Goal: Book appointment/travel/reservation

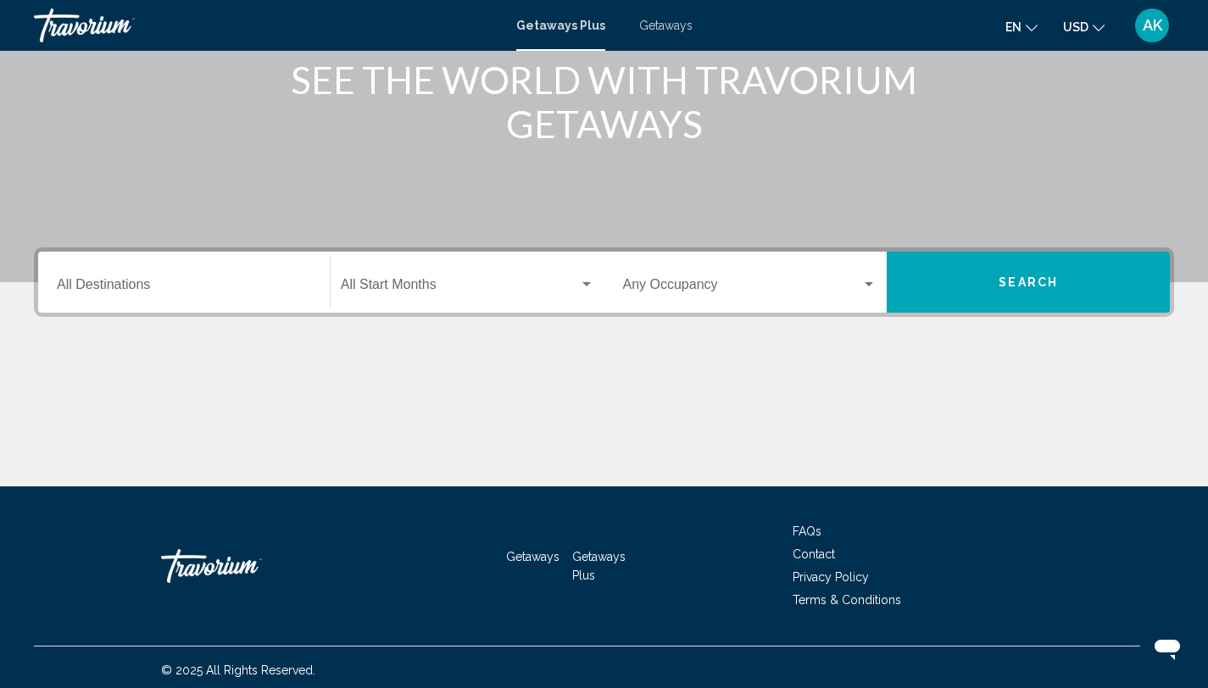
scroll to position [232, 0]
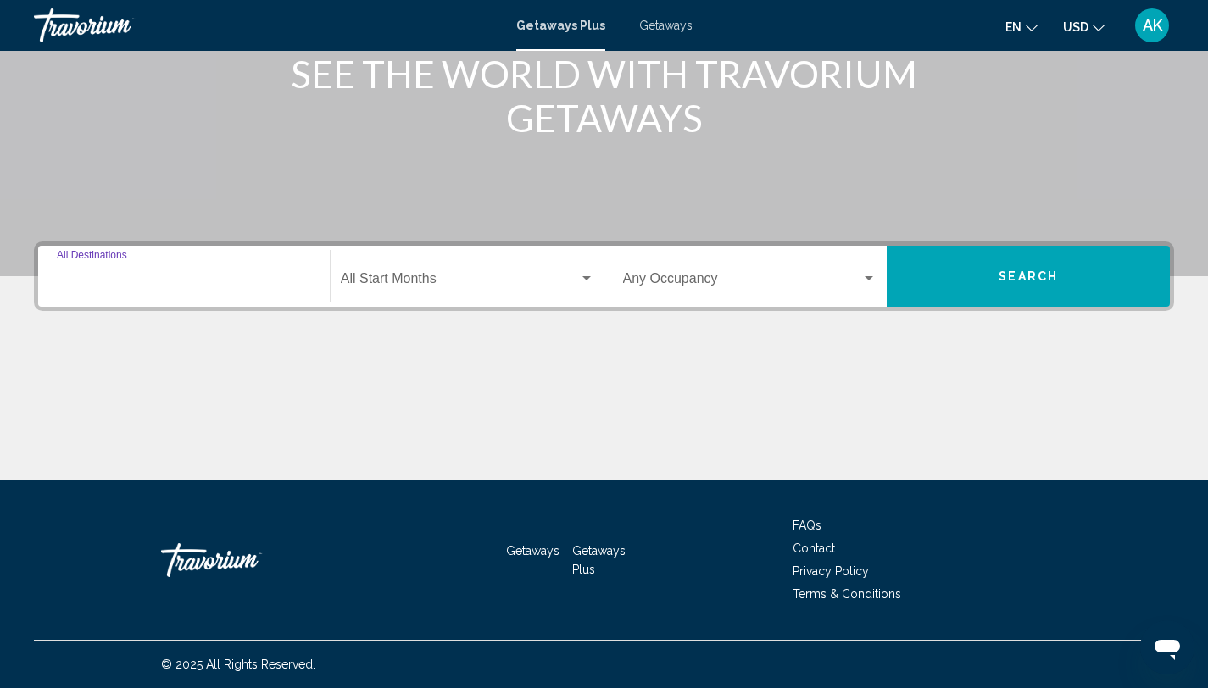
click at [62, 276] on input "Destination All Destinations" at bounding box center [184, 282] width 254 height 15
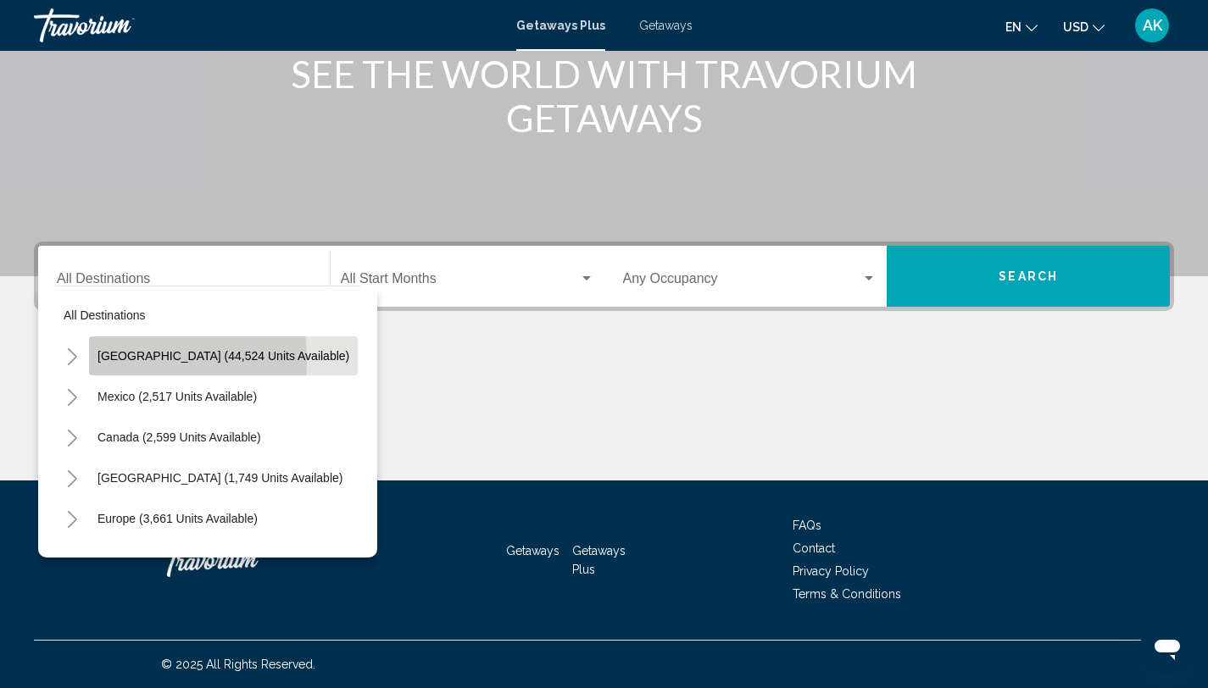
click at [104, 360] on span "[GEOGRAPHIC_DATA] (44,524 units available)" at bounding box center [223, 356] width 252 height 14
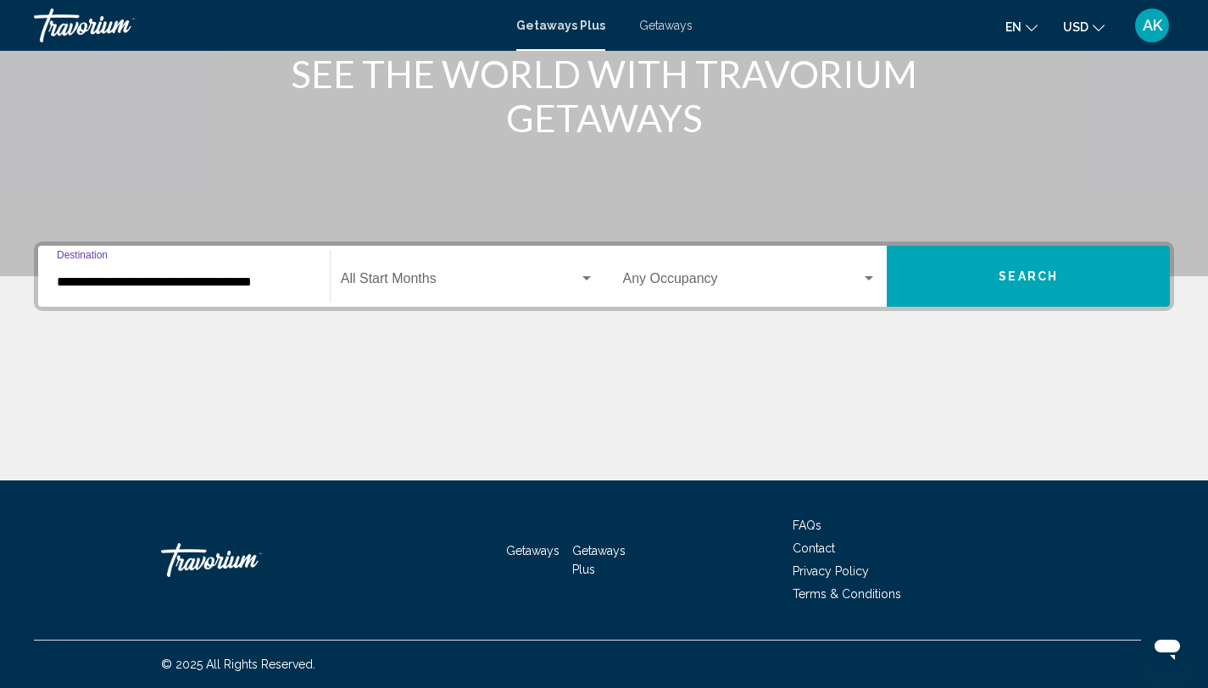
click at [97, 287] on input "**********" at bounding box center [184, 282] width 254 height 15
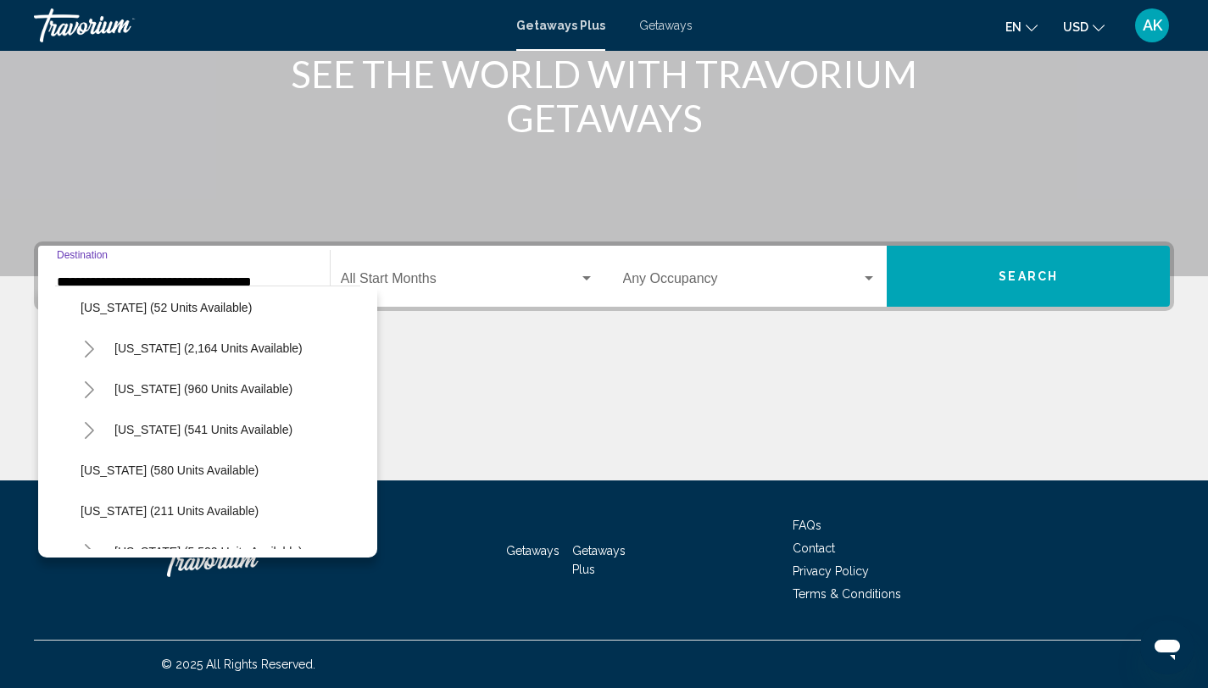
scroll to position [1357, 0]
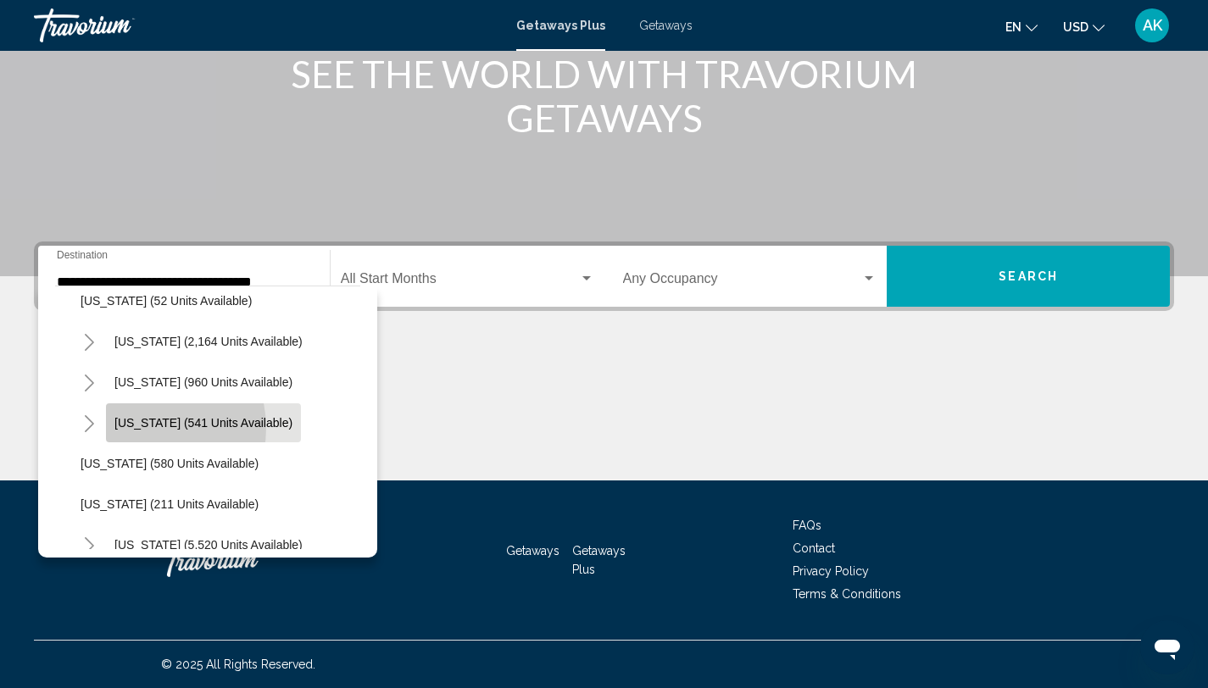
click at [143, 428] on span "[US_STATE] (541 units available)" at bounding box center [203, 423] width 178 height 14
type input "**********"
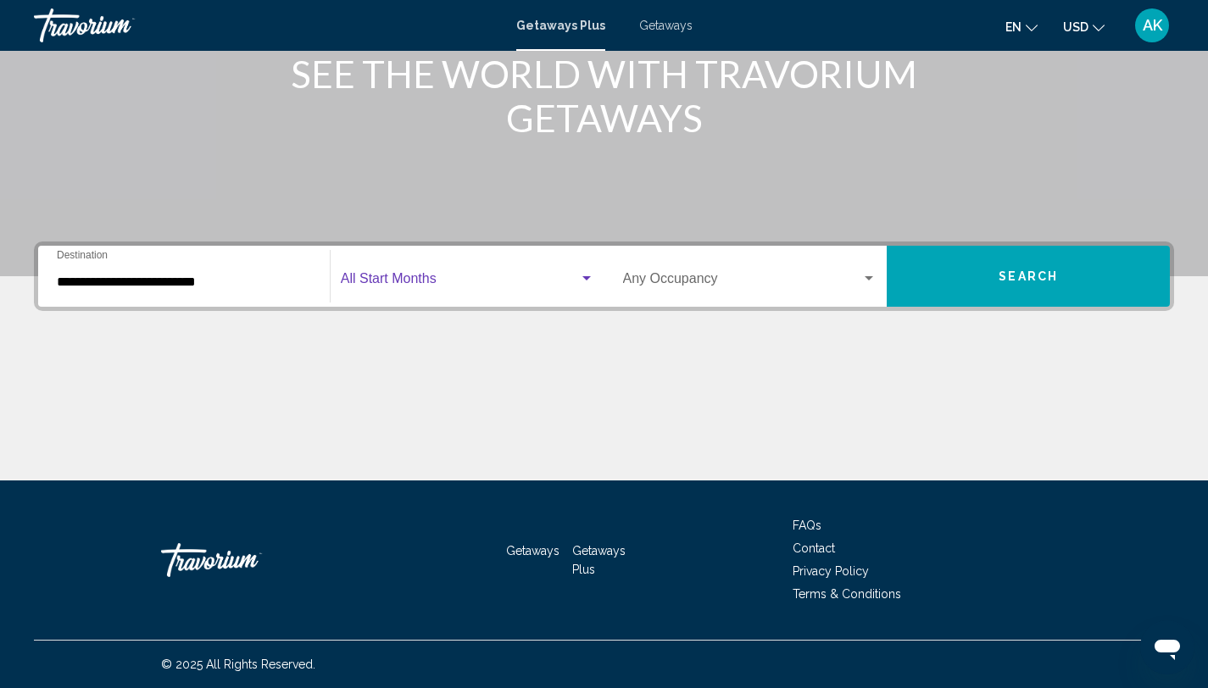
click at [404, 284] on span "Search widget" at bounding box center [460, 282] width 238 height 15
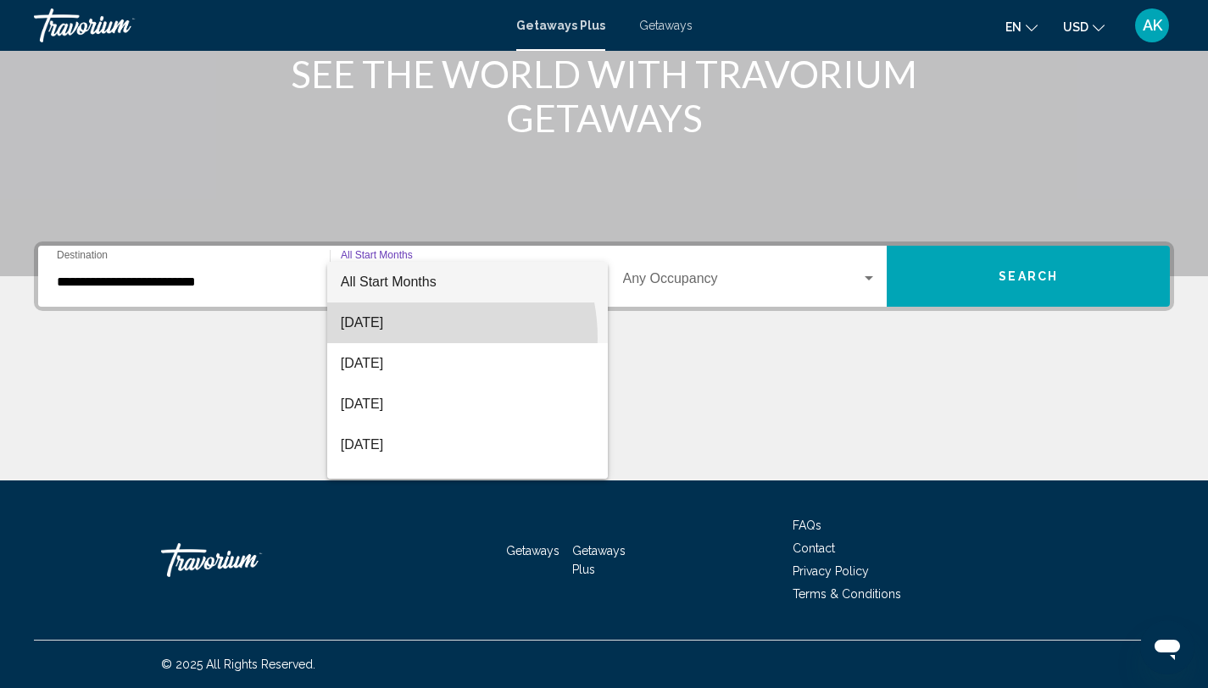
click at [404, 338] on span "[DATE]" at bounding box center [467, 323] width 253 height 41
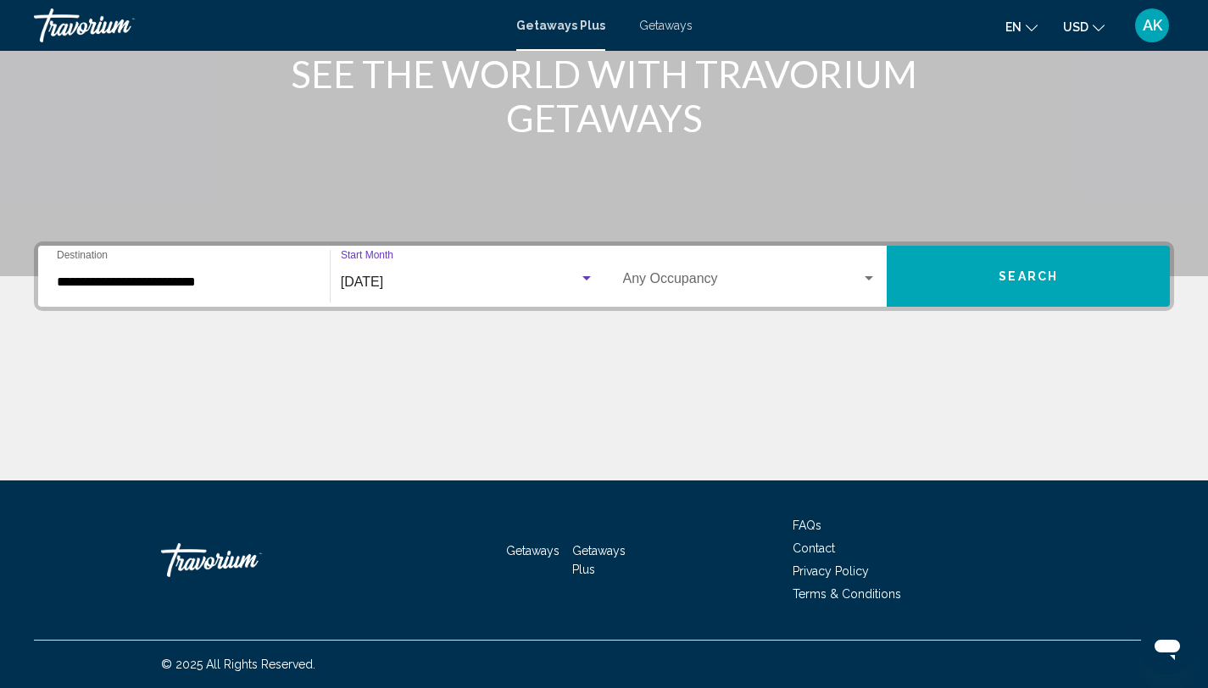
scroll to position [37, 0]
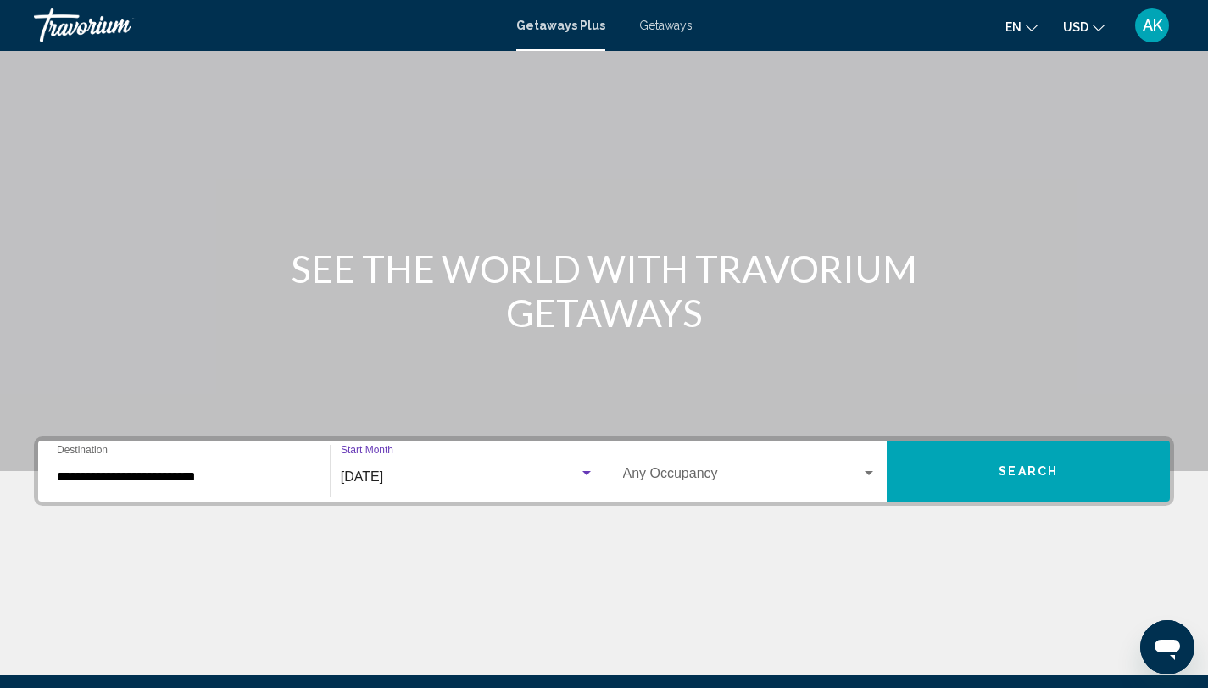
click at [765, 292] on section "**********" at bounding box center [604, 319] width 1208 height 713
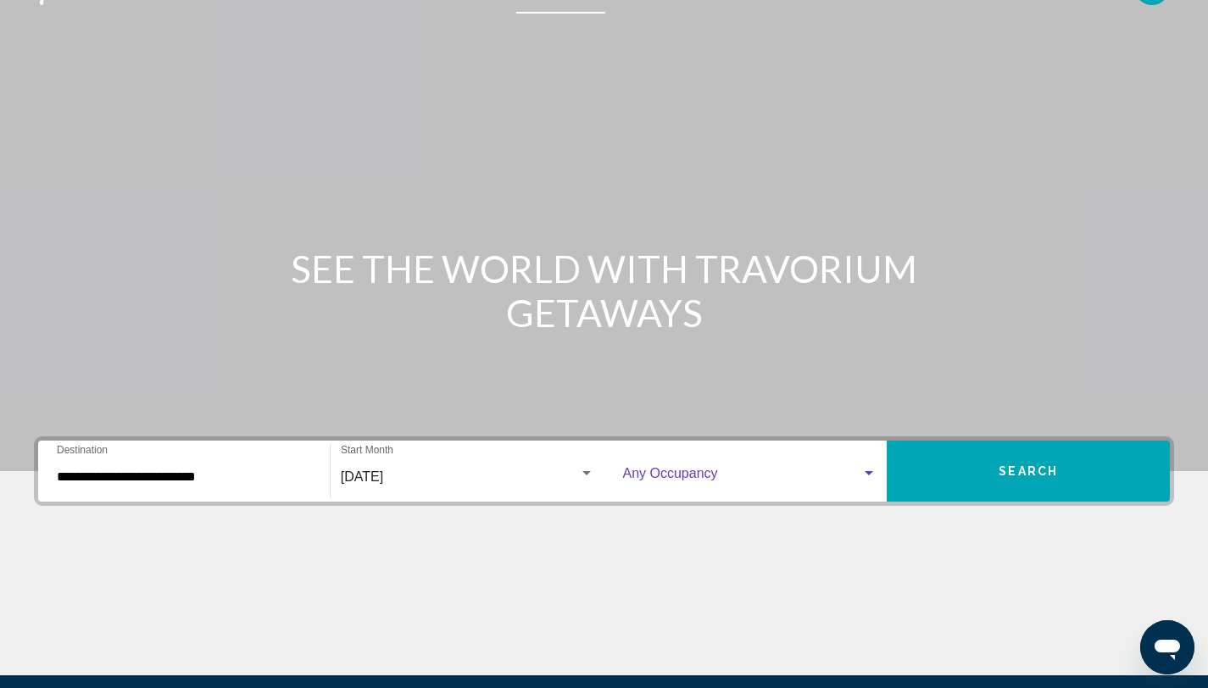
click at [877, 471] on div "Search widget" at bounding box center [868, 474] width 15 height 14
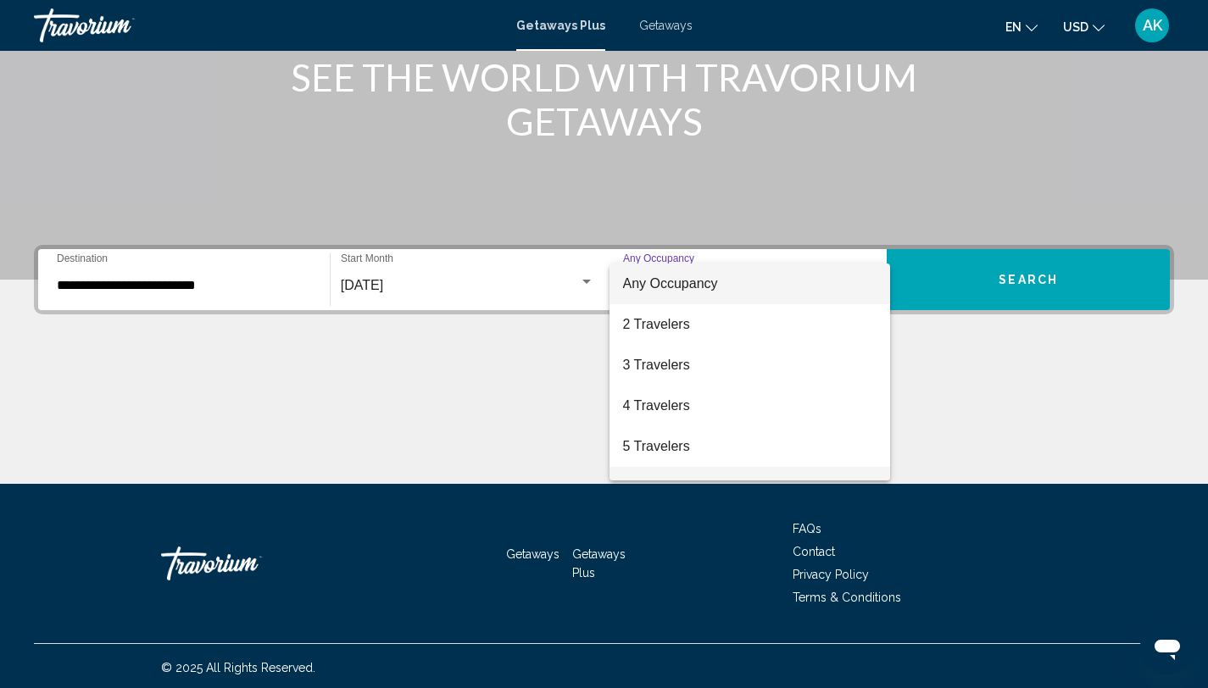
scroll to position [232, 0]
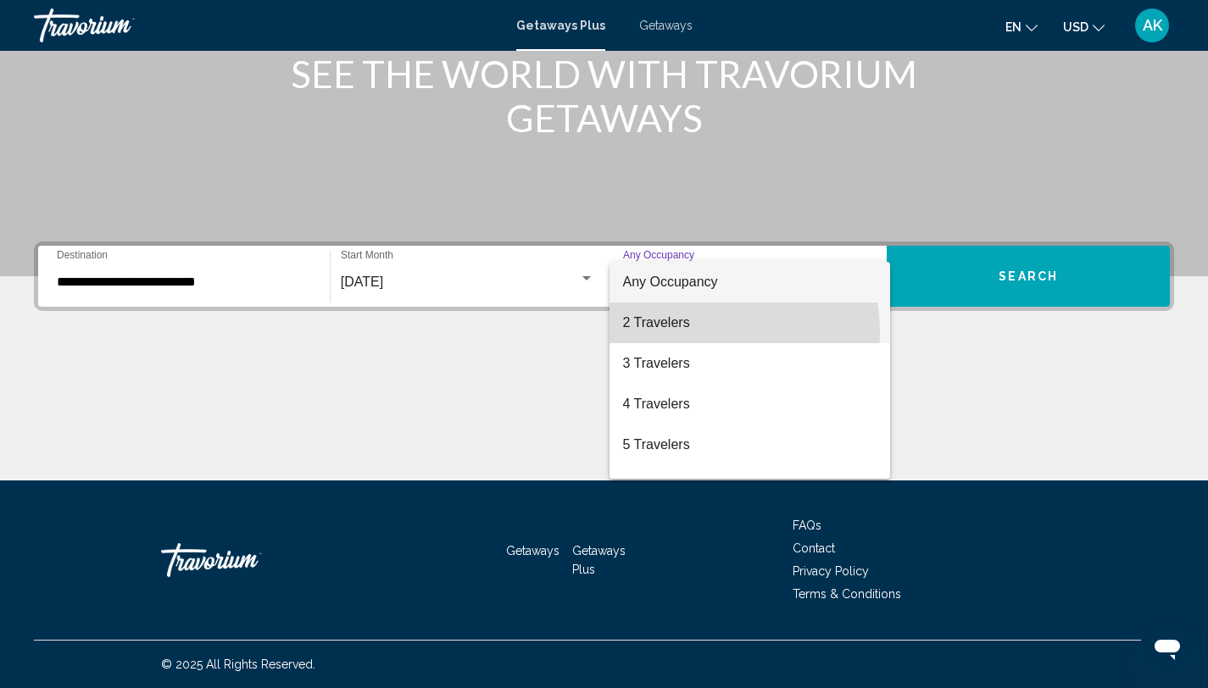
click at [661, 334] on span "2 Travelers" at bounding box center [750, 323] width 254 height 41
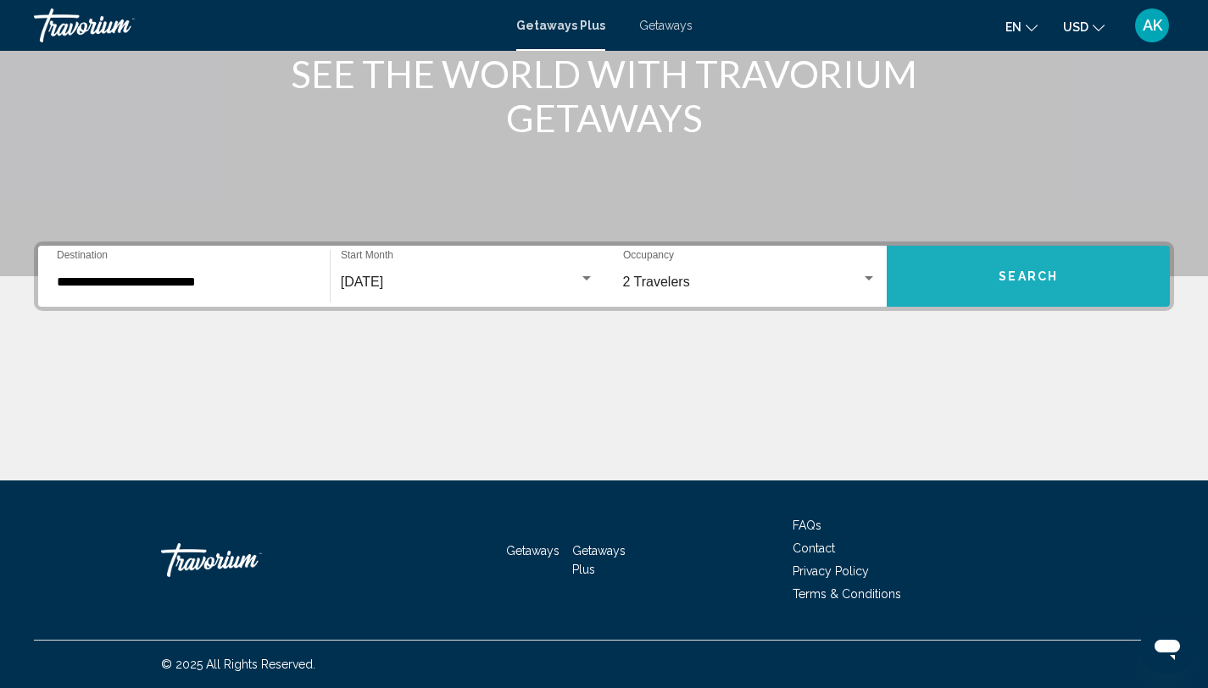
click at [1017, 283] on button "Search" at bounding box center [1028, 276] width 283 height 61
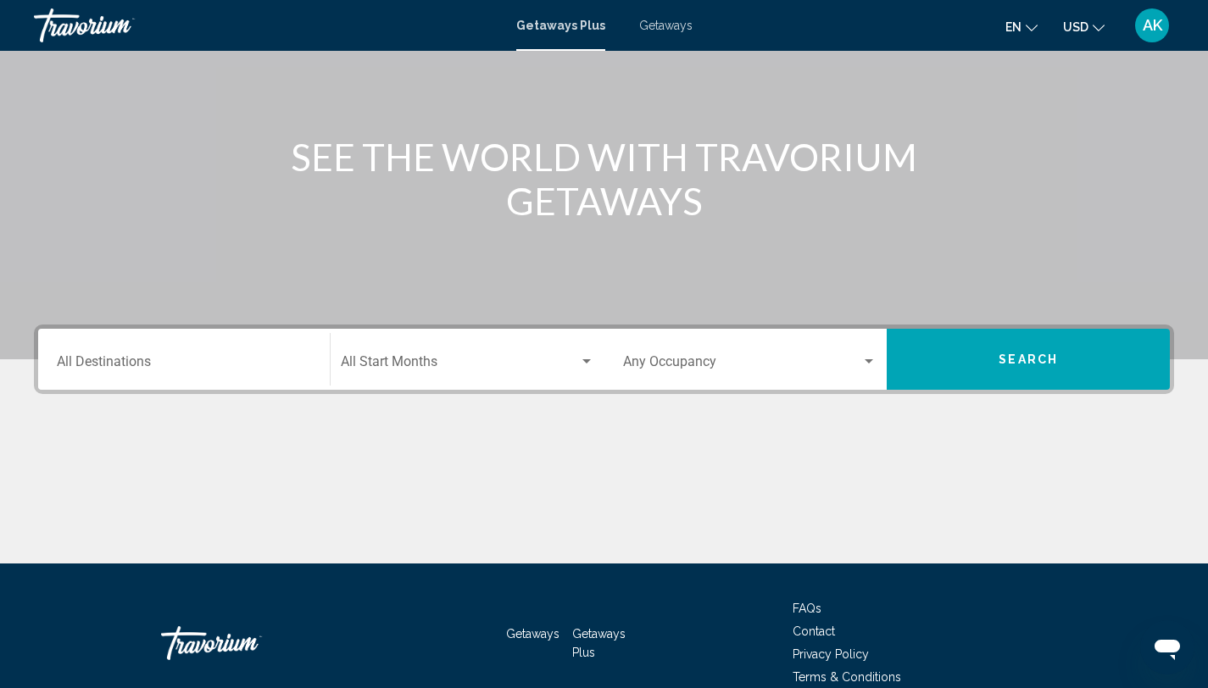
scroll to position [232, 0]
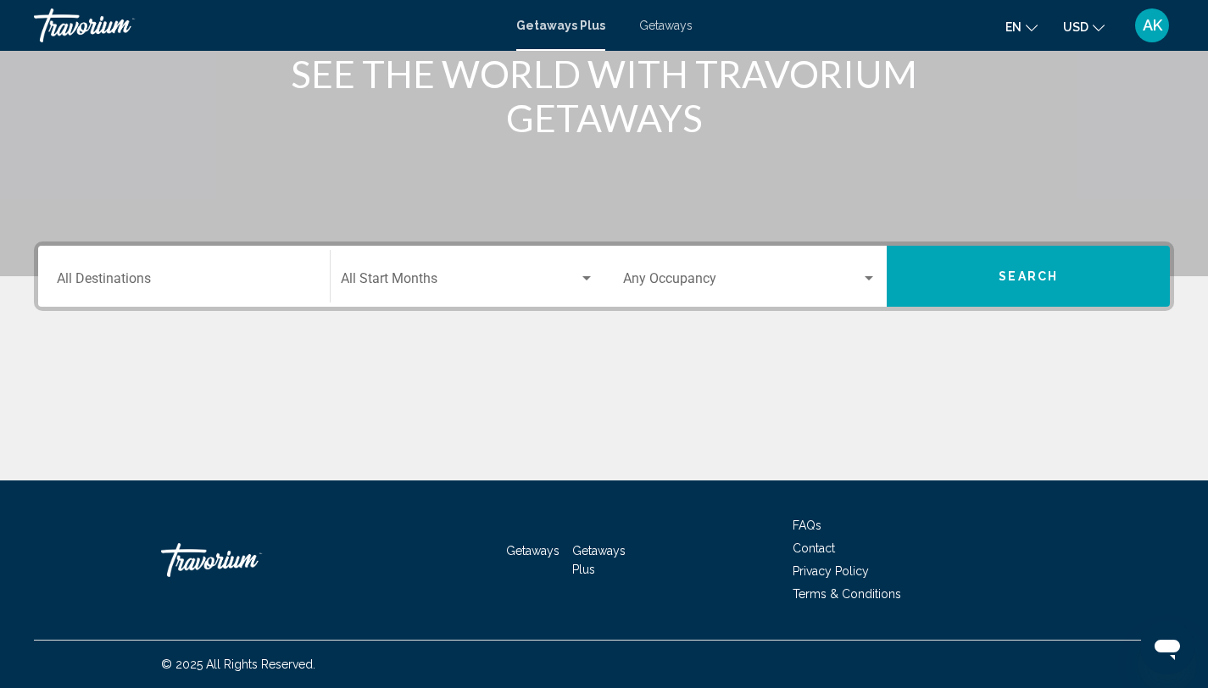
click at [68, 281] on input "Destination All Destinations" at bounding box center [184, 282] width 254 height 15
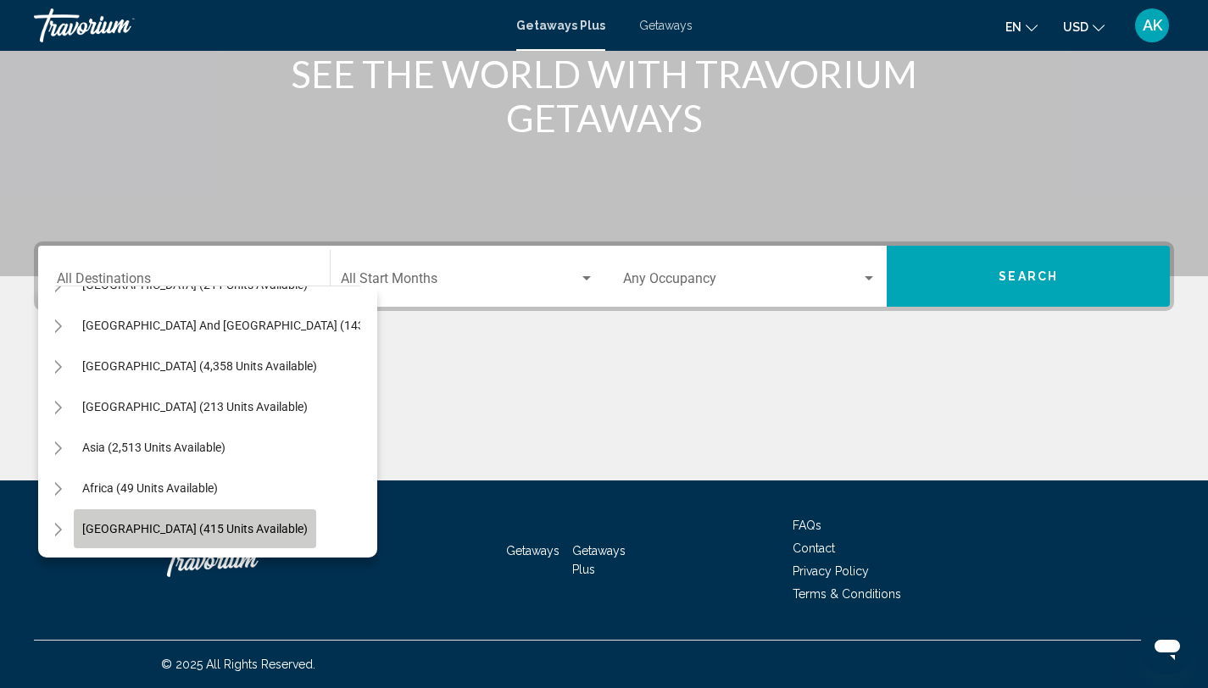
scroll to position [287, 1]
click at [225, 523] on button "[GEOGRAPHIC_DATA] (415 units available)" at bounding box center [209, 528] width 242 height 39
type input "**********"
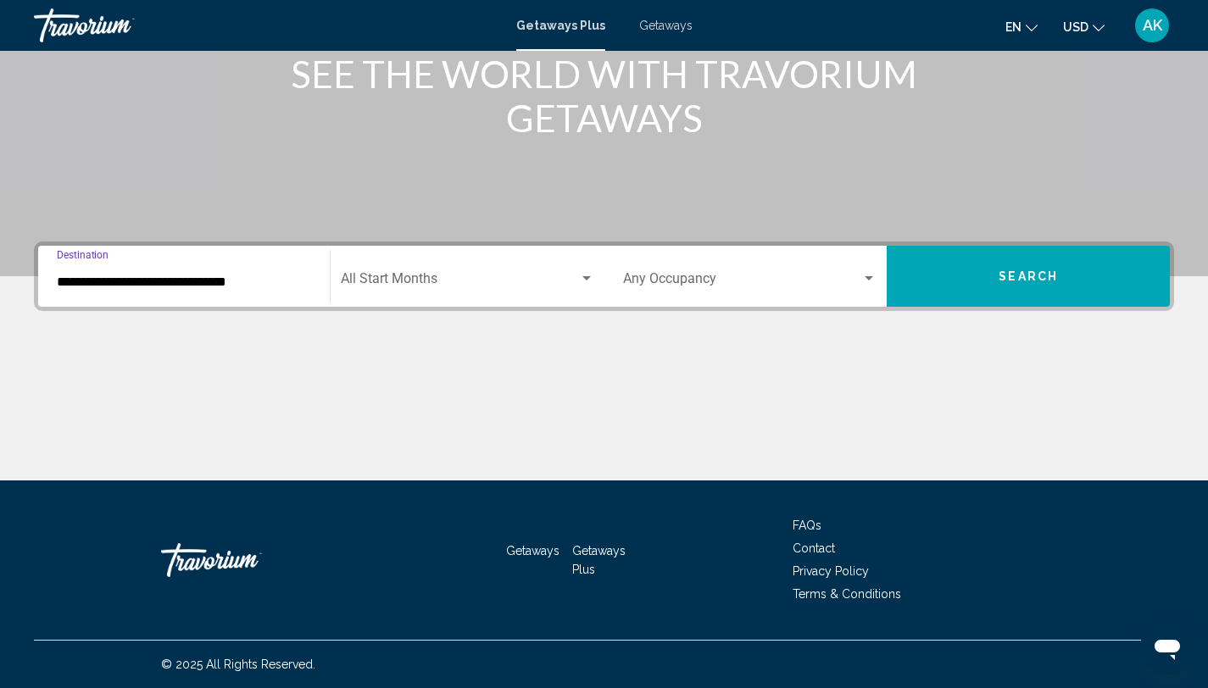
click at [390, 282] on span "Search widget" at bounding box center [460, 282] width 238 height 15
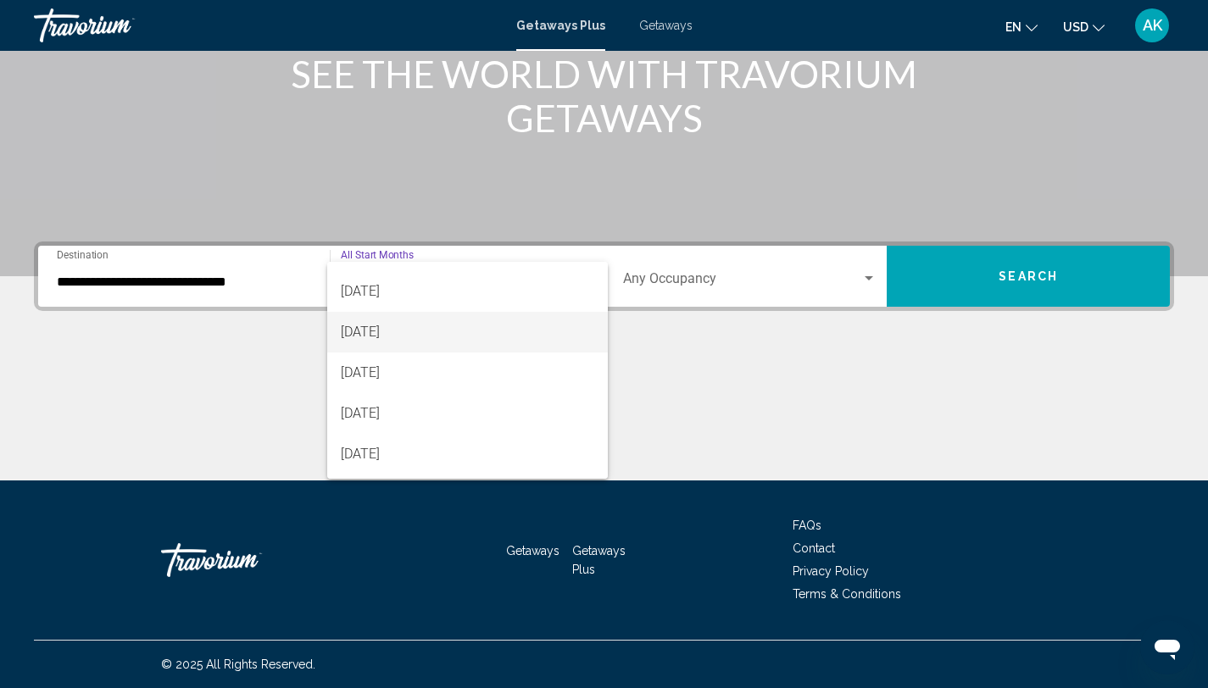
scroll to position [136, 0]
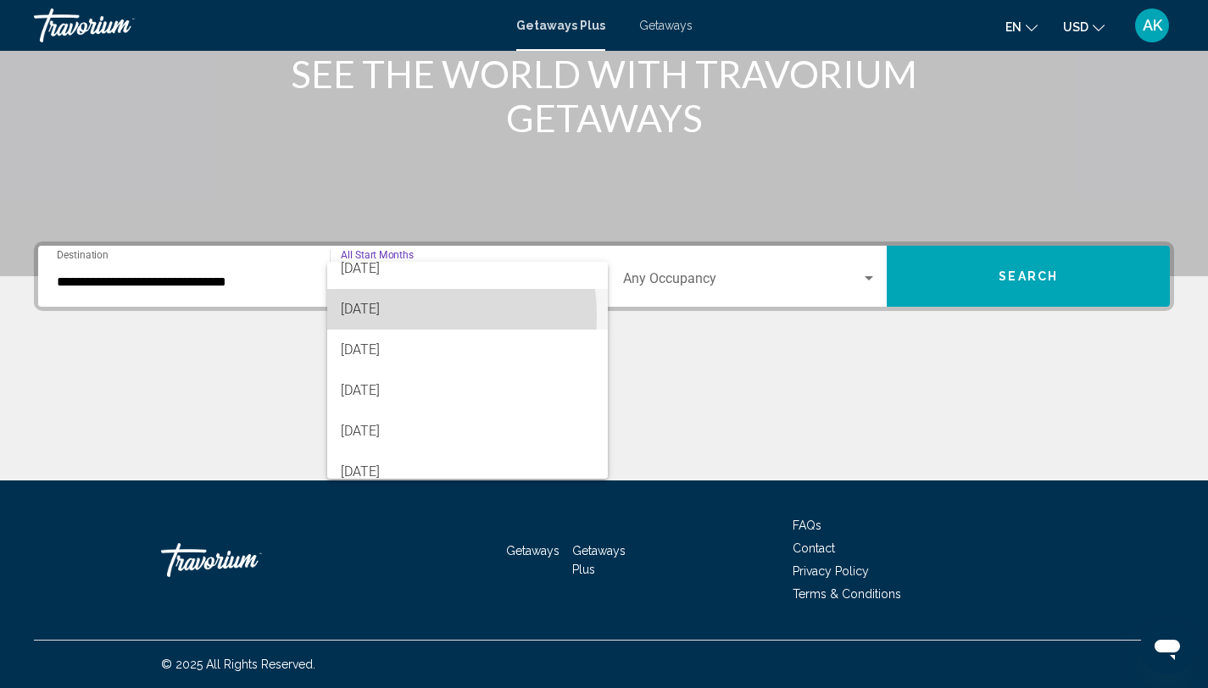
click at [387, 316] on span "[DATE]" at bounding box center [467, 309] width 253 height 41
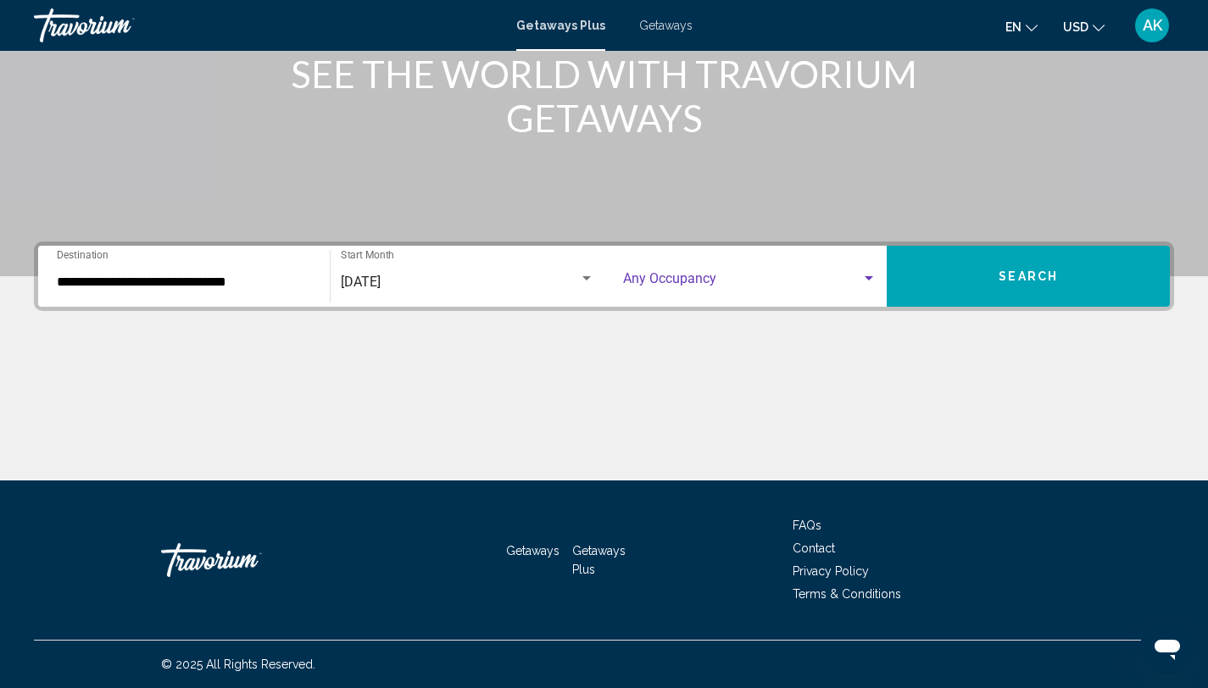
click at [862, 280] on div "Search widget" at bounding box center [868, 279] width 15 height 14
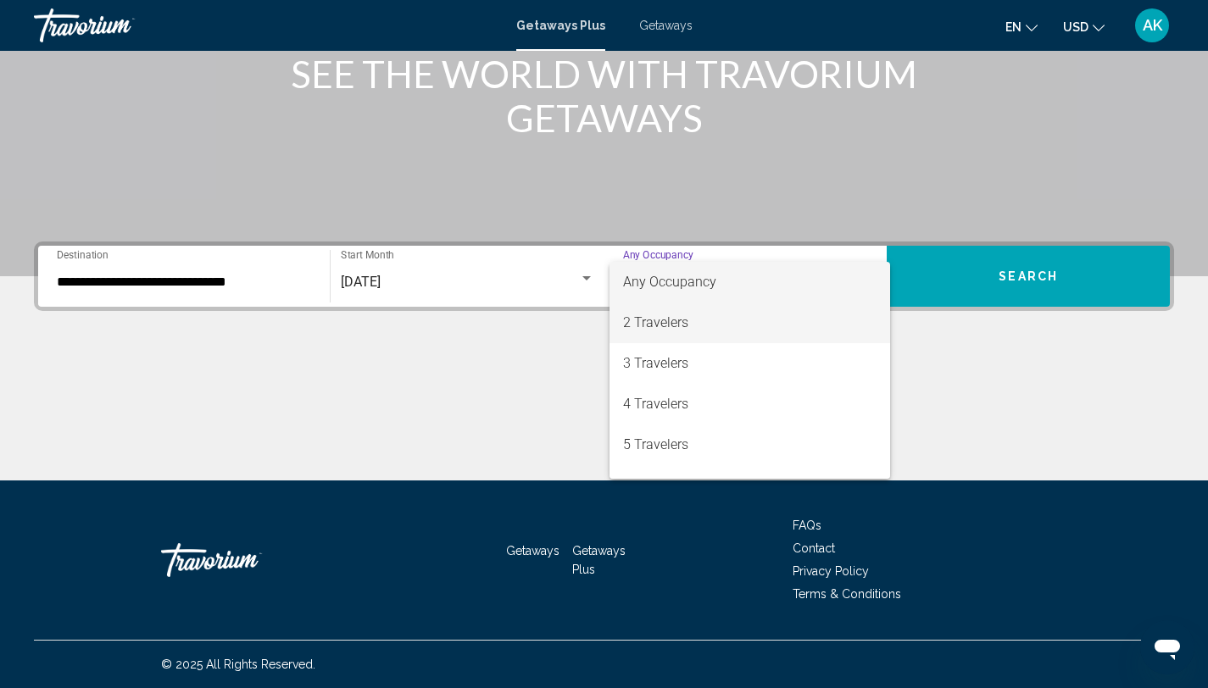
click at [691, 327] on span "2 Travelers" at bounding box center [750, 323] width 254 height 41
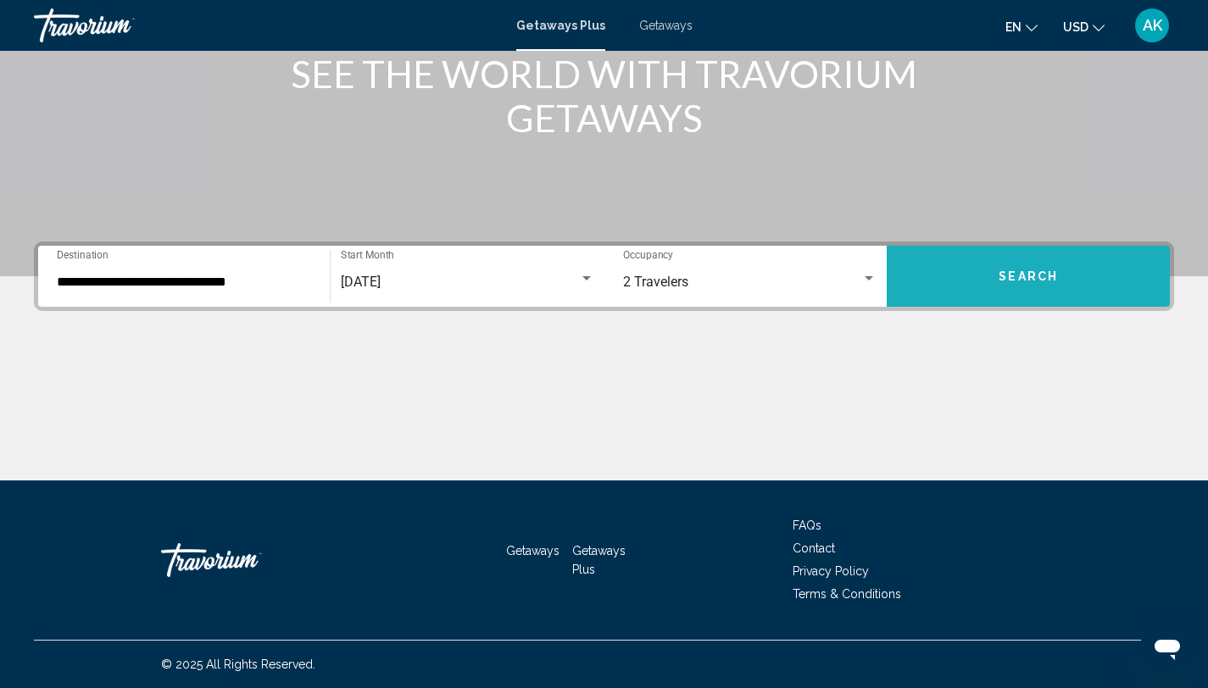
click at [941, 284] on button "Search" at bounding box center [1028, 276] width 283 height 61
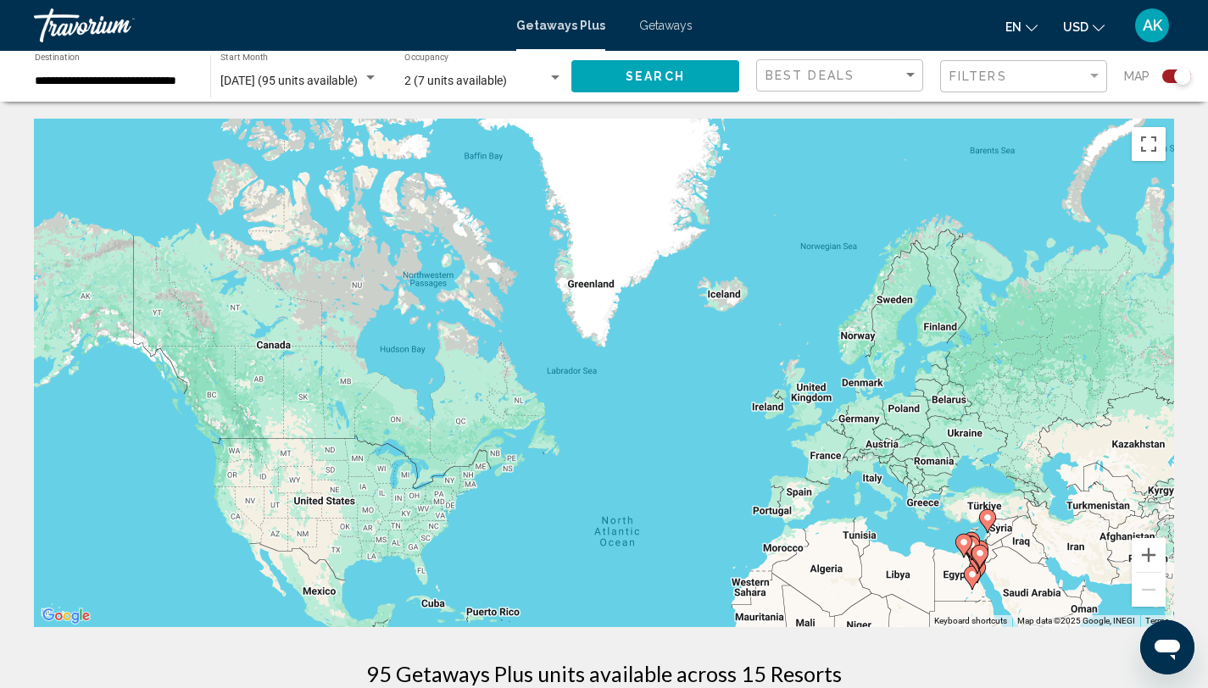
drag, startPoint x: 618, startPoint y: 453, endPoint x: 682, endPoint y: 637, distance: 194.6
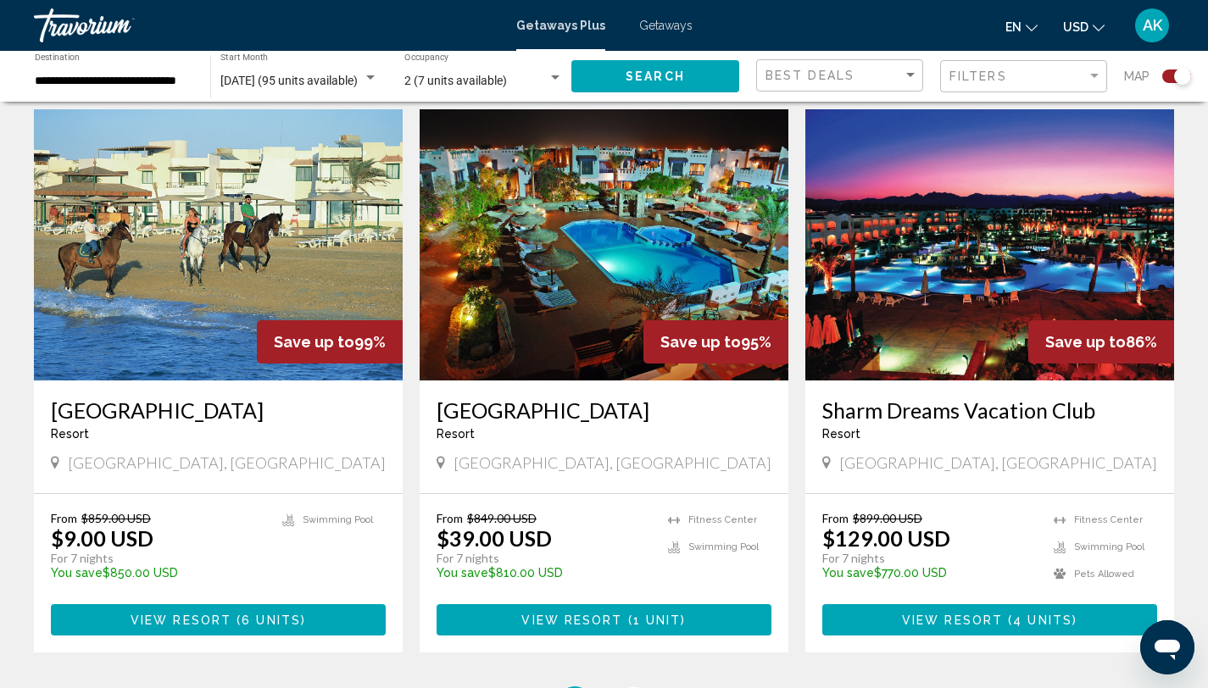
scroll to position [2599, 0]
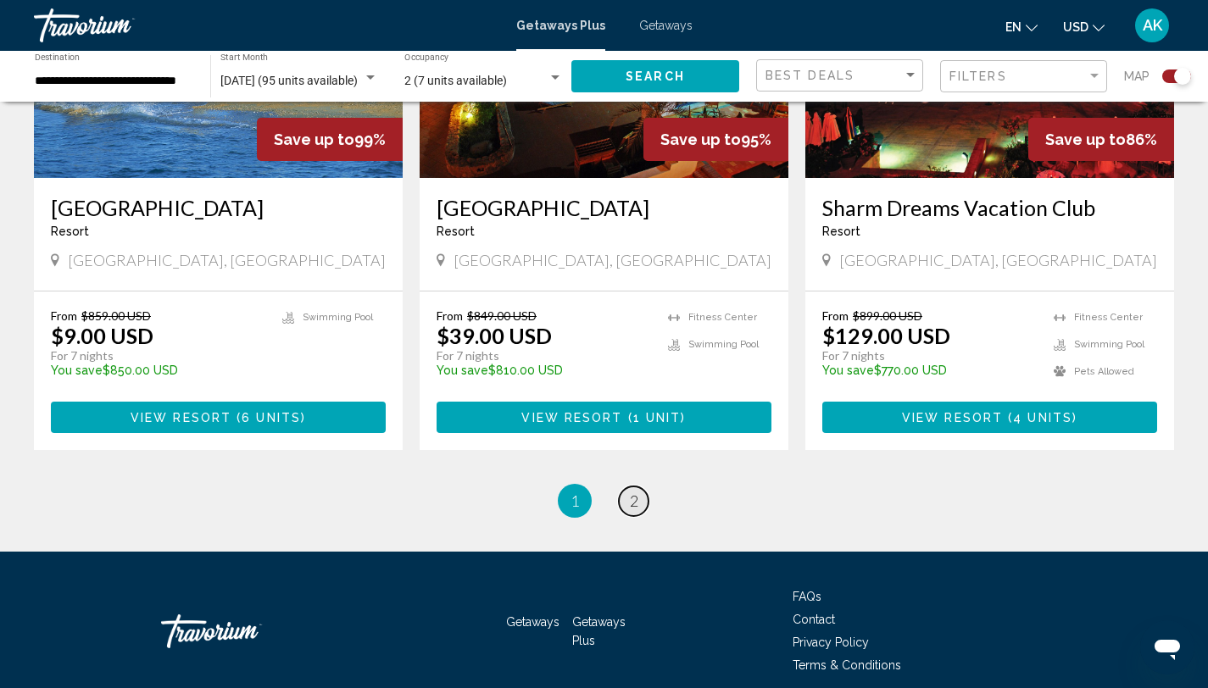
click at [639, 487] on link "page 2" at bounding box center [634, 502] width 30 height 30
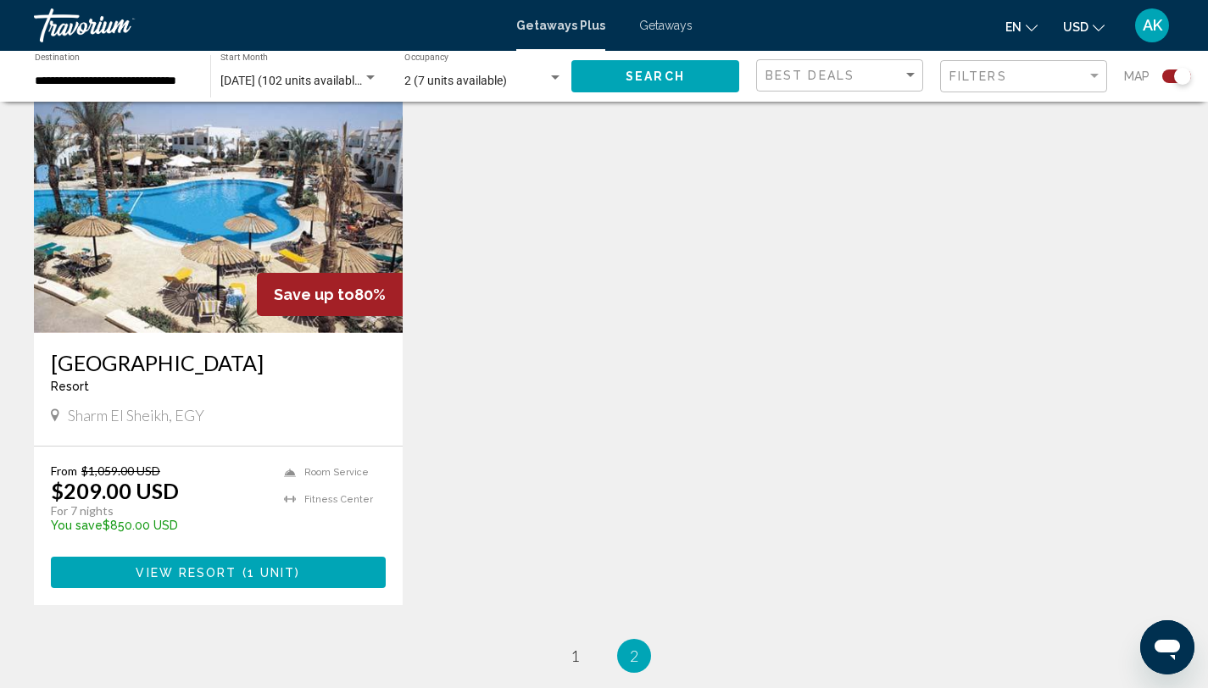
scroll to position [1826, 0]
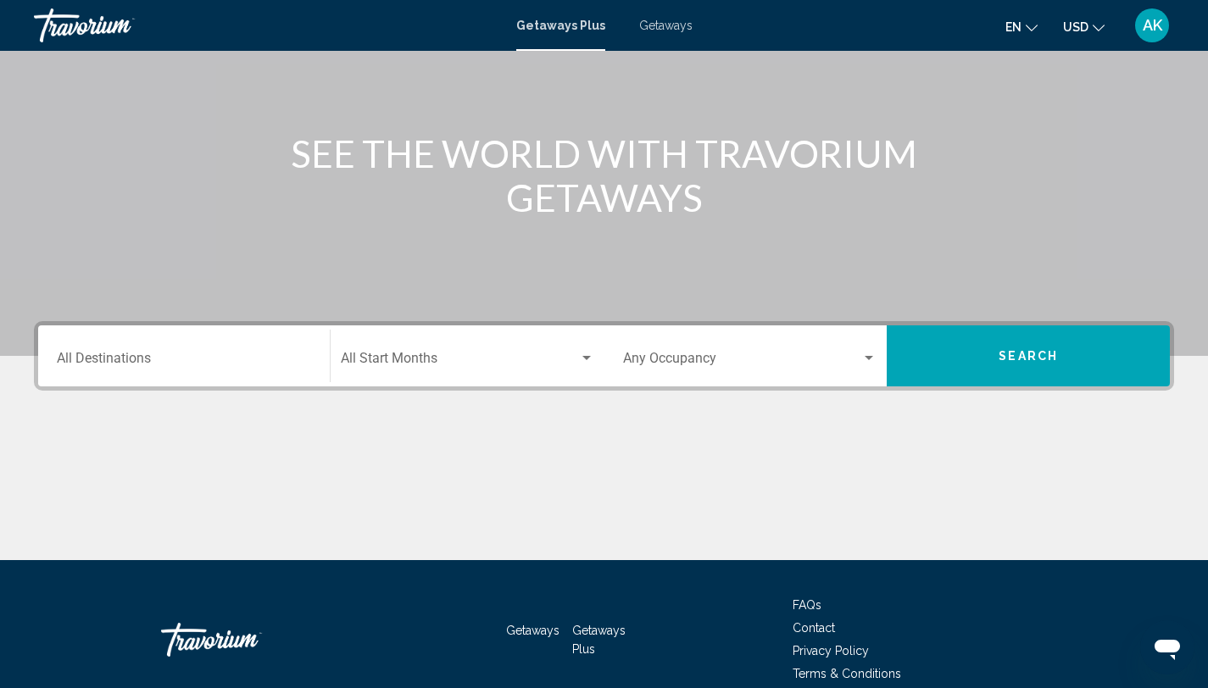
scroll to position [232, 0]
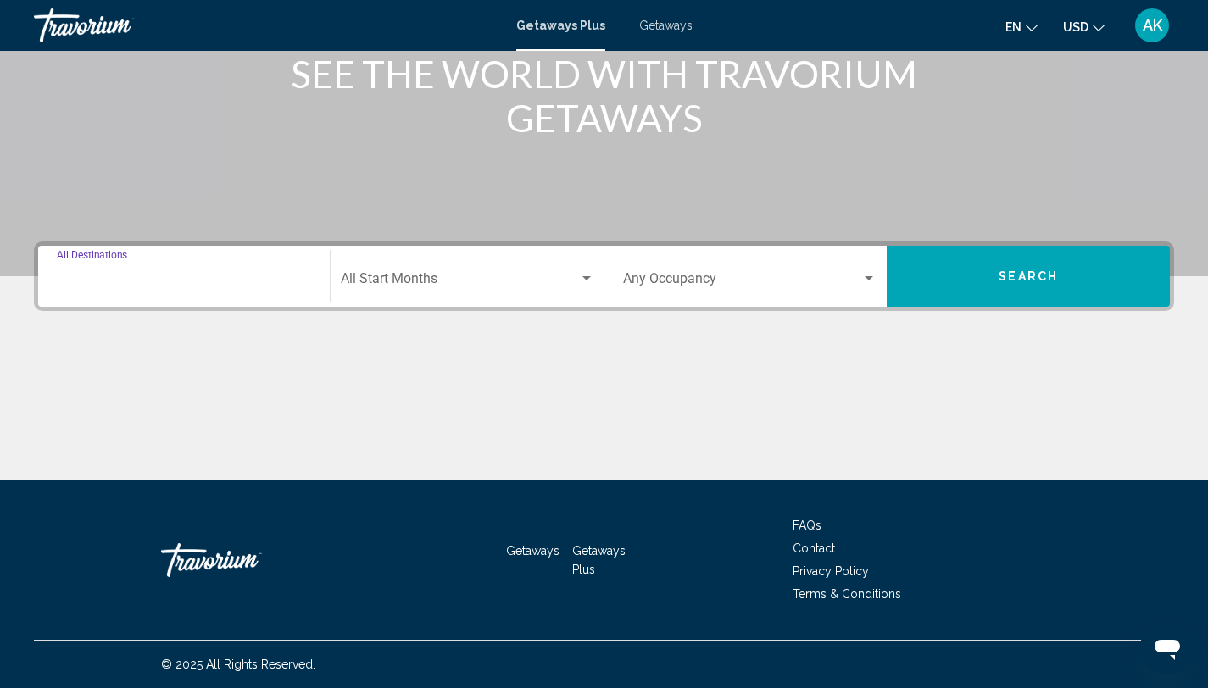
click at [100, 281] on input "Destination All Destinations" at bounding box center [184, 282] width 254 height 15
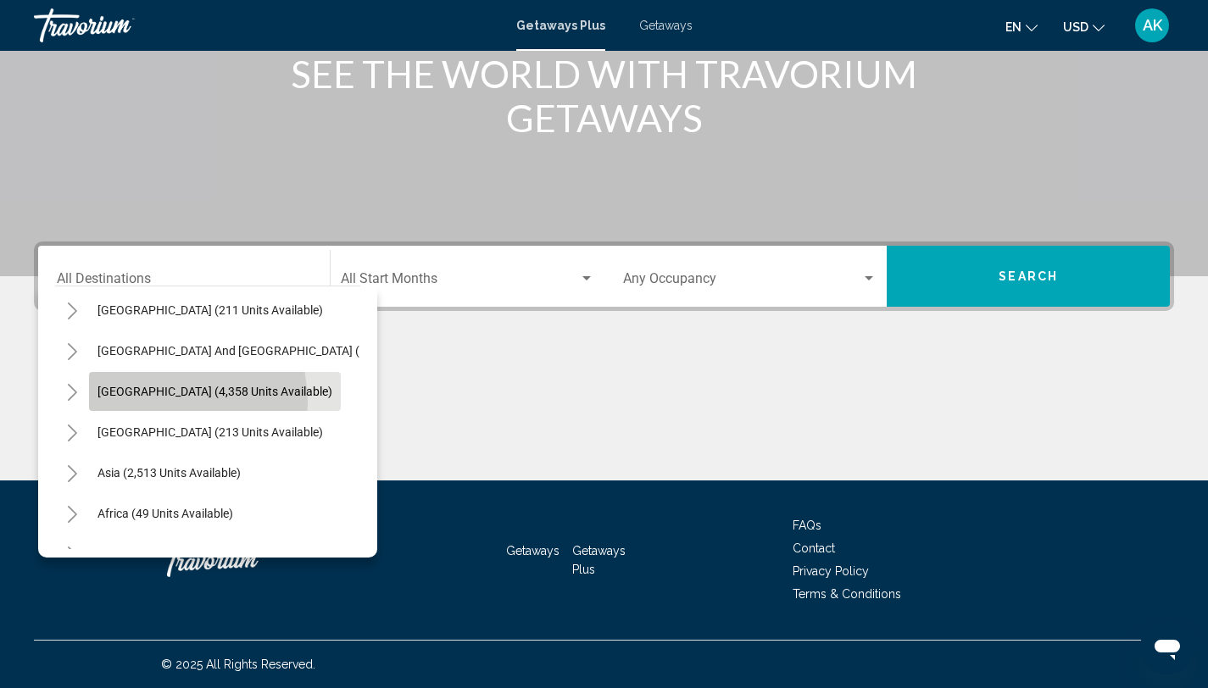
scroll to position [229, 0]
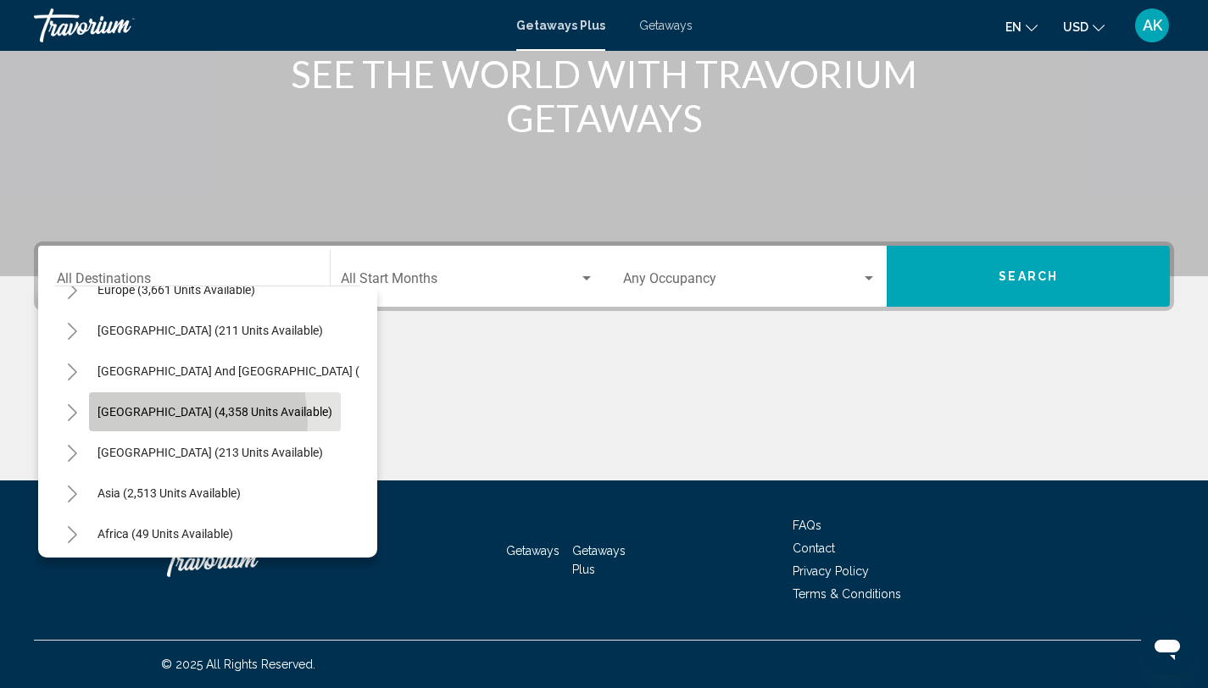
click at [153, 403] on button "[GEOGRAPHIC_DATA] (4,358 units available)" at bounding box center [215, 411] width 252 height 39
type input "**********"
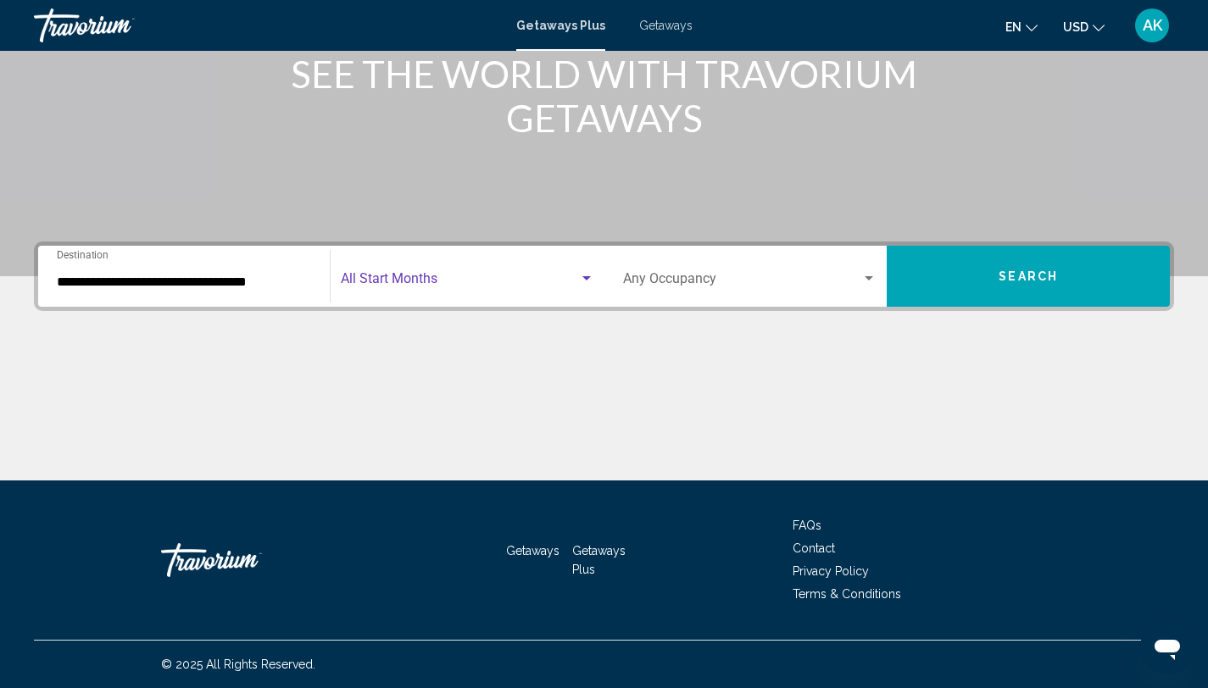
click at [582, 281] on div "Search widget" at bounding box center [586, 279] width 15 height 14
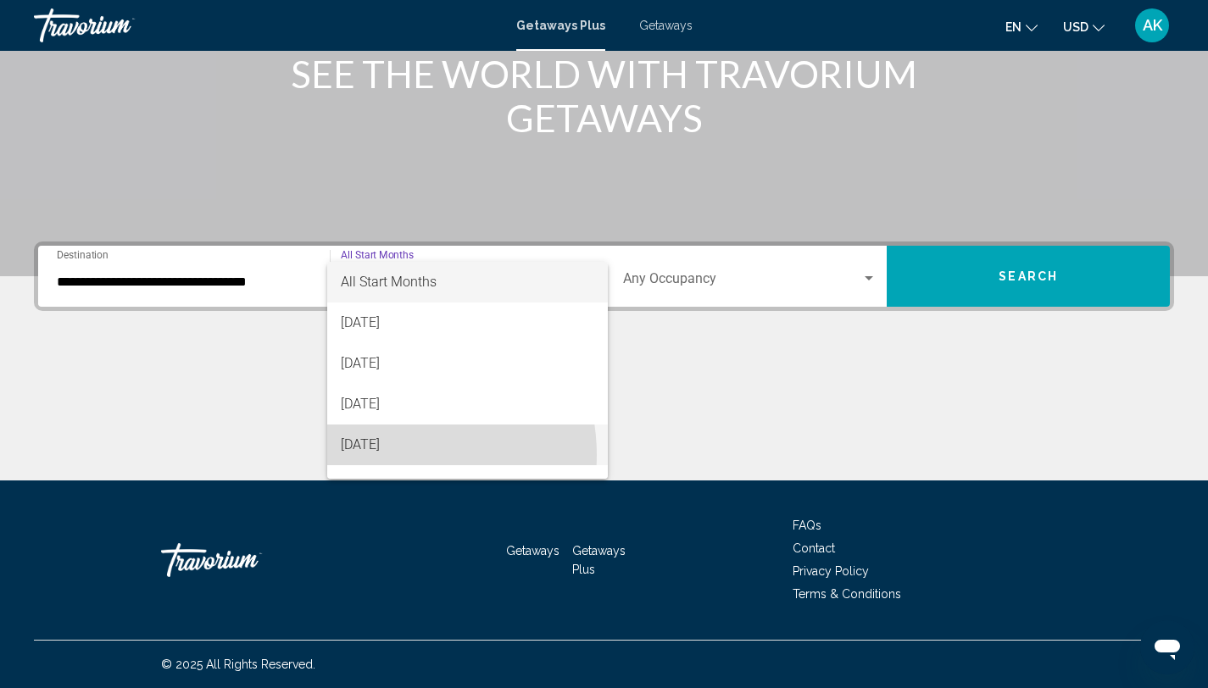
click at [390, 455] on span "[DATE]" at bounding box center [467, 445] width 253 height 41
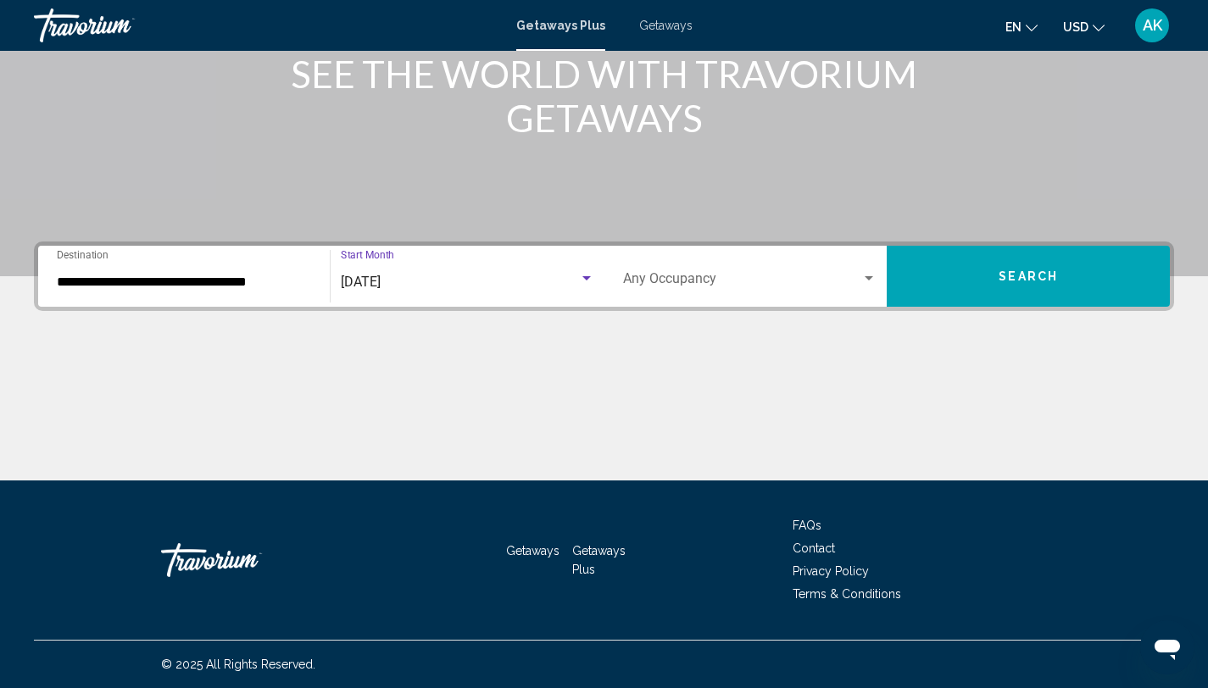
click at [766, 277] on span "Search widget" at bounding box center [742, 282] width 239 height 15
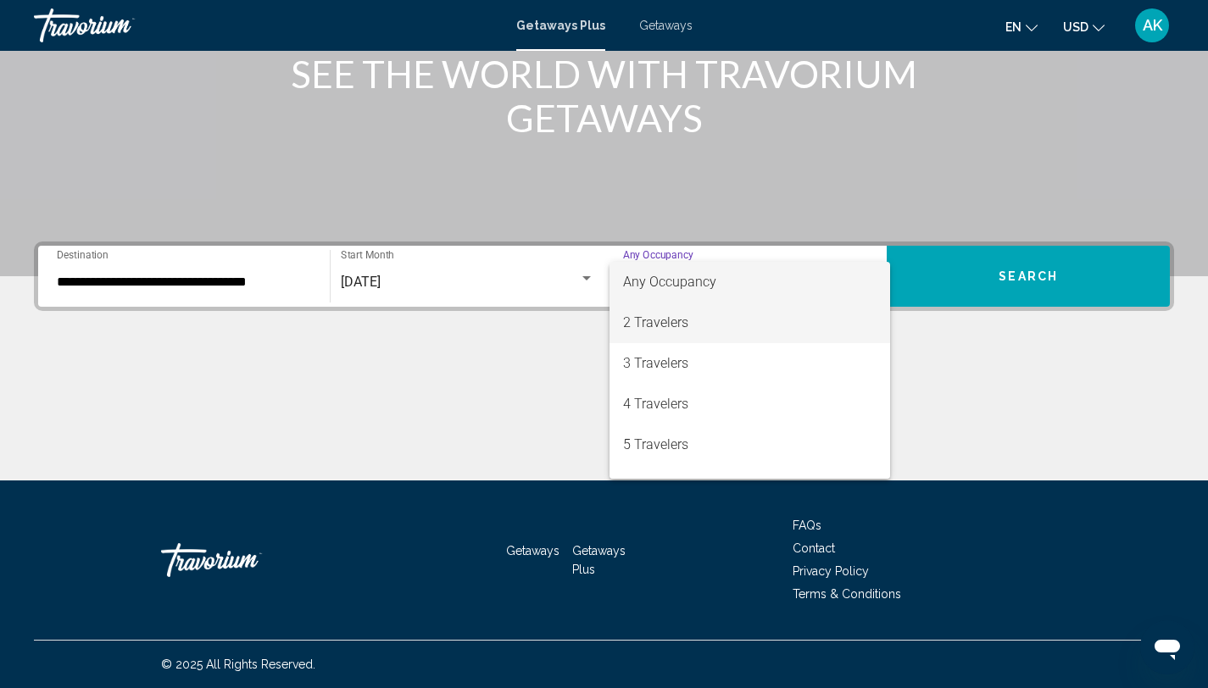
click at [678, 320] on span "2 Travelers" at bounding box center [750, 323] width 254 height 41
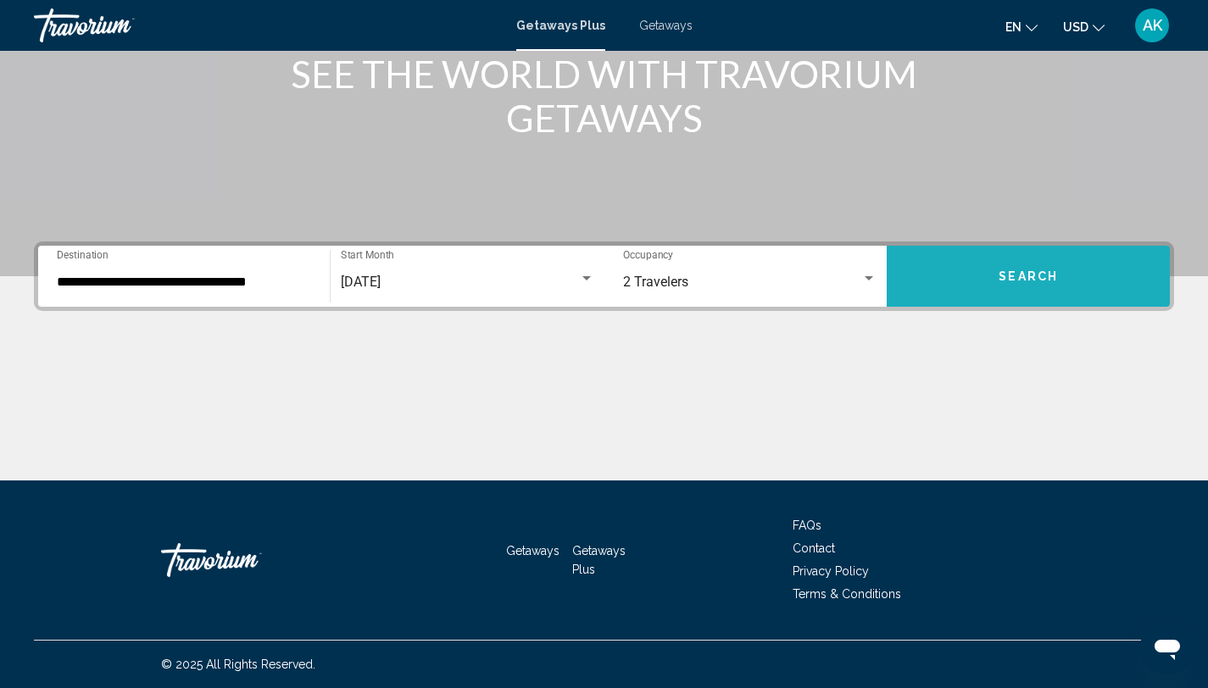
click at [990, 274] on button "Search" at bounding box center [1028, 276] width 283 height 61
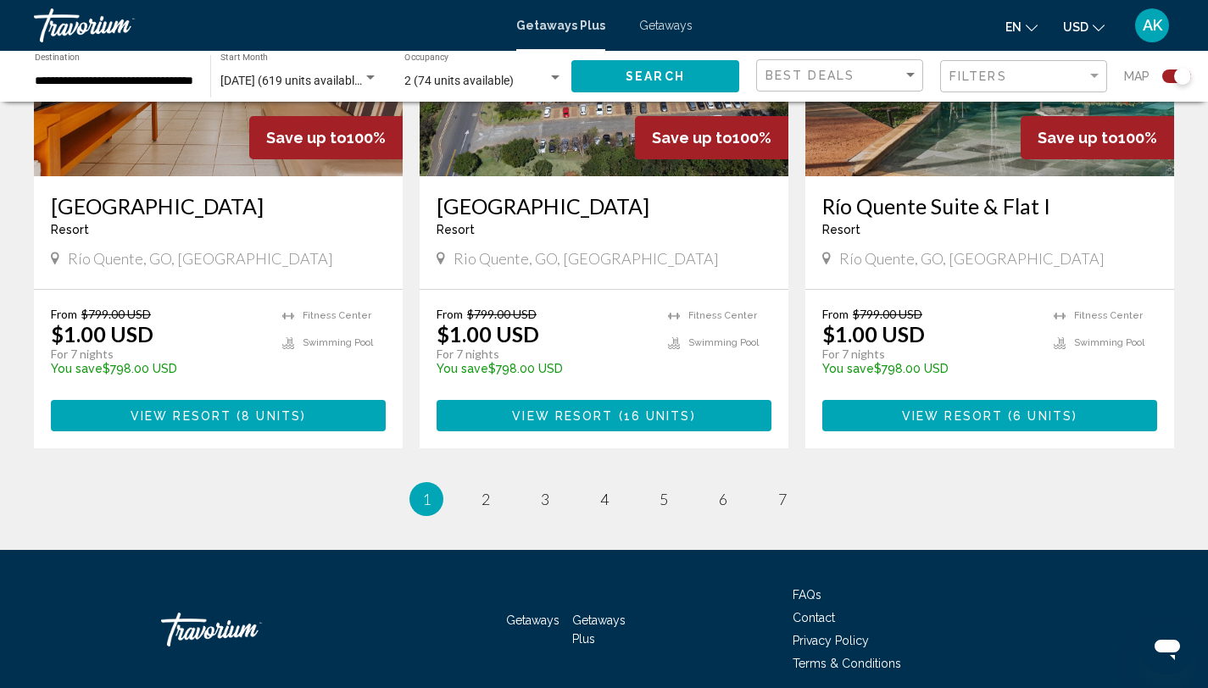
scroll to position [2599, 0]
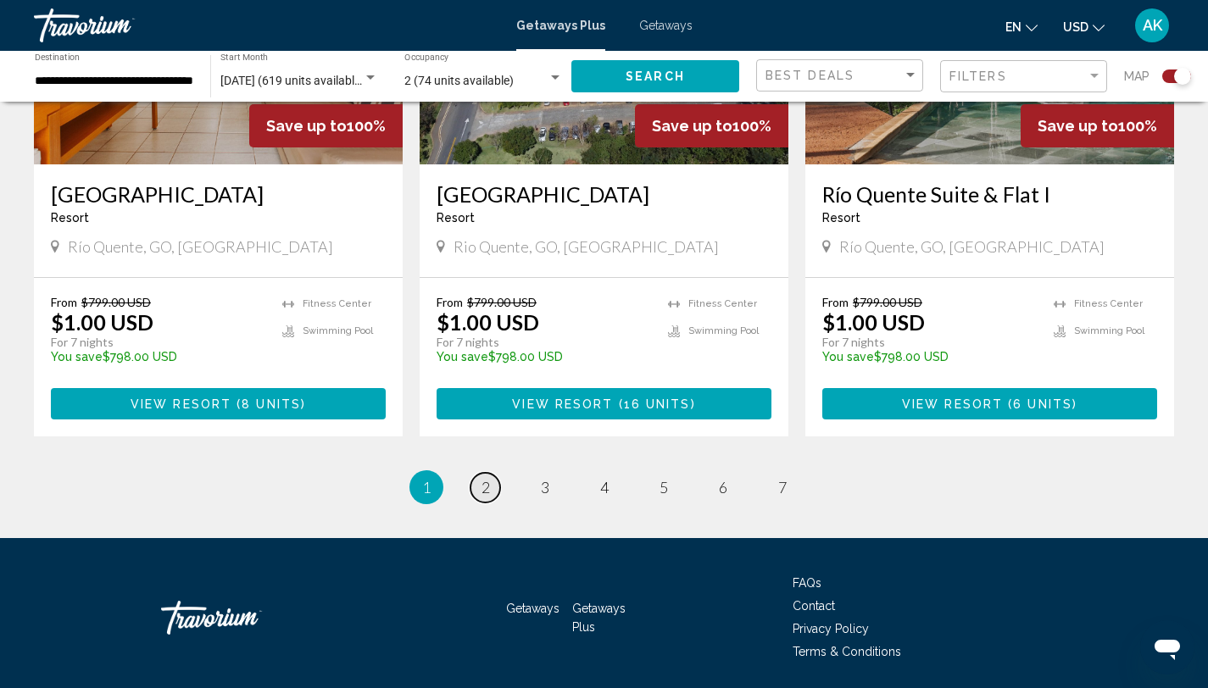
click at [477, 473] on link "page 2" at bounding box center [485, 488] width 30 height 30
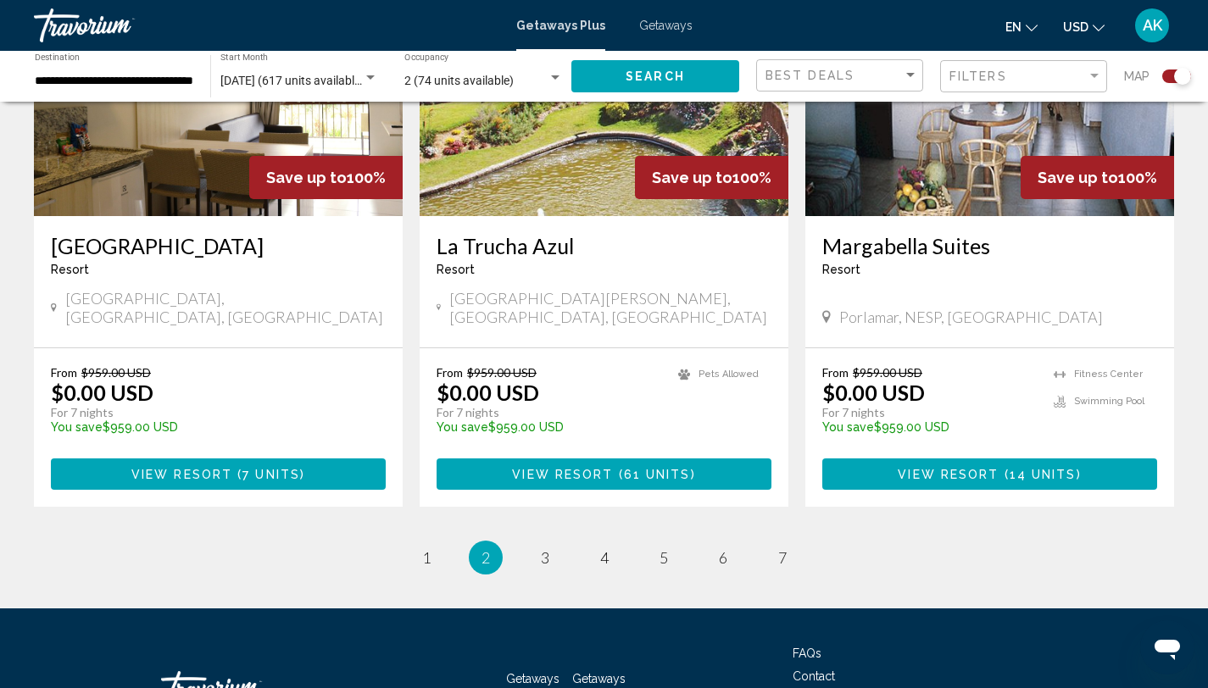
scroll to position [2541, 0]
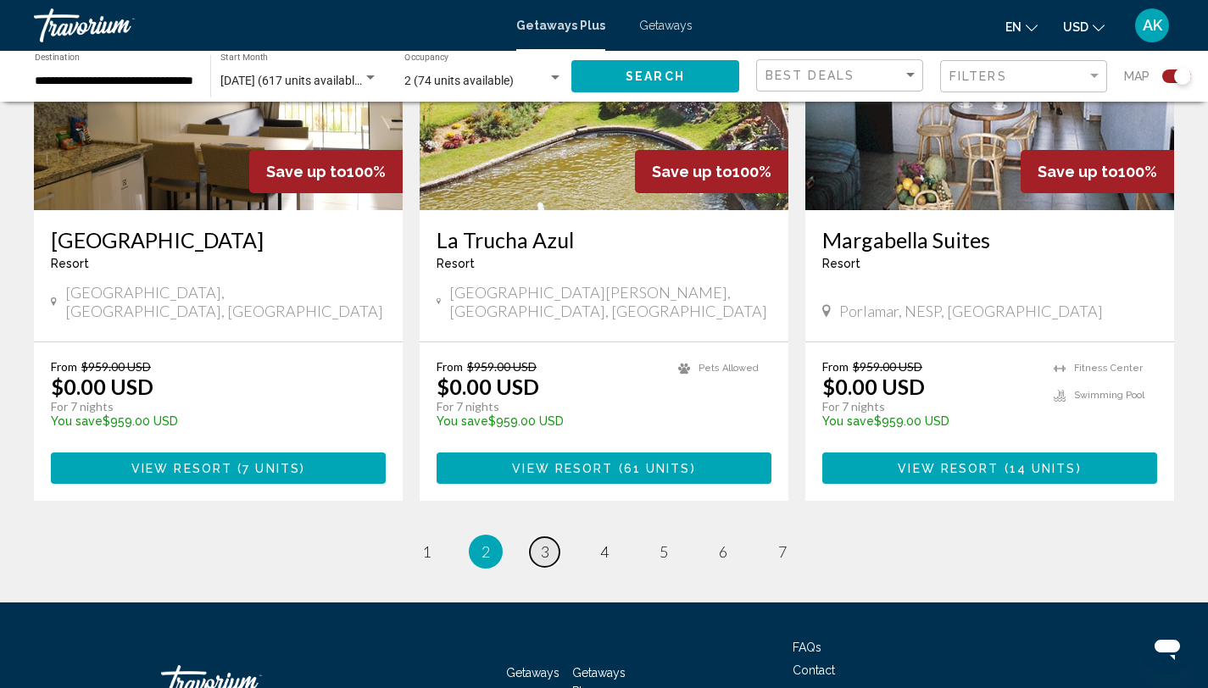
click at [548, 543] on span "3" at bounding box center [545, 552] width 8 height 19
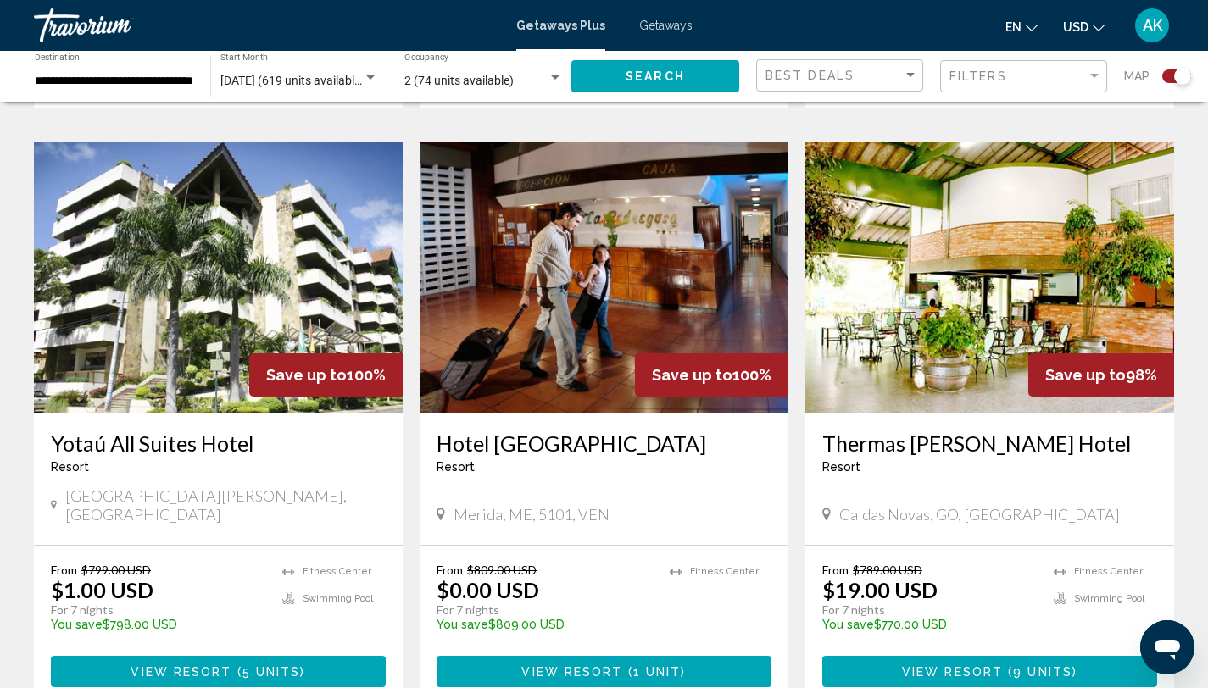
scroll to position [1773, 0]
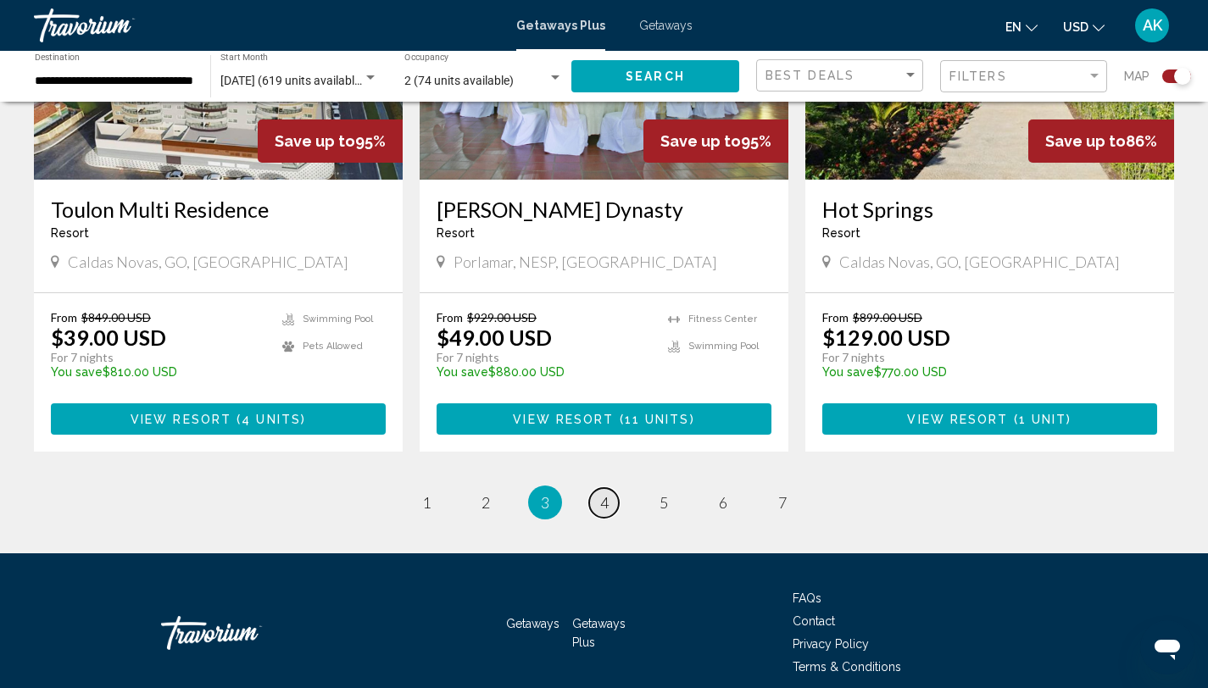
click at [600, 493] on span "4" at bounding box center [604, 502] width 8 height 19
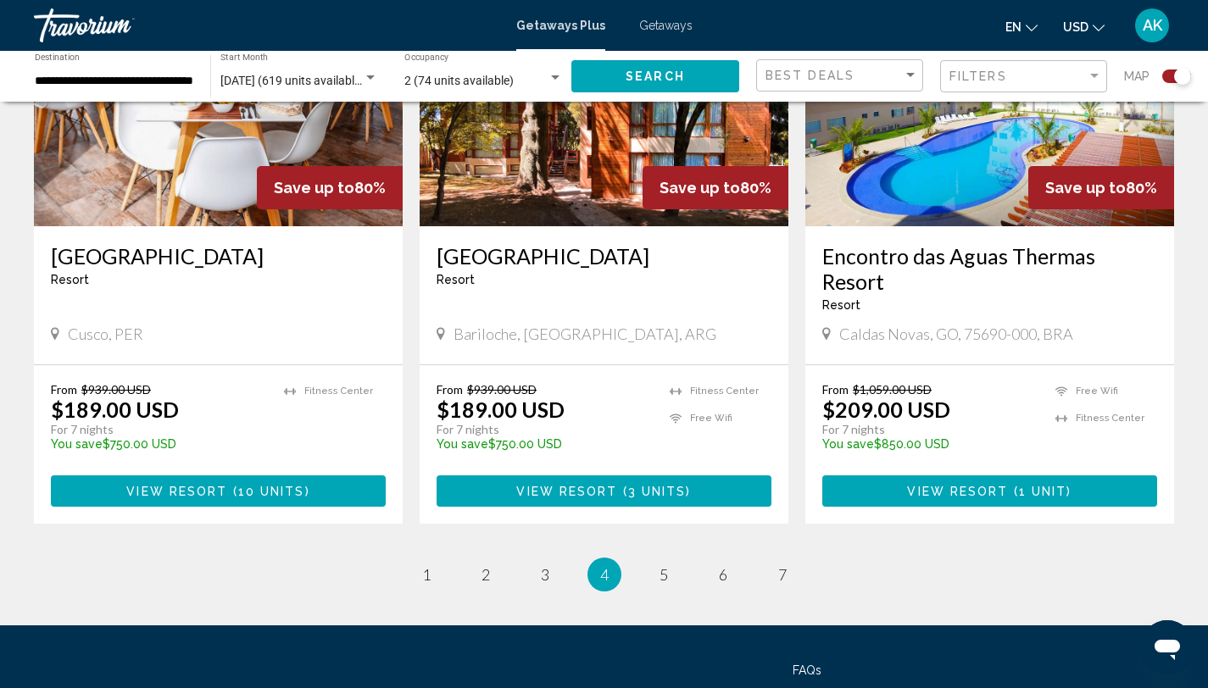
scroll to position [1196, 0]
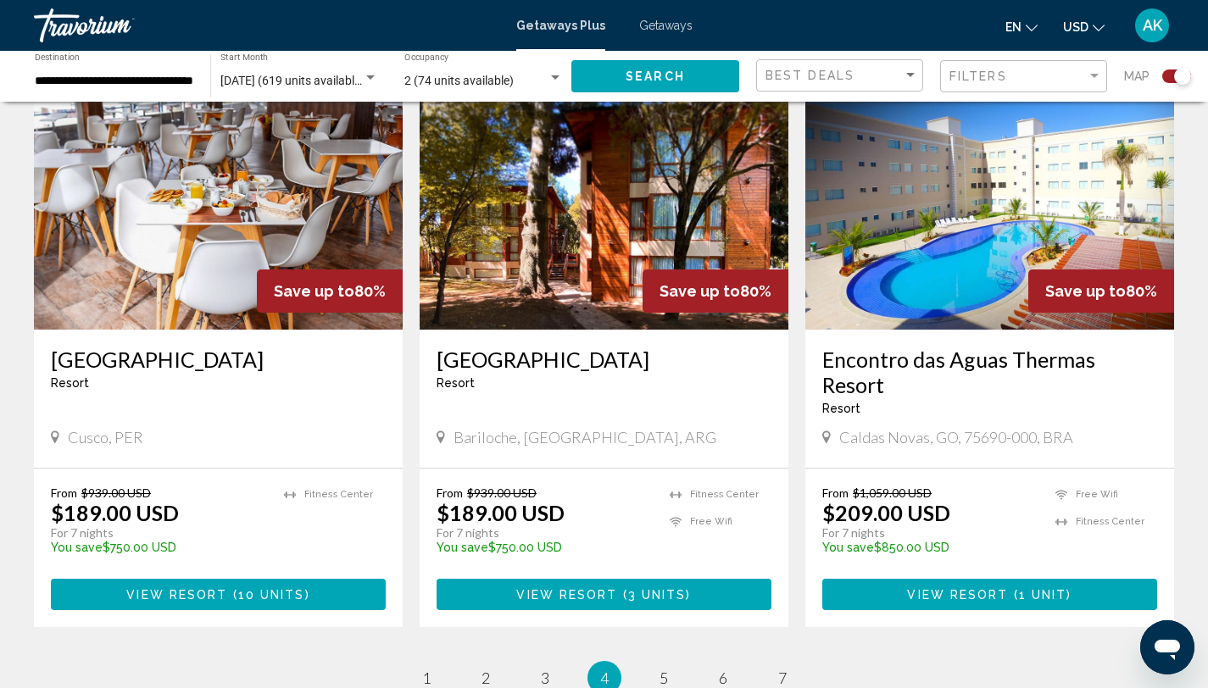
scroll to position [2495, 0]
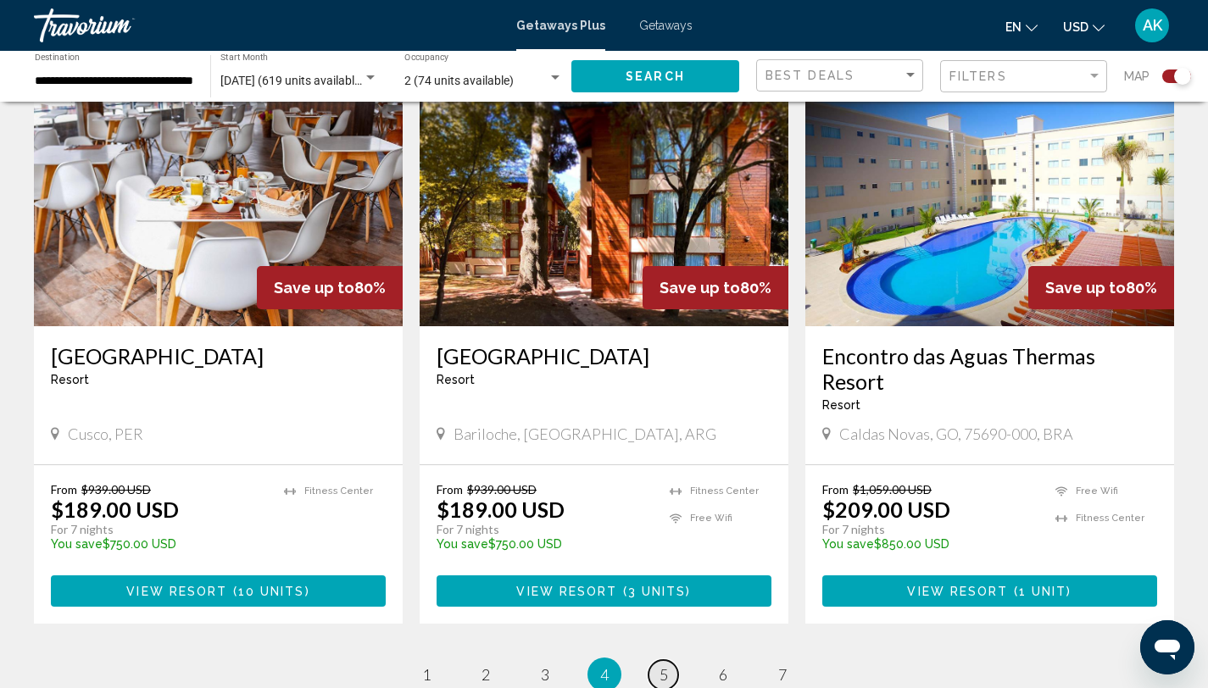
click at [654, 660] on link "page 5" at bounding box center [663, 675] width 30 height 30
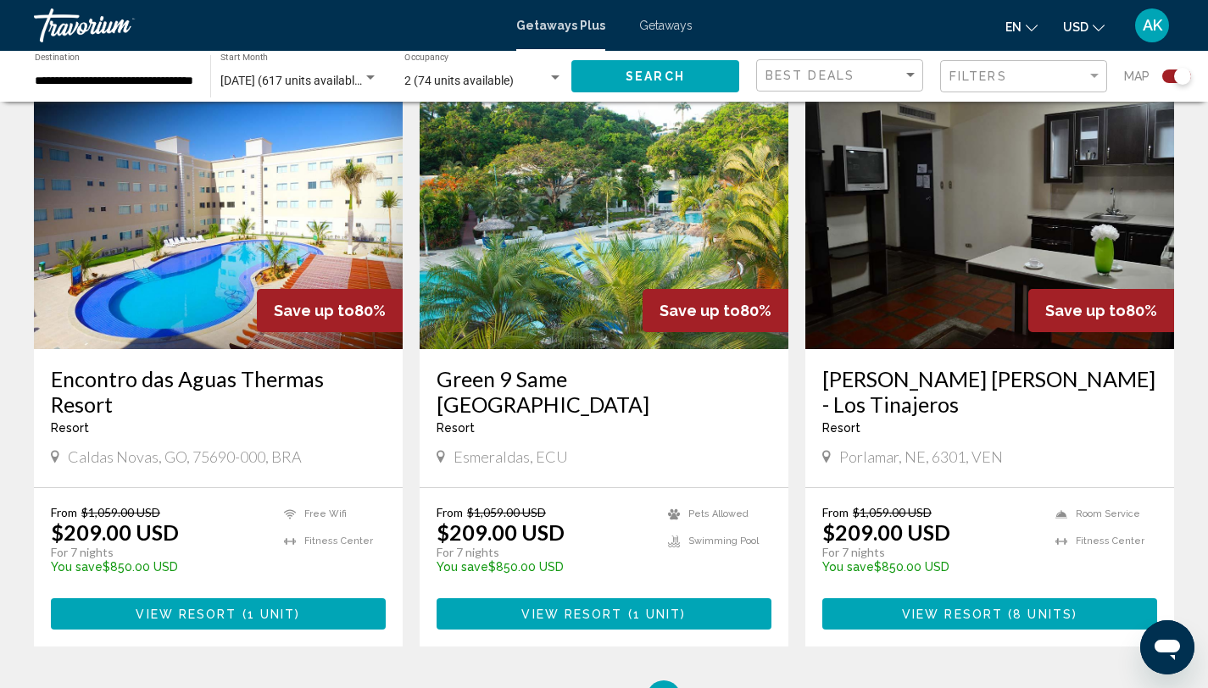
scroll to position [2431, 0]
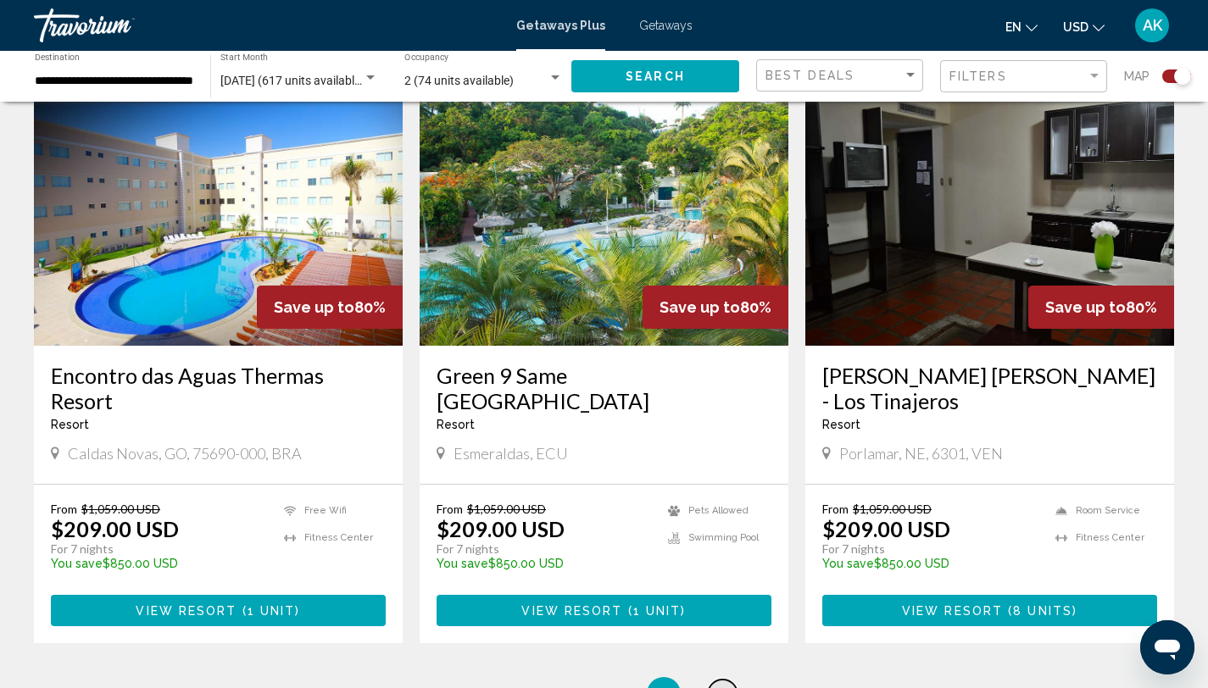
click at [716, 680] on link "page 6" at bounding box center [723, 695] width 30 height 30
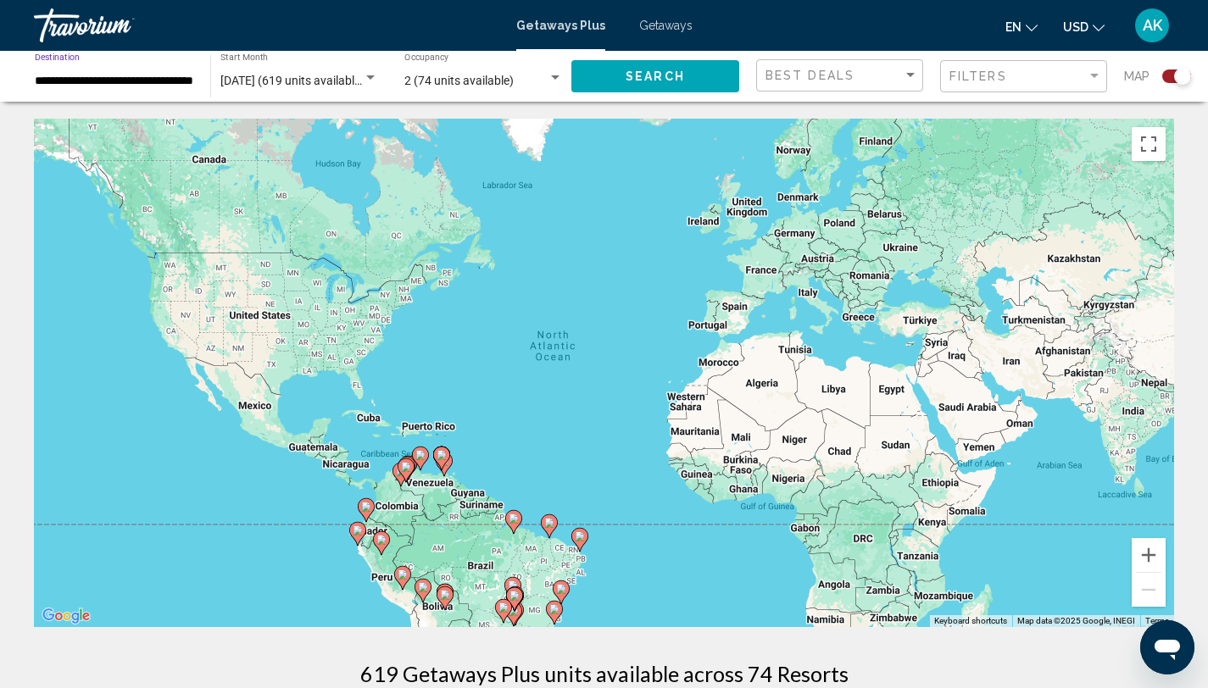
click at [42, 78] on input "**********" at bounding box center [114, 82] width 159 height 14
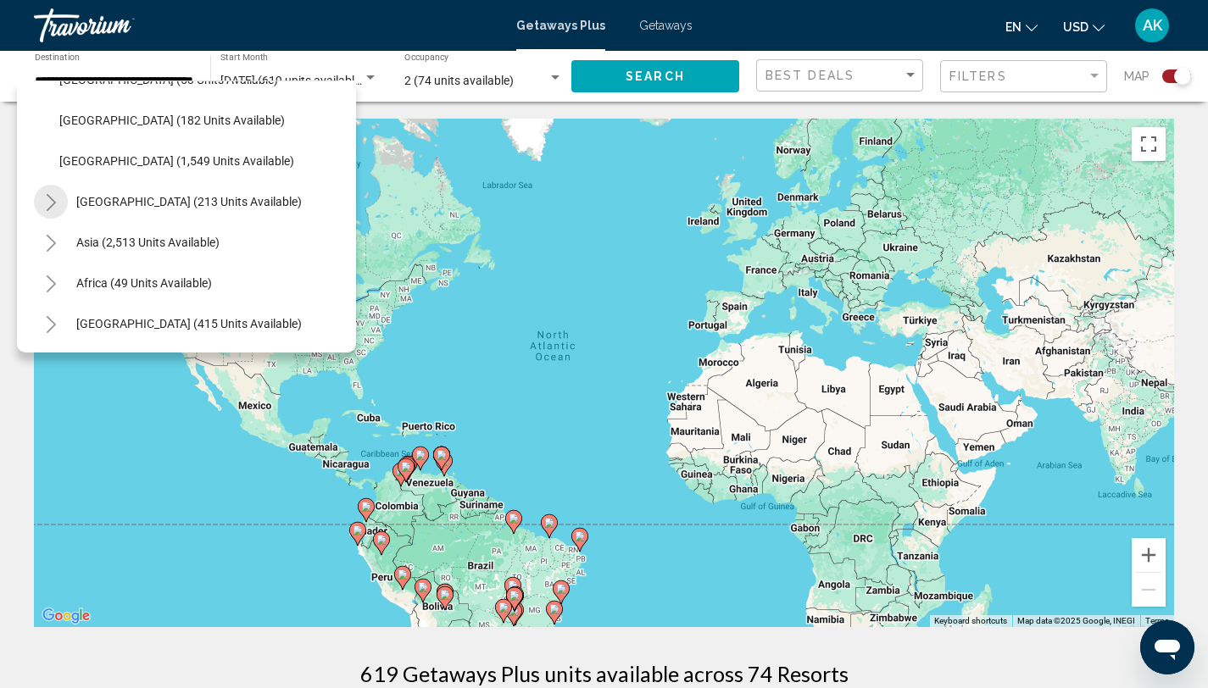
click at [55, 190] on button "Toggle Central America (213 units available)" at bounding box center [51, 202] width 34 height 34
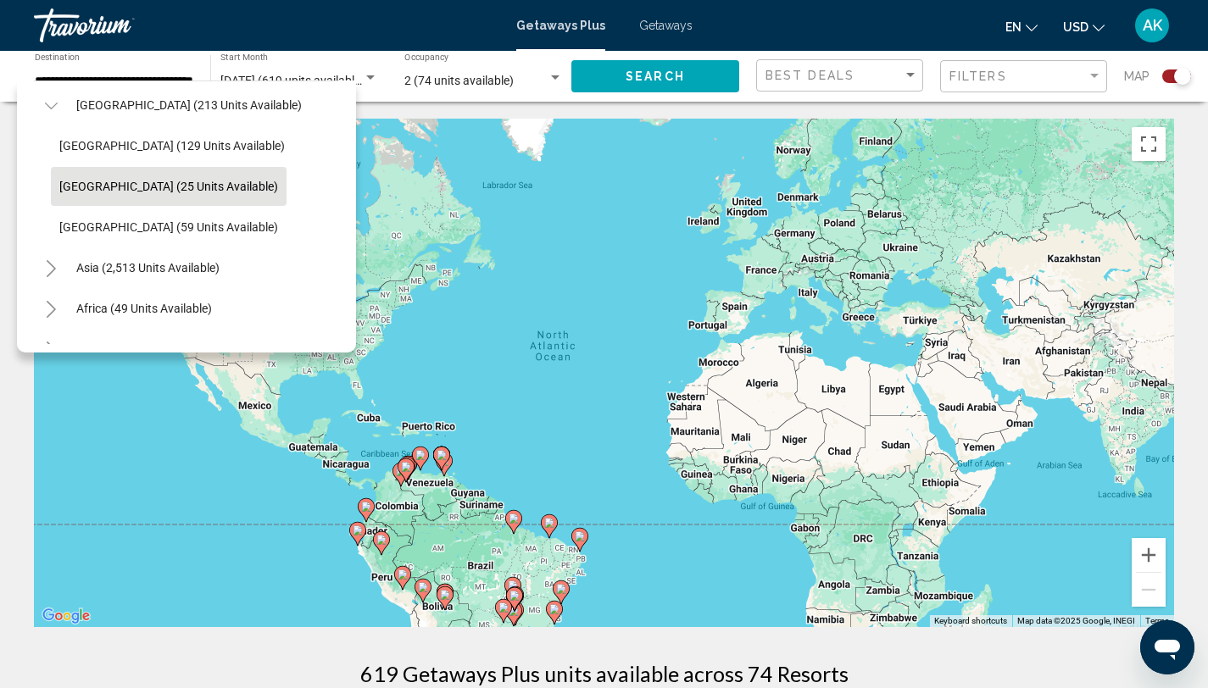
scroll to position [735, 0]
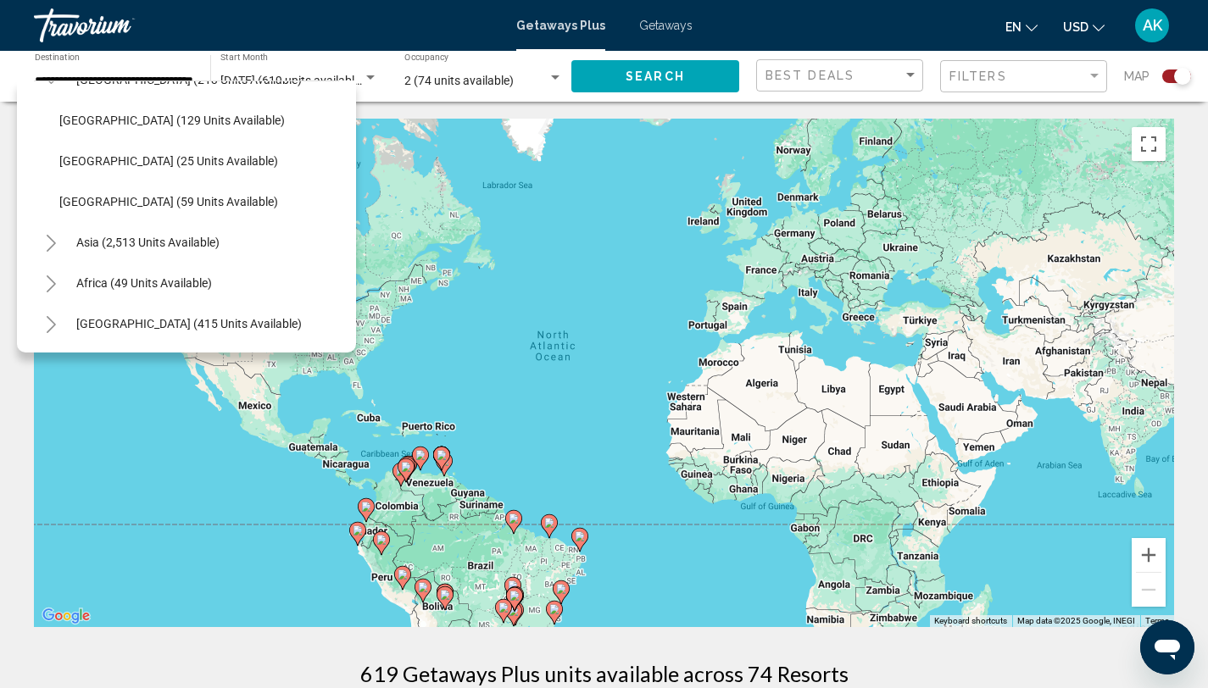
click at [48, 235] on icon "Toggle Asia (2,513 units available)" at bounding box center [51, 243] width 13 height 17
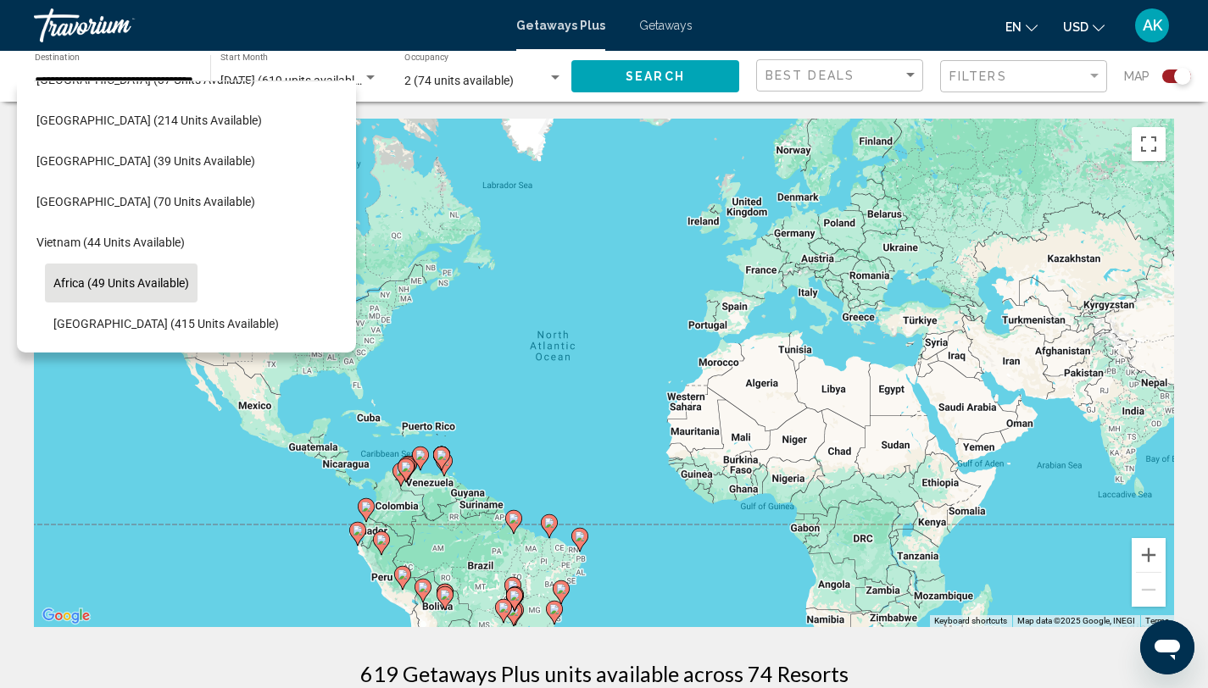
scroll to position [1183, 0]
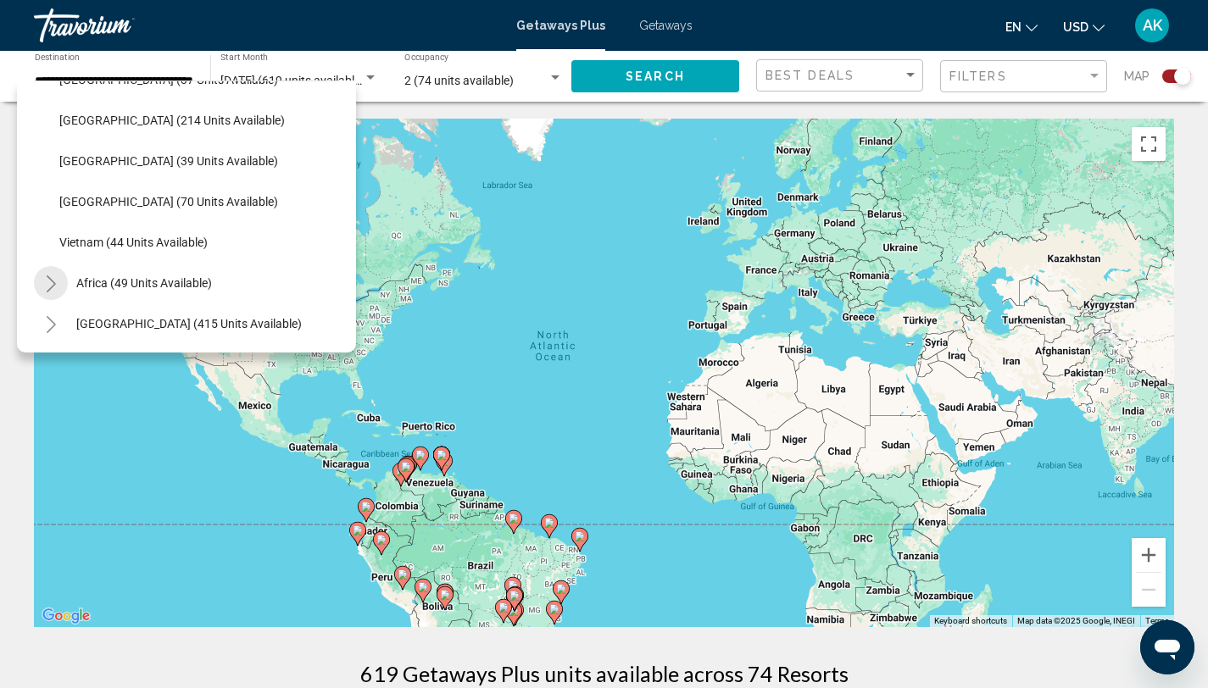
click at [51, 276] on icon "Toggle Africa (49 units available)" at bounding box center [51, 284] width 13 height 17
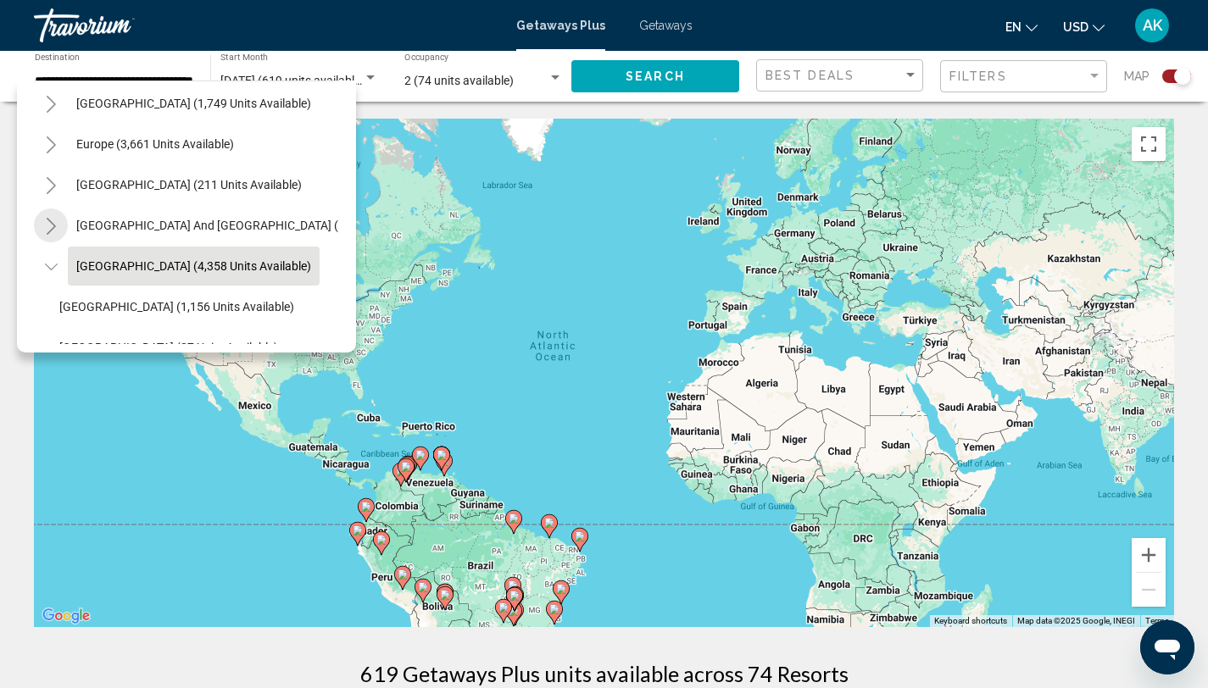
scroll to position [188, 0]
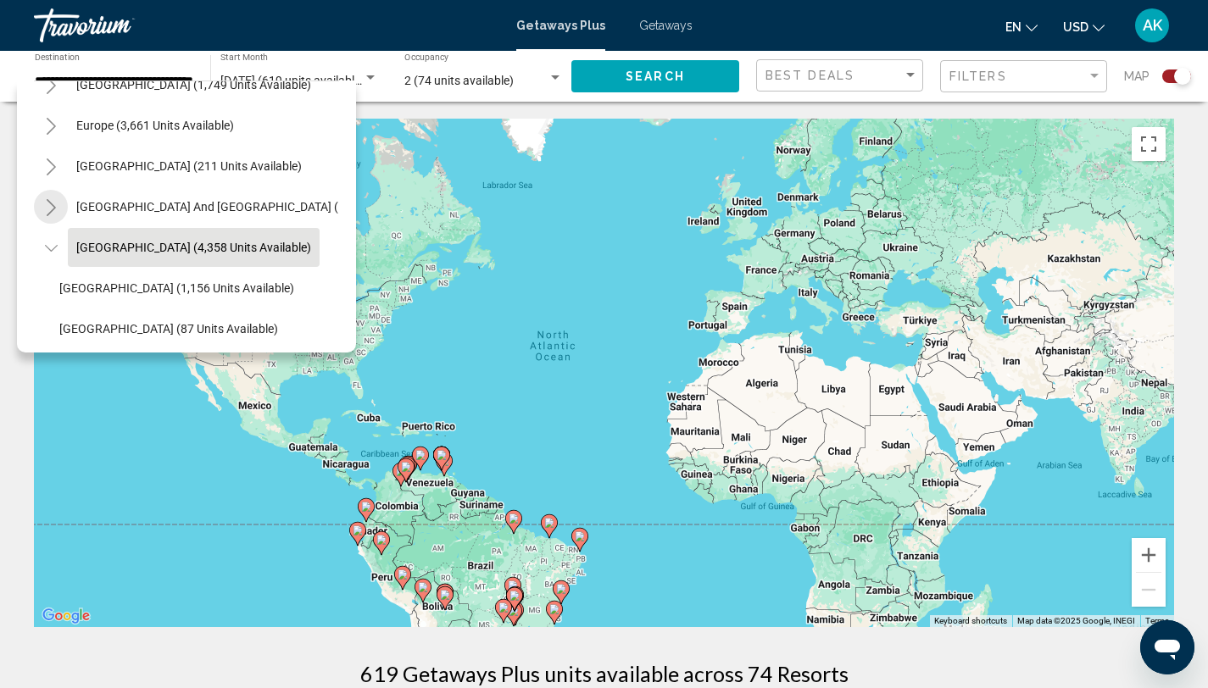
click at [53, 227] on mat-tree "All destinations [GEOGRAPHIC_DATA] (44,524 units available) [GEOGRAPHIC_DATA] (…" at bounding box center [186, 675] width 305 height 1546
click at [57, 214] on button "Toggle South Pacific and Oceania (143 units available)" at bounding box center [51, 207] width 34 height 34
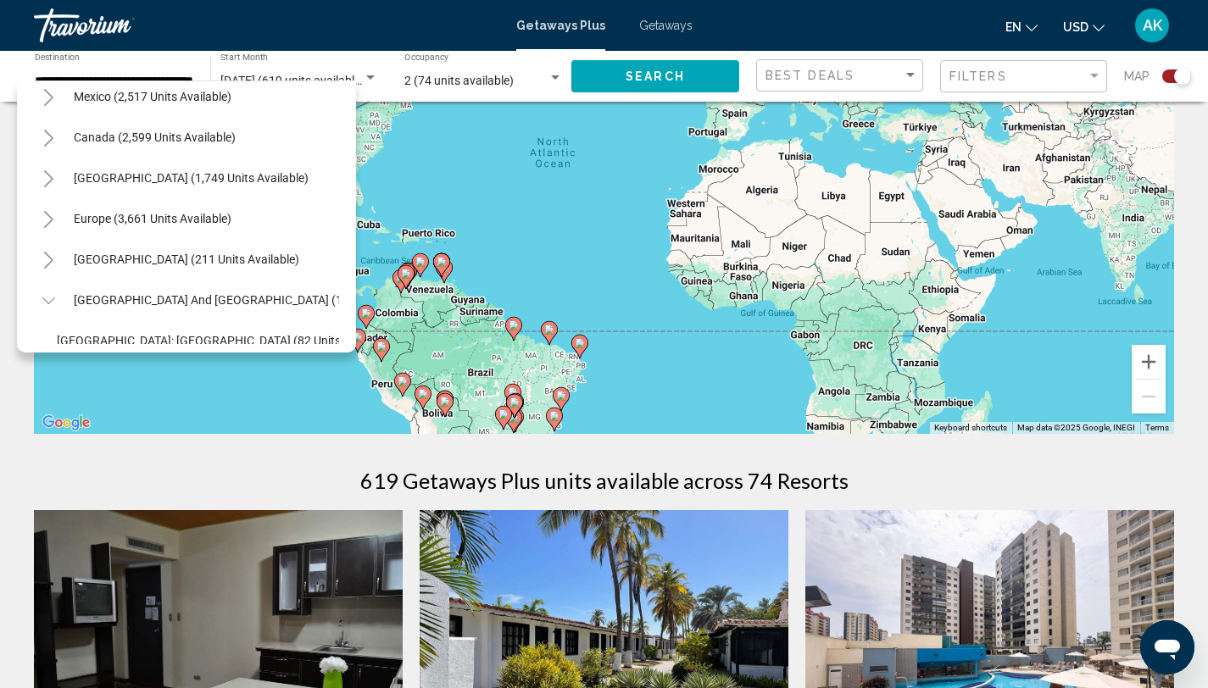
scroll to position [0, 0]
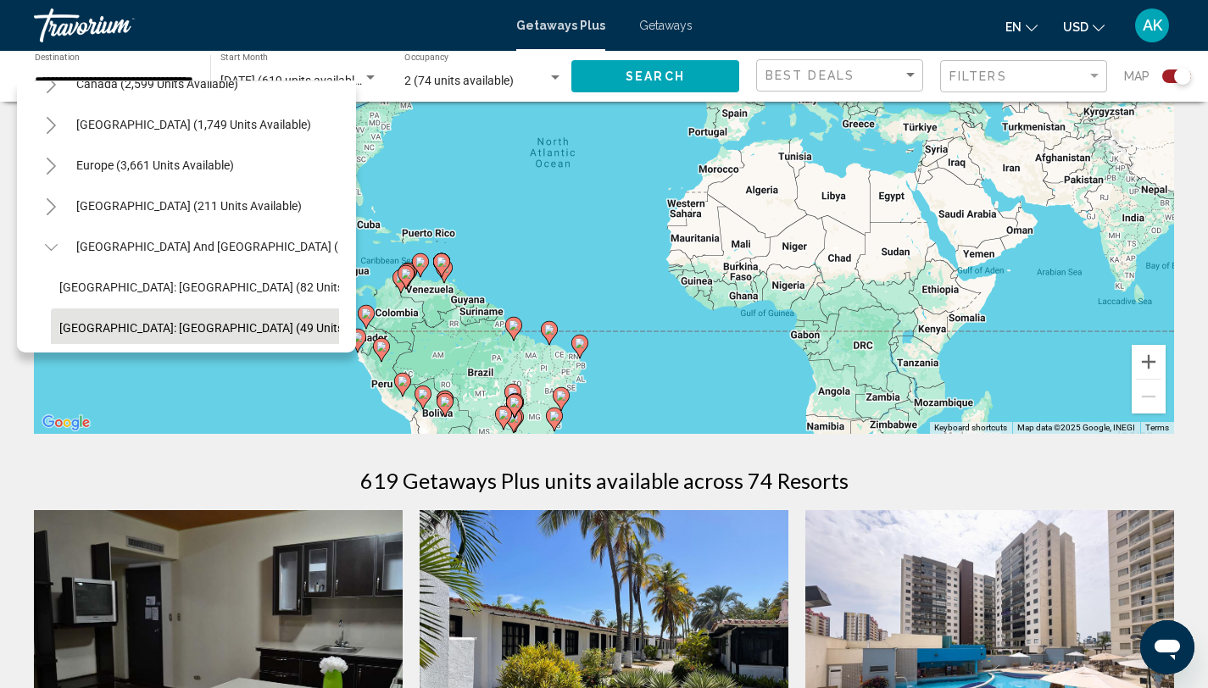
scroll to position [159, 8]
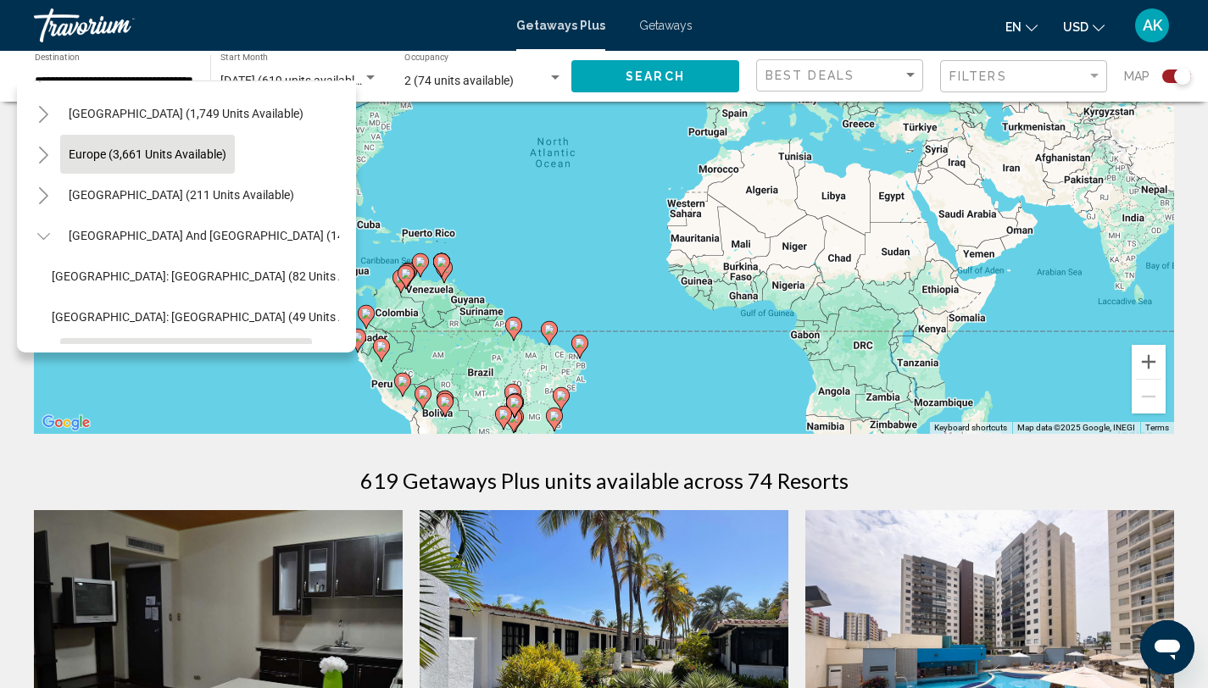
click at [139, 161] on button "Europe (3,661 units available)" at bounding box center [147, 154] width 175 height 39
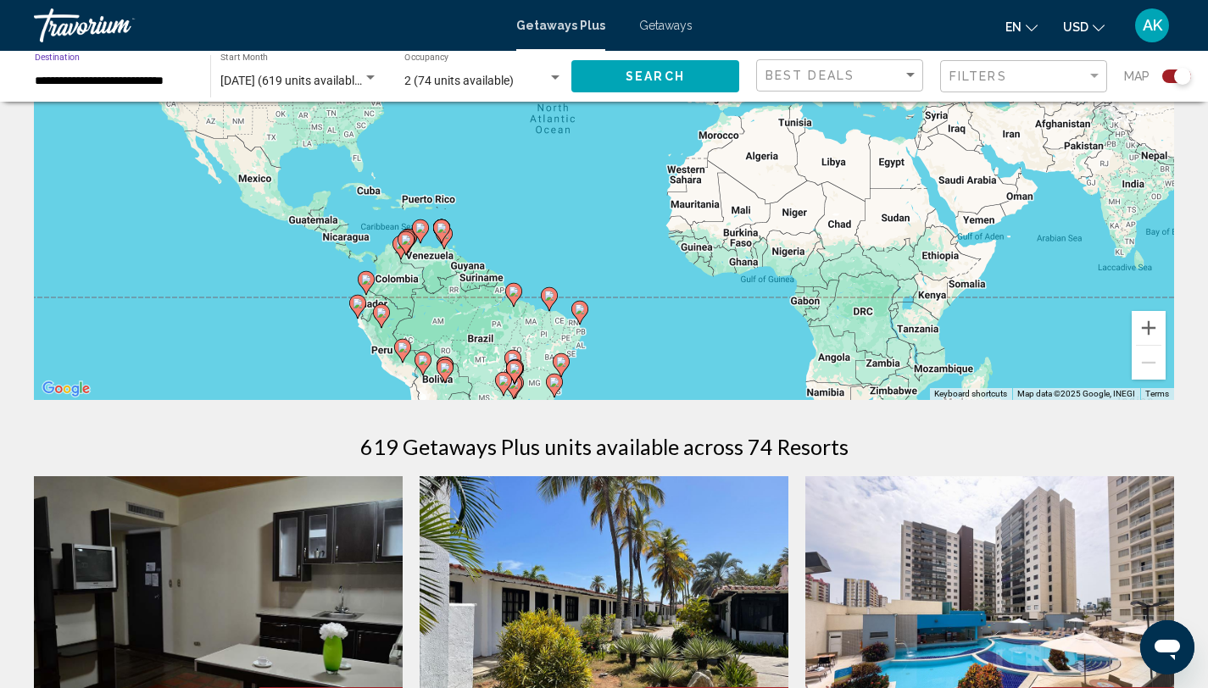
scroll to position [231, 0]
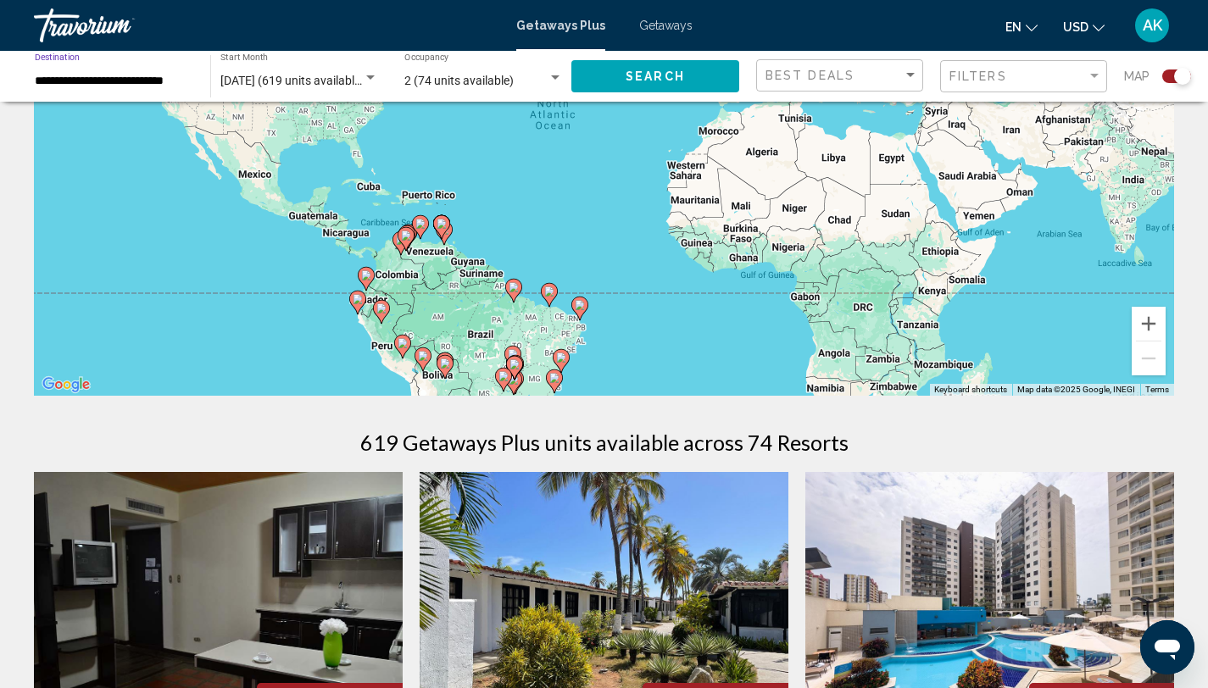
click at [100, 83] on input "**********" at bounding box center [114, 82] width 159 height 14
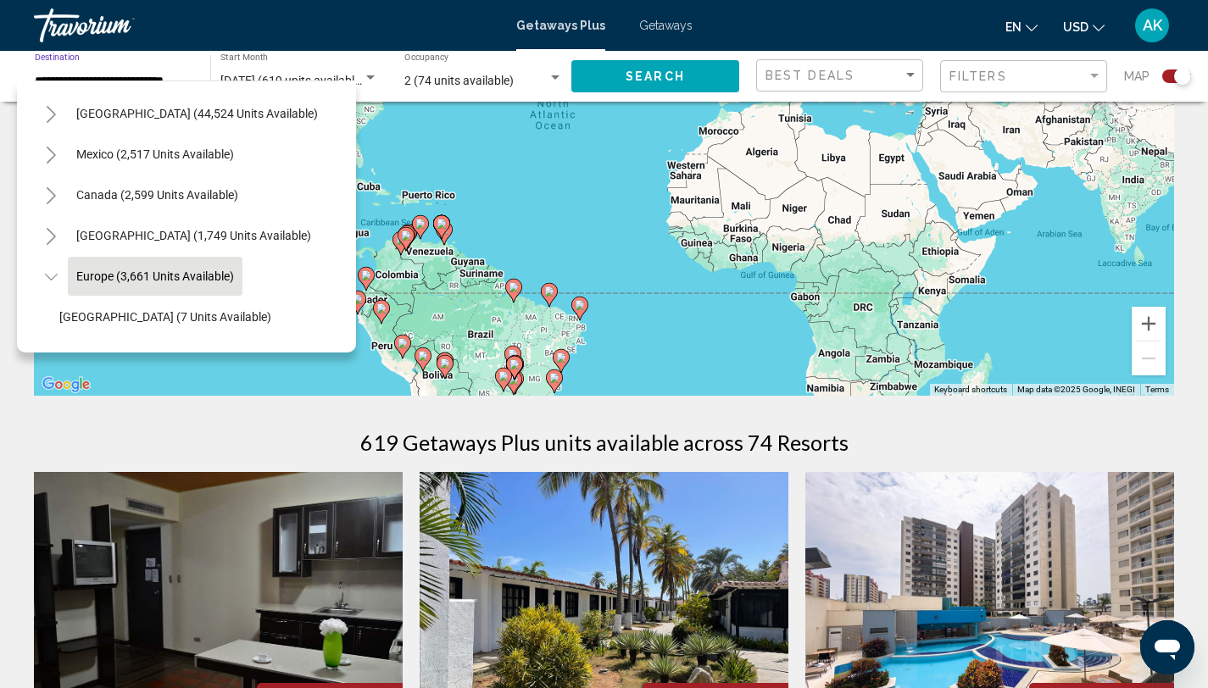
scroll to position [37, 4]
click at [52, 236] on icon "Toggle Caribbean & Atlantic Islands (1,749 units available)" at bounding box center [47, 236] width 13 height 17
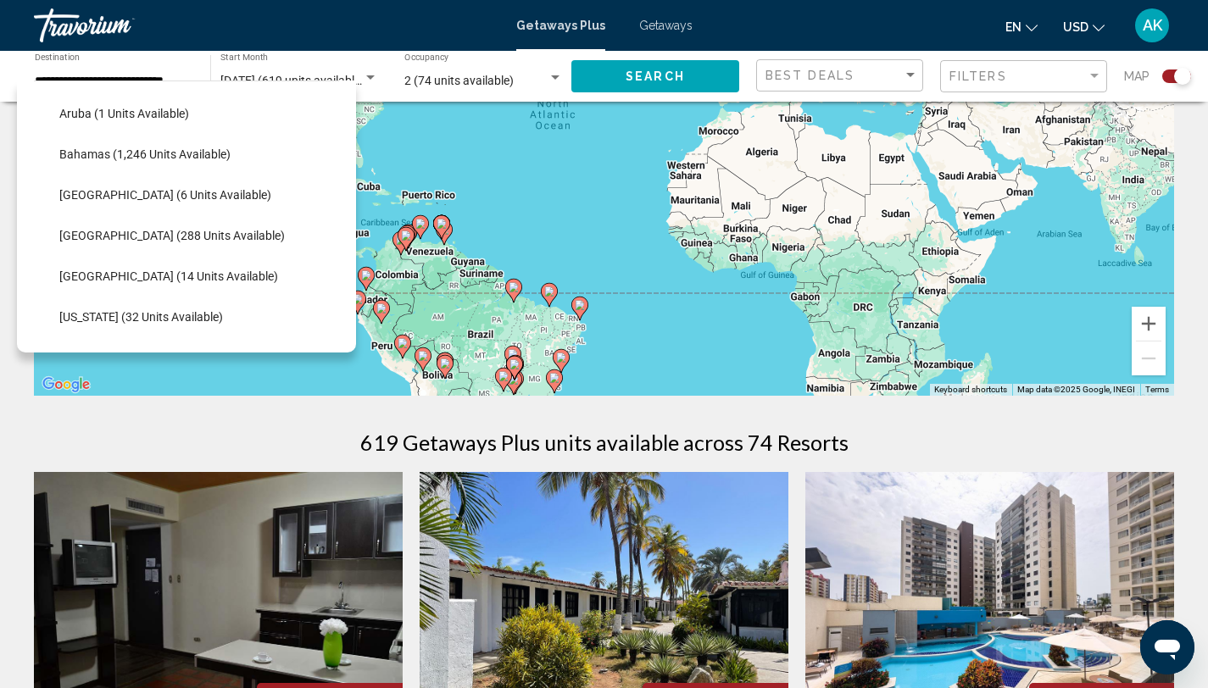
scroll to position [203, 0]
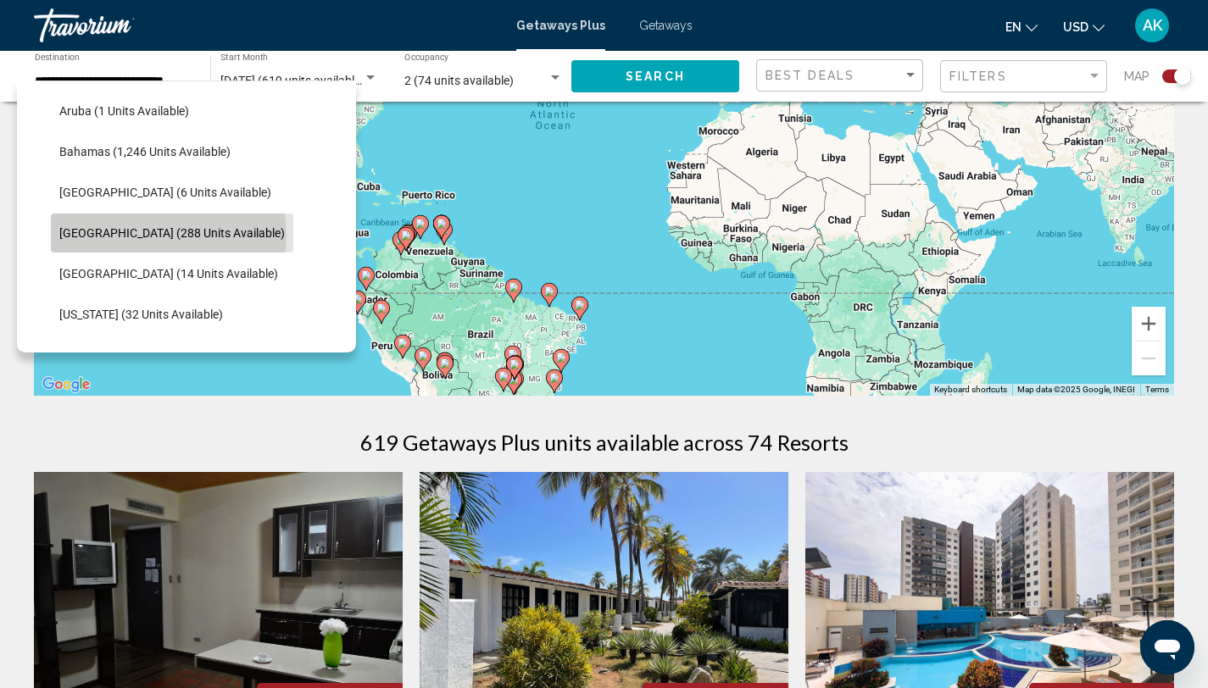
click at [140, 236] on span "[GEOGRAPHIC_DATA] (288 units available)" at bounding box center [171, 233] width 225 height 14
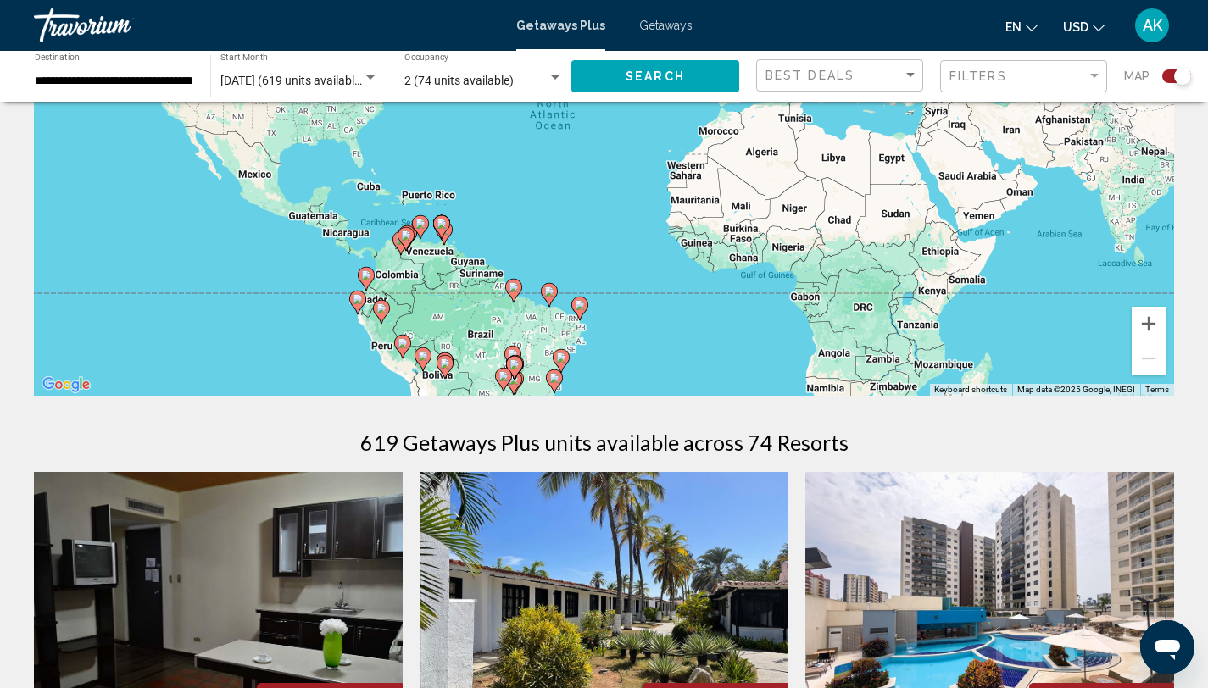
click at [33, 81] on div "**********" at bounding box center [113, 76] width 176 height 47
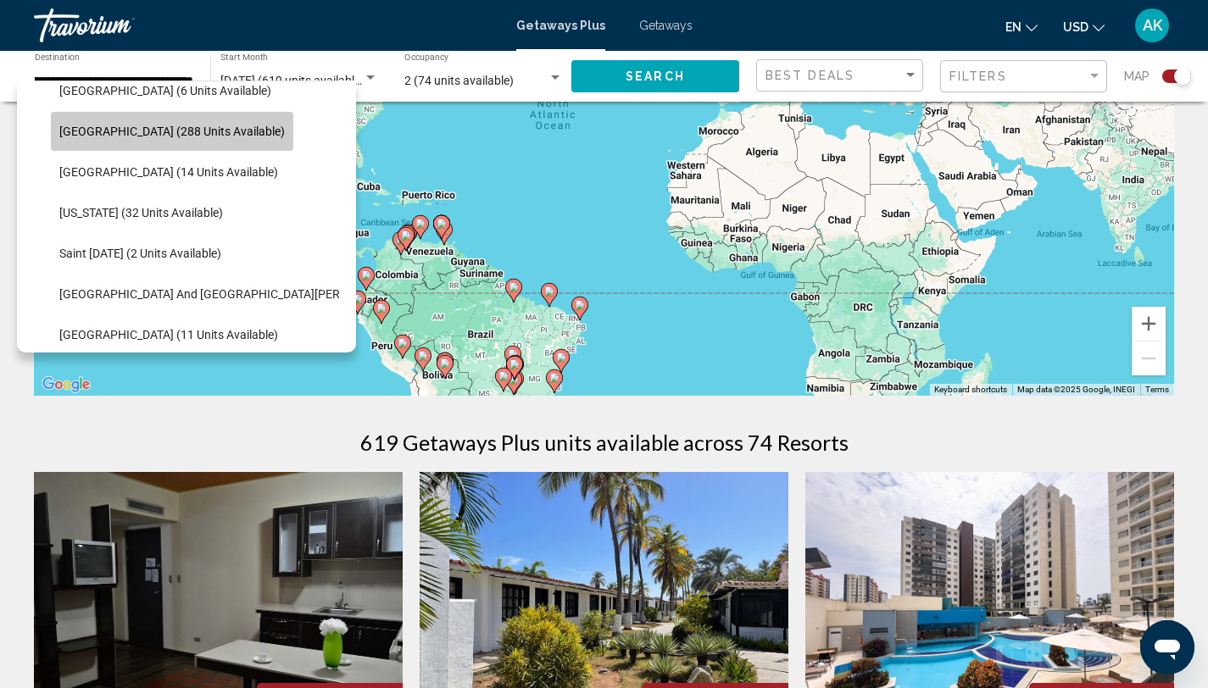
scroll to position [0, 0]
click at [220, 136] on li "[GEOGRAPHIC_DATA] (1,749 units available) [GEOGRAPHIC_DATA] (1 units available)…" at bounding box center [186, 151] width 305 height 407
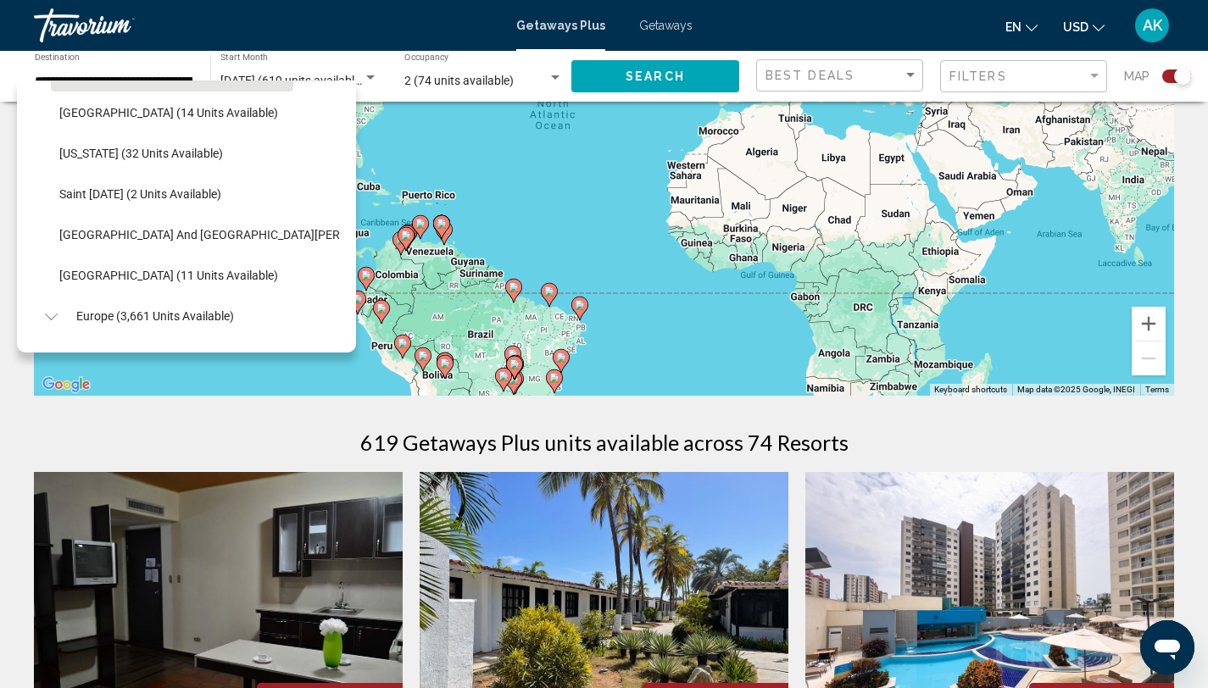
scroll to position [365, 0]
click at [123, 156] on span "[US_STATE] (32 units available)" at bounding box center [141, 152] width 164 height 14
type input "**********"
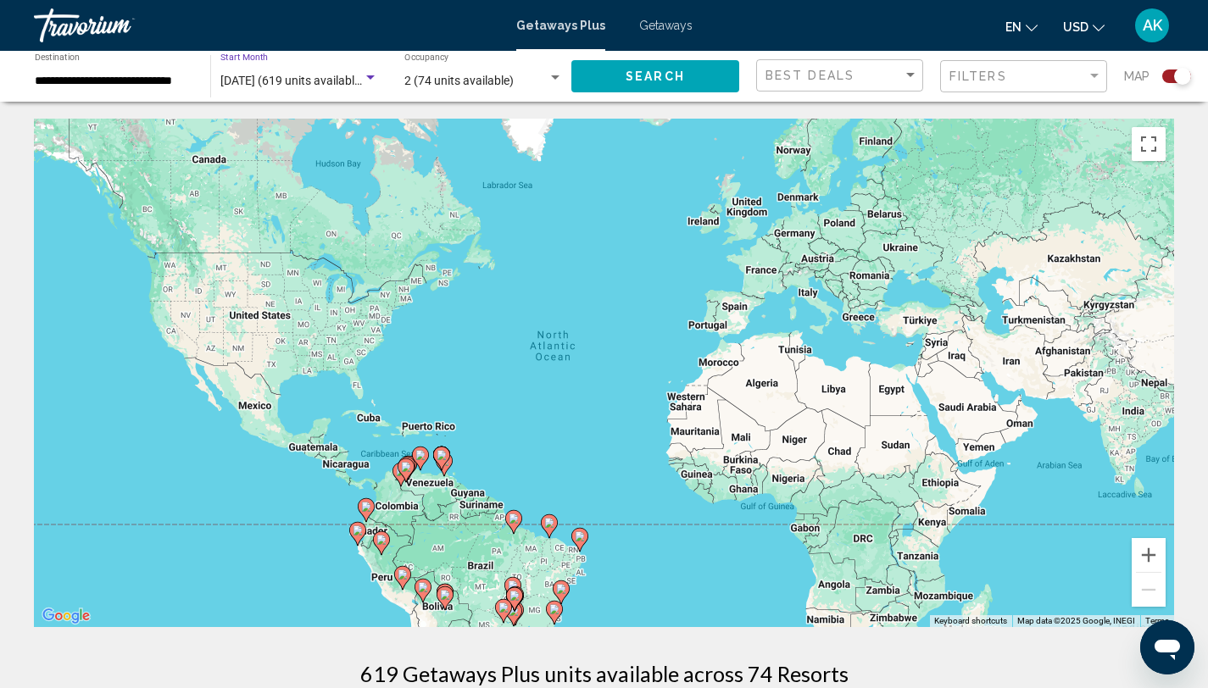
scroll to position [0, 0]
click at [364, 81] on div "Search widget" at bounding box center [370, 78] width 15 height 14
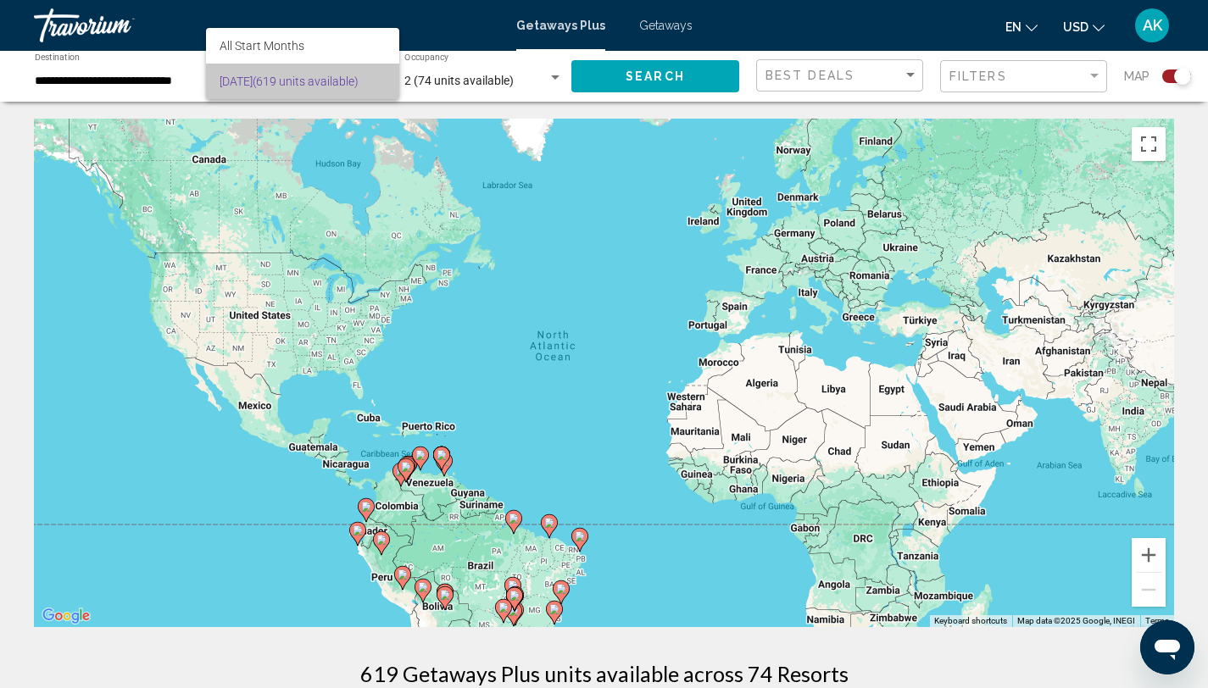
click at [326, 82] on span "[DATE] (619 units available)" at bounding box center [303, 82] width 166 height 36
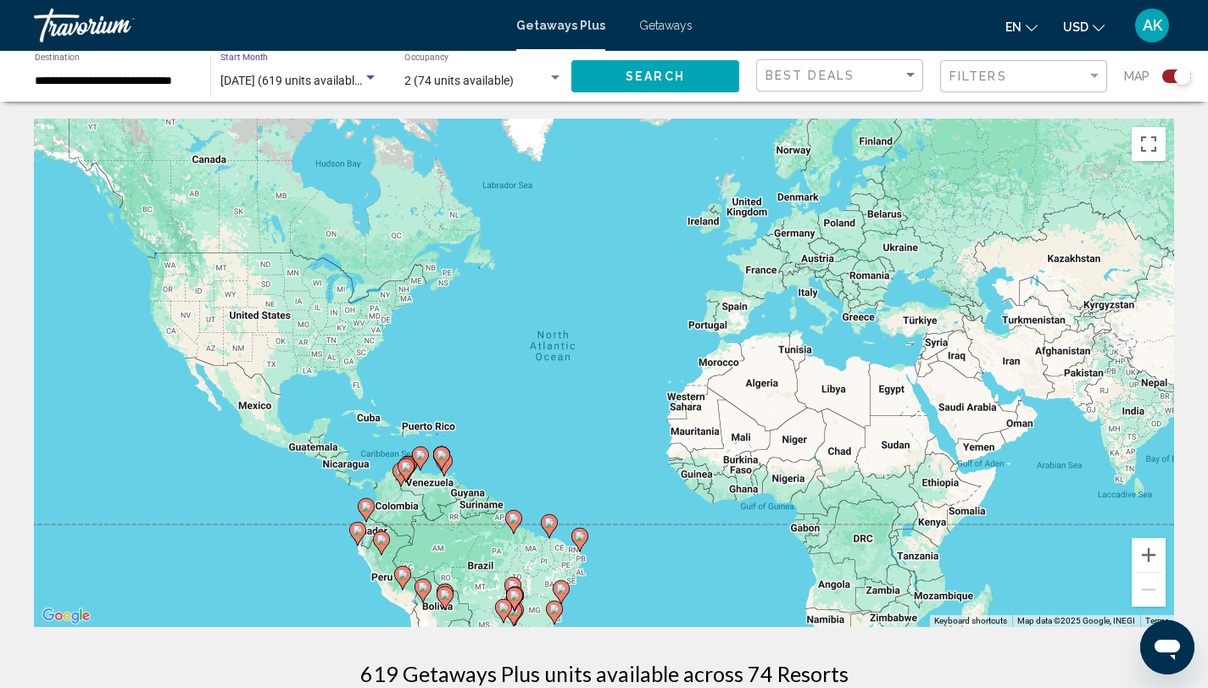
click at [240, 81] on span "[DATE] (619 units available)" at bounding box center [292, 81] width 144 height 14
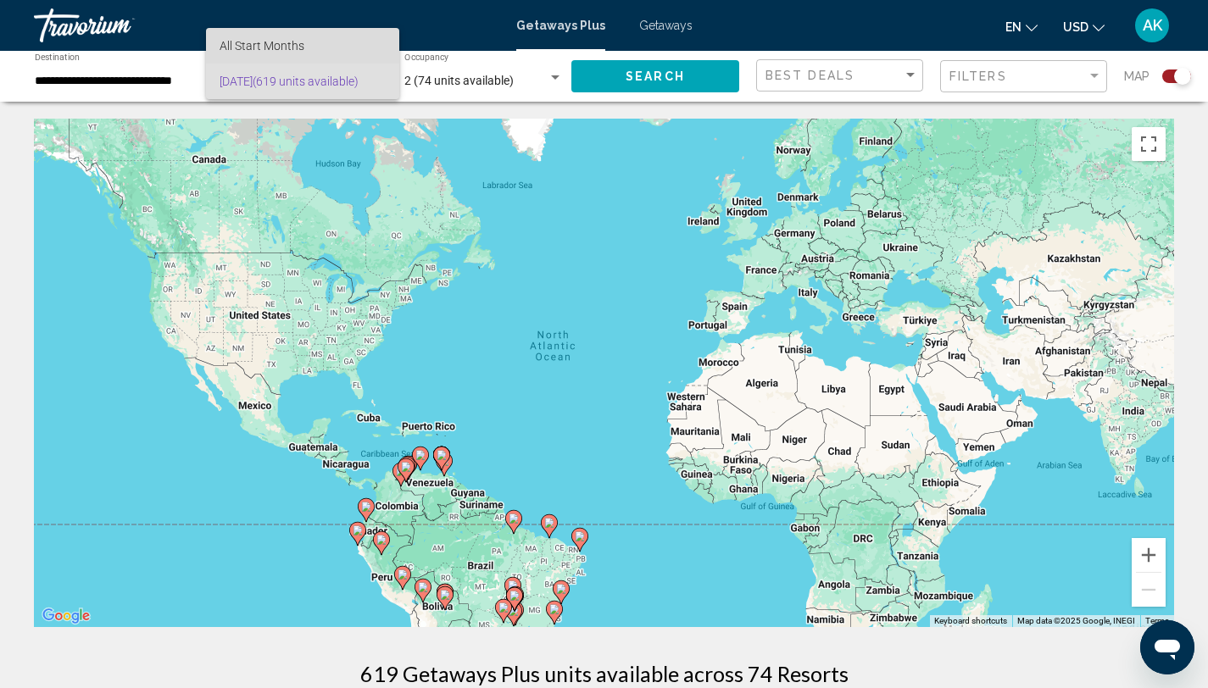
click at [247, 52] on span "All Start Months" at bounding box center [262, 46] width 85 height 14
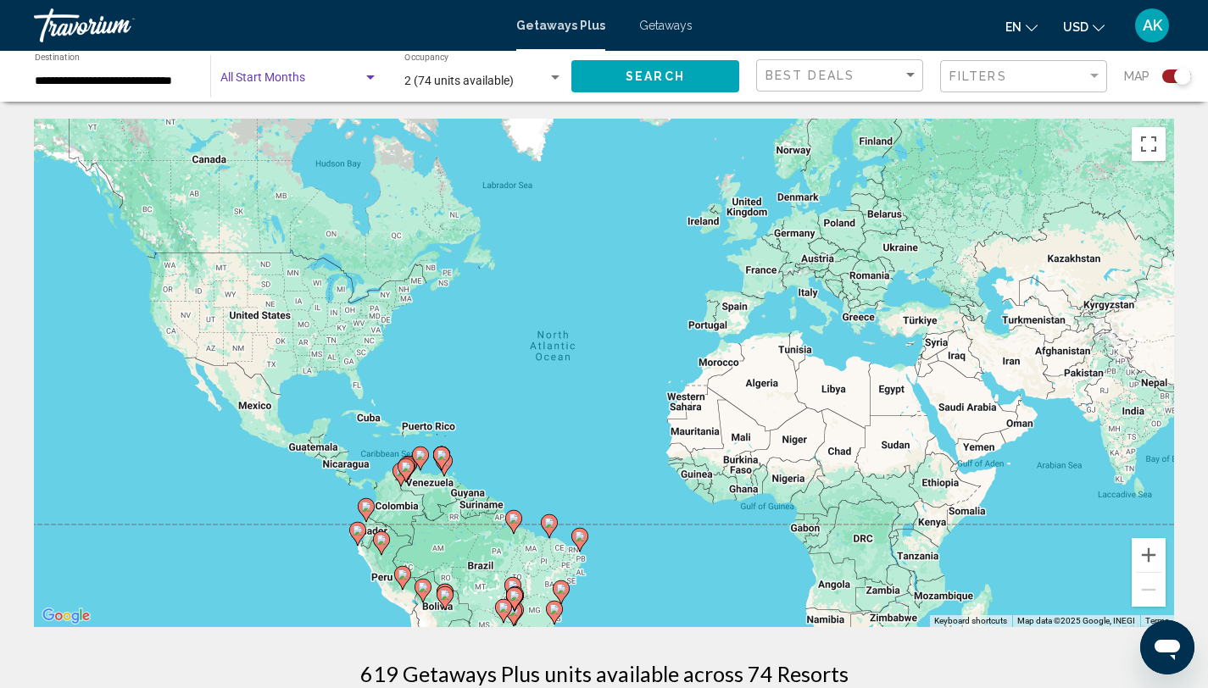
click at [283, 79] on span "Search widget" at bounding box center [291, 82] width 142 height 14
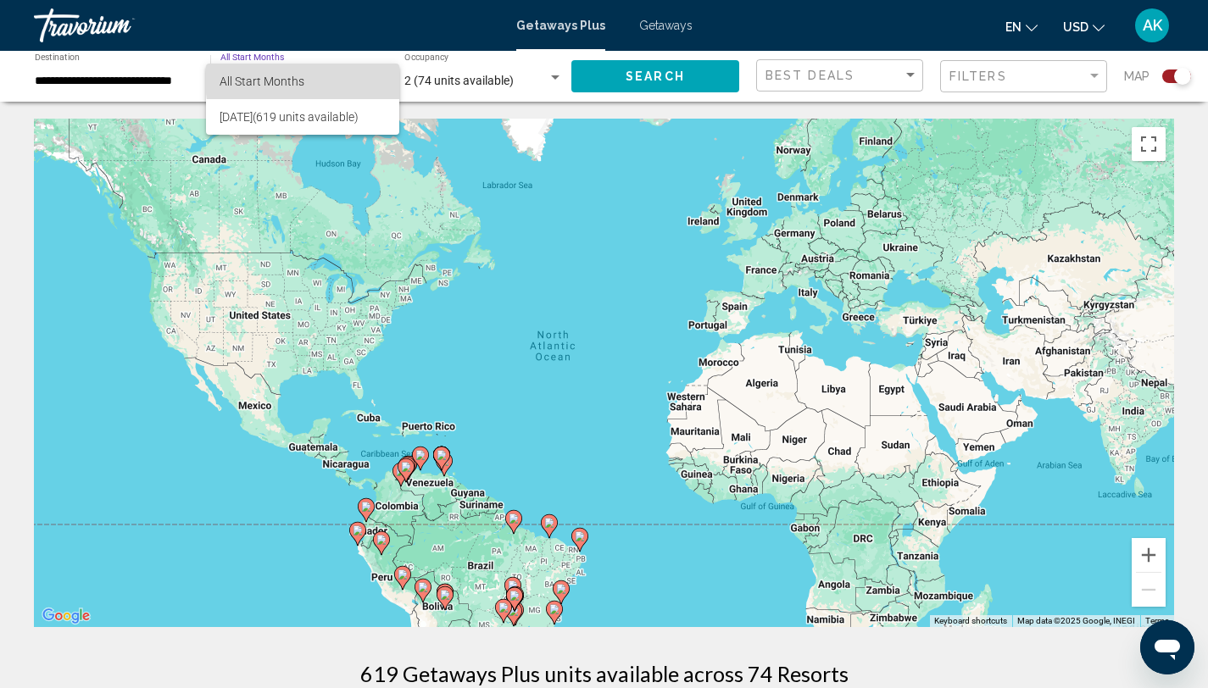
click at [358, 78] on span "All Start Months" at bounding box center [303, 82] width 166 height 36
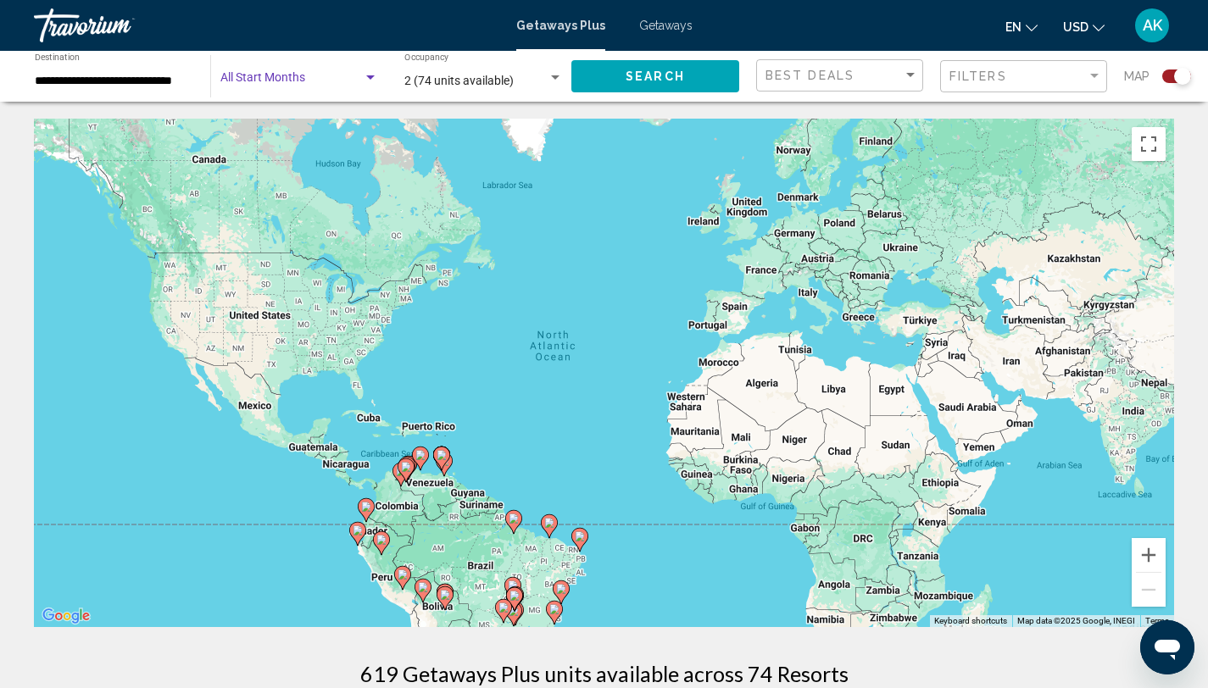
click at [369, 81] on div "Search widget" at bounding box center [370, 78] width 15 height 14
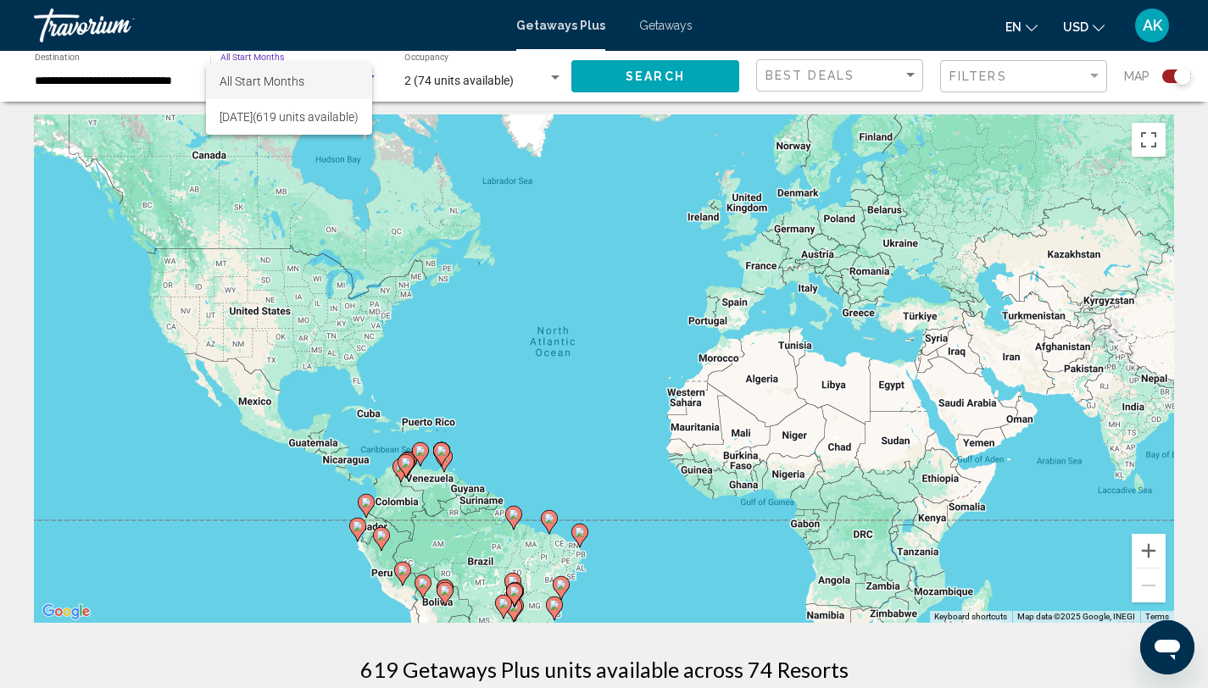
scroll to position [6, 0]
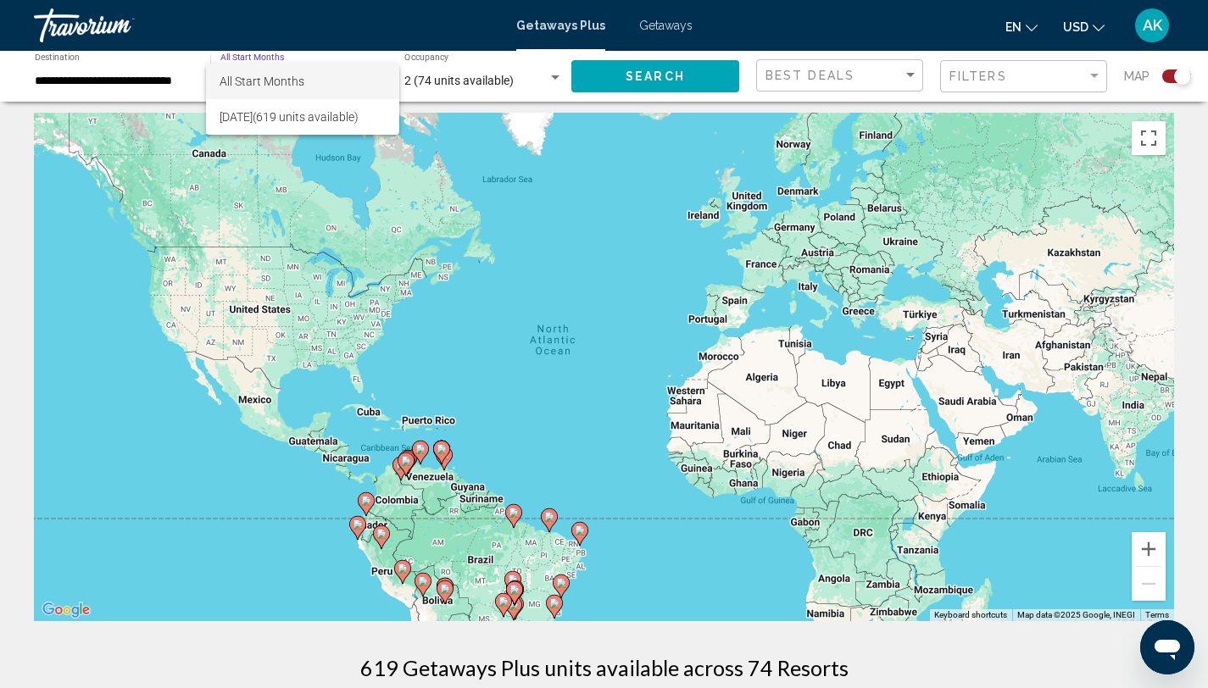
click at [259, 79] on span "All Start Months" at bounding box center [262, 82] width 85 height 14
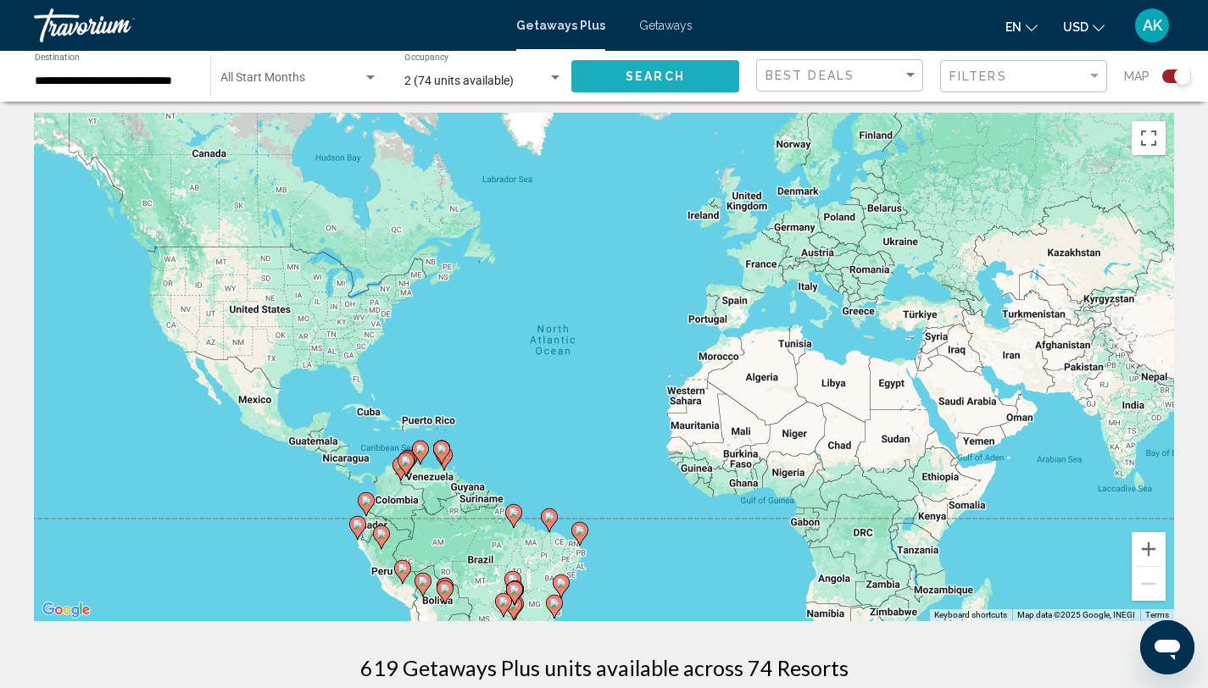
click at [654, 81] on span "Search" at bounding box center [655, 77] width 59 height 14
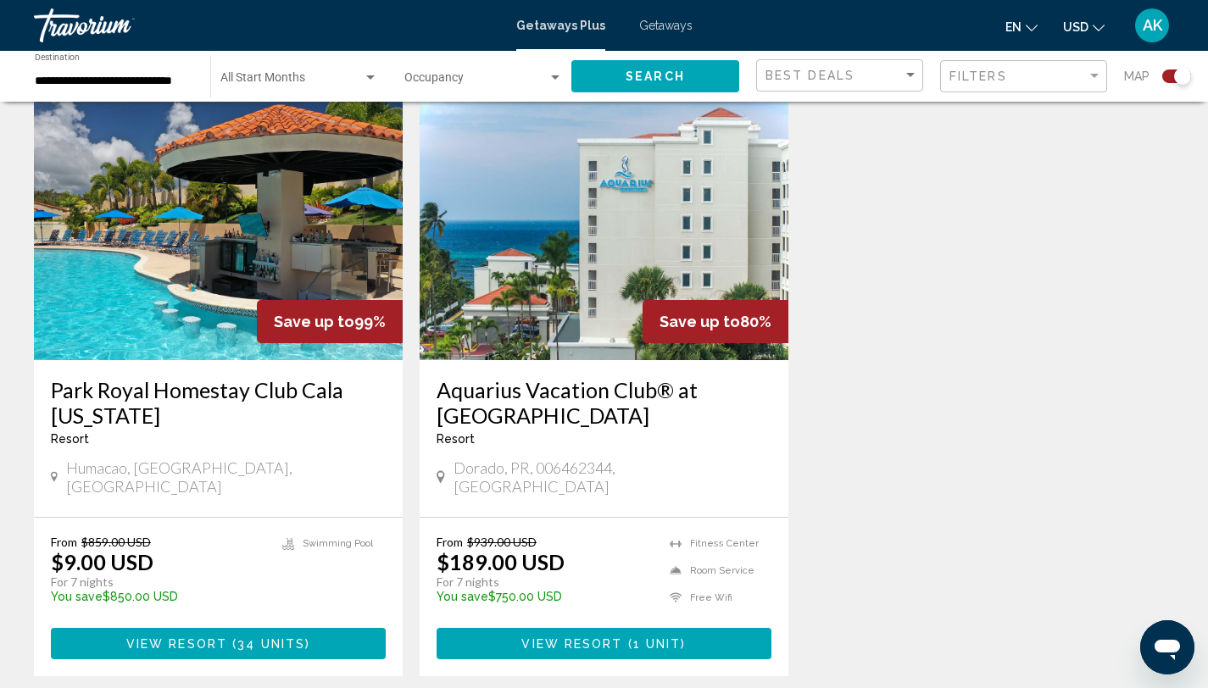
scroll to position [620, 0]
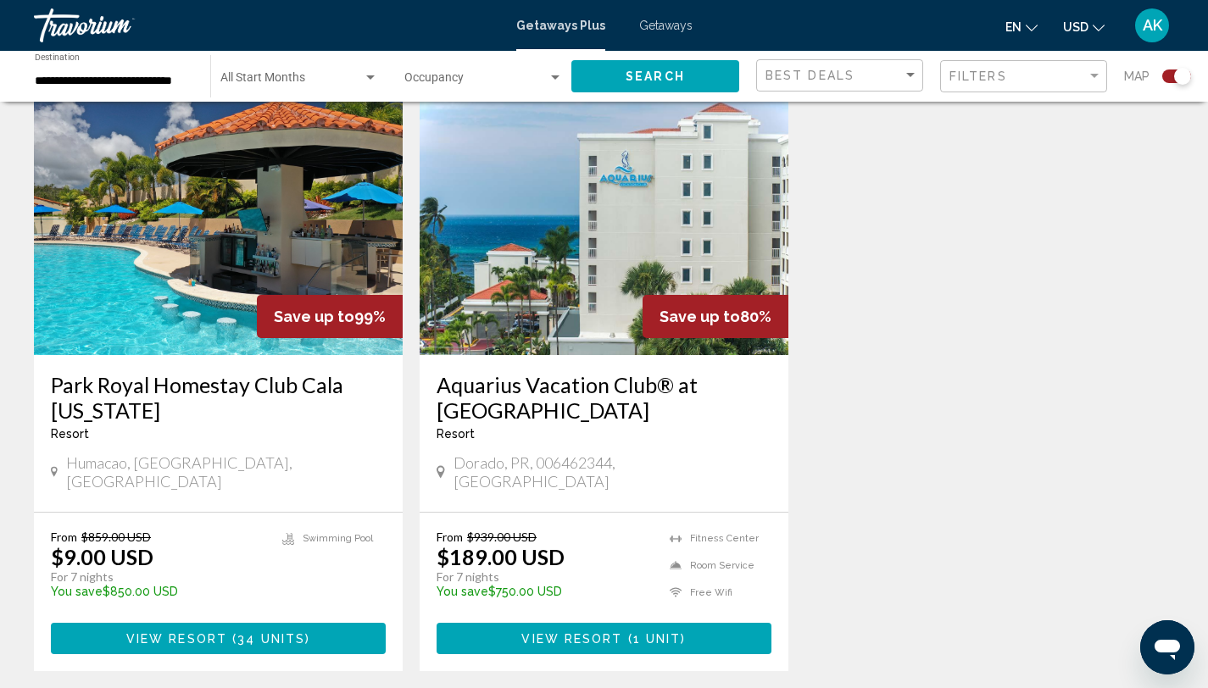
click at [181, 314] on img "Main content" at bounding box center [218, 219] width 369 height 271
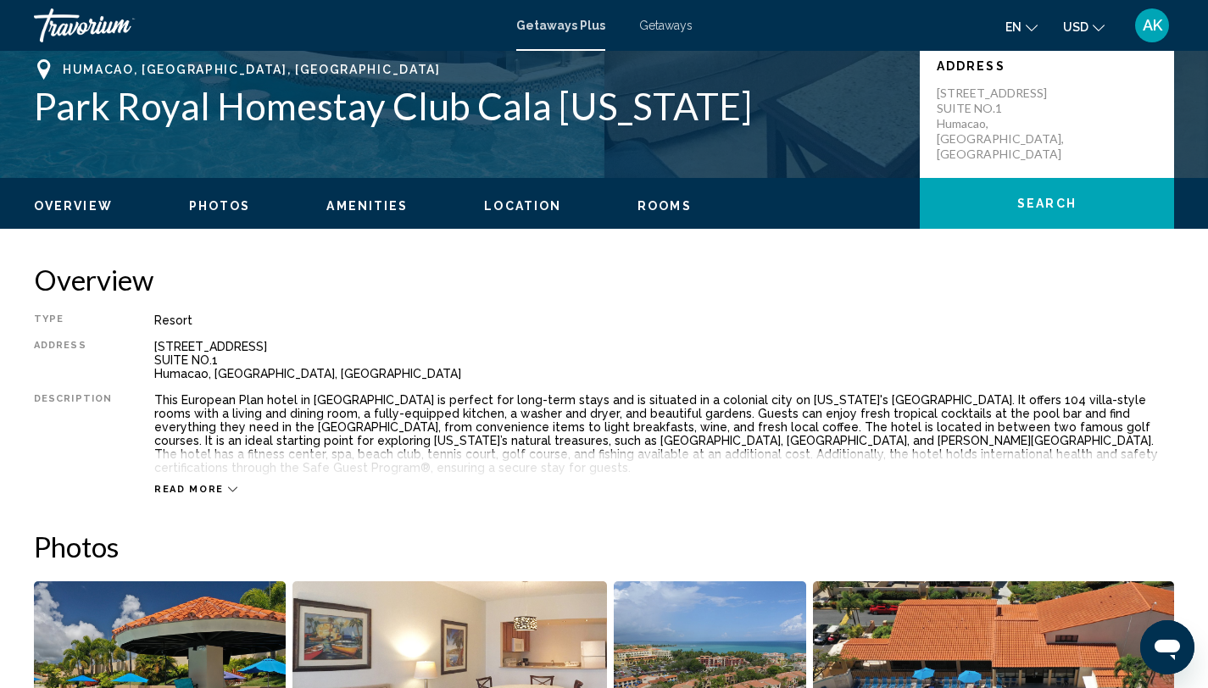
scroll to position [384, 0]
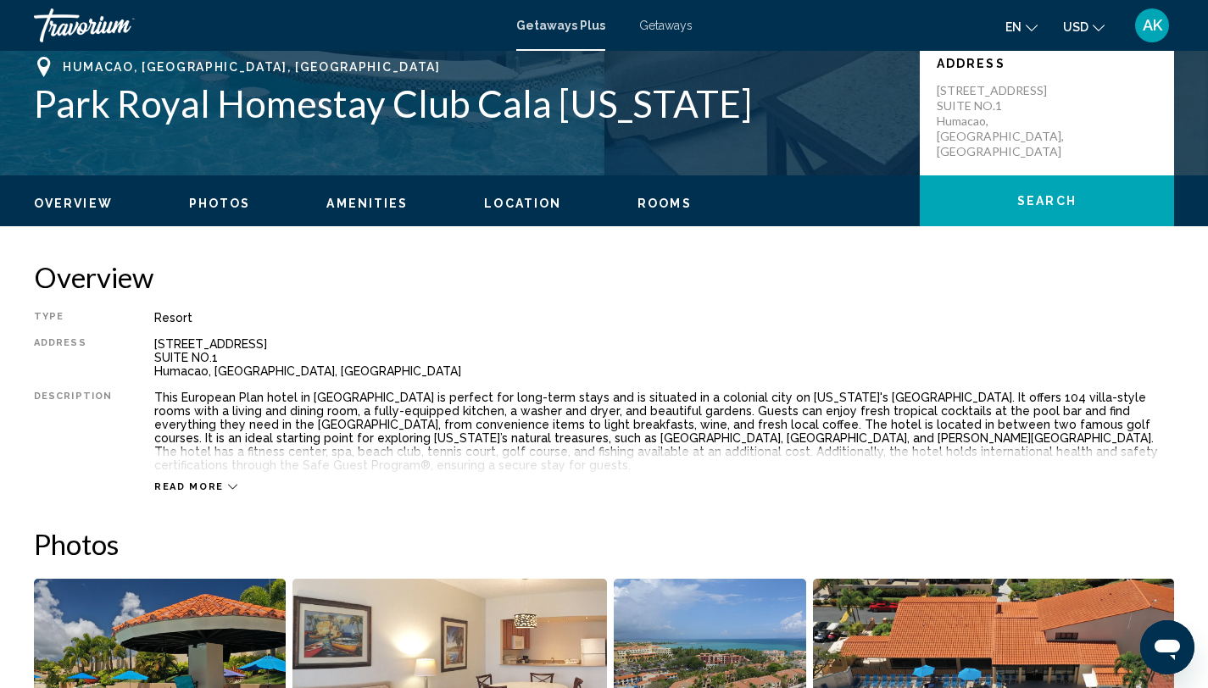
click at [228, 487] on icon "Main content" at bounding box center [232, 486] width 9 height 9
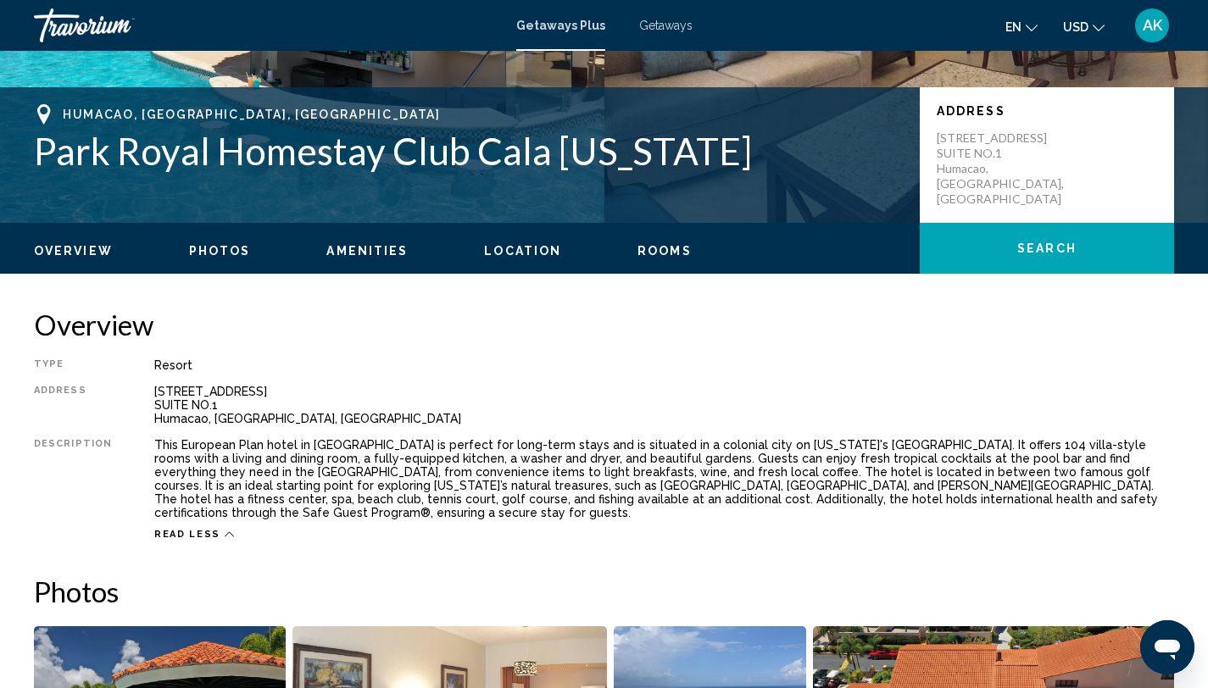
scroll to position [0, 0]
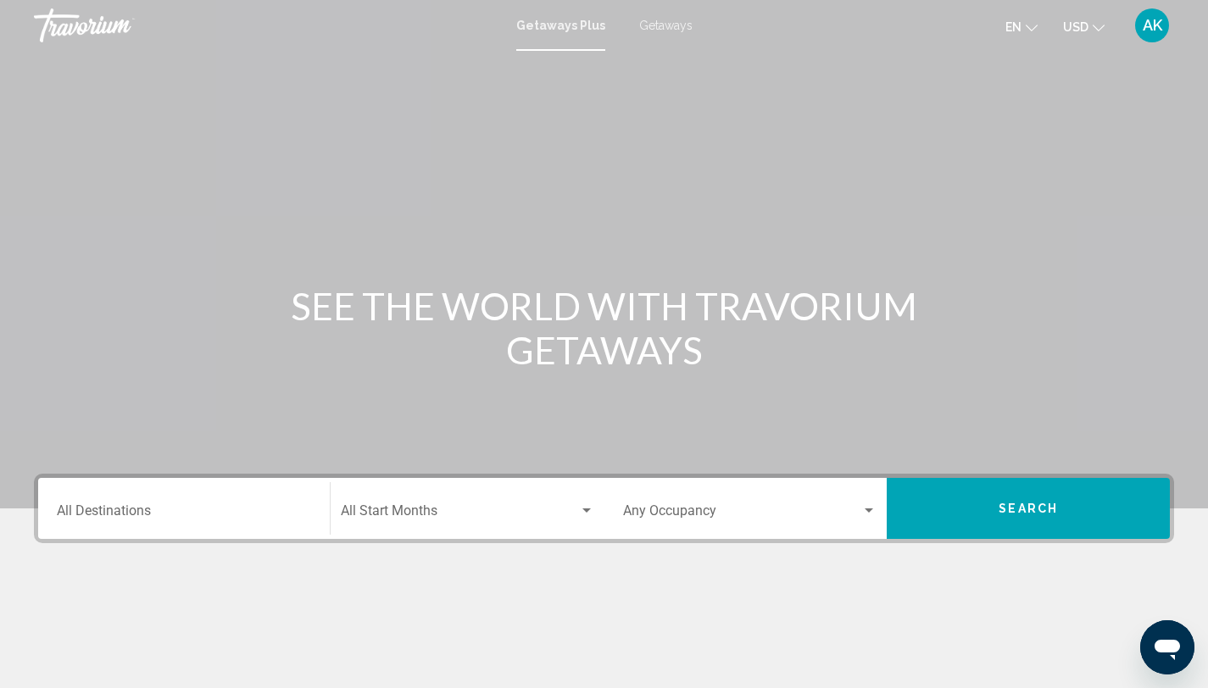
click at [89, 519] on input "Destination All Destinations" at bounding box center [184, 514] width 254 height 15
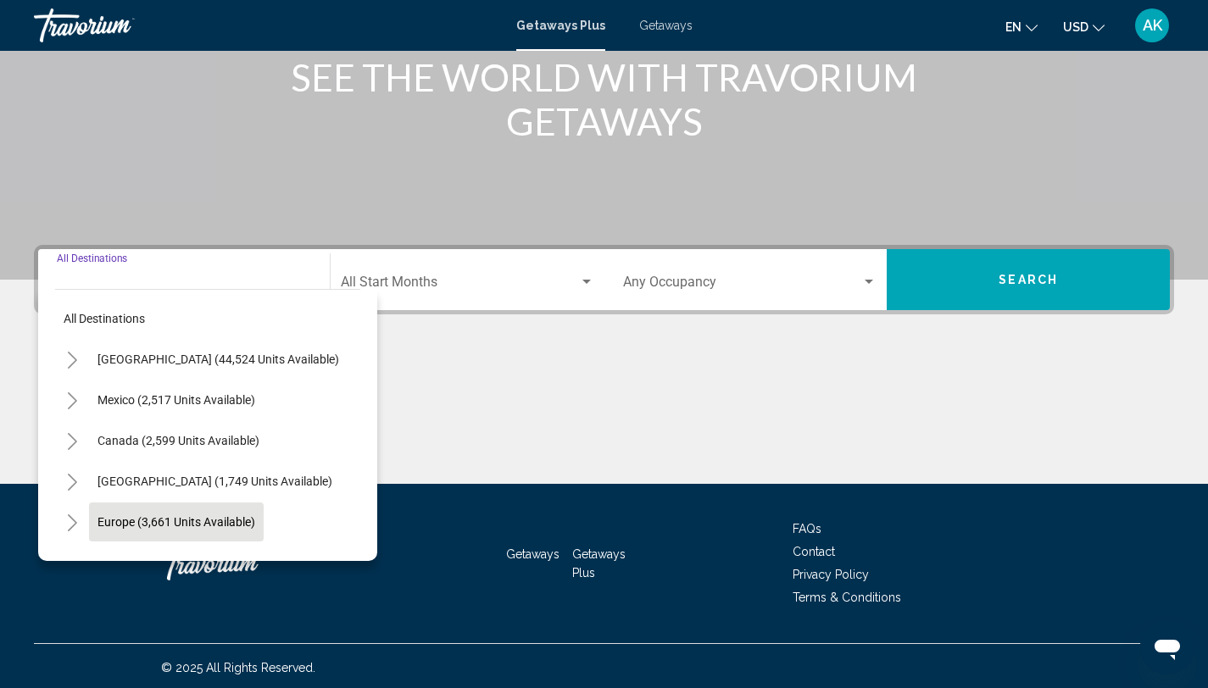
scroll to position [232, 0]
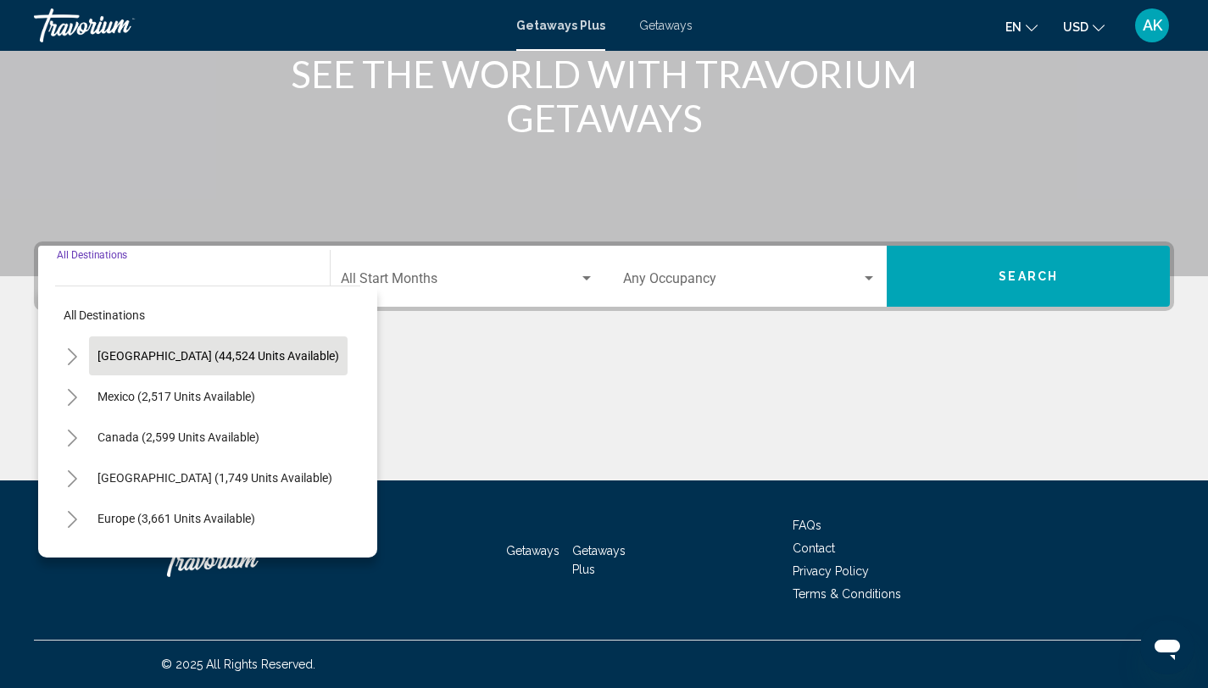
click at [129, 368] on button "[GEOGRAPHIC_DATA] (44,524 units available)" at bounding box center [218, 356] width 259 height 39
type input "**********"
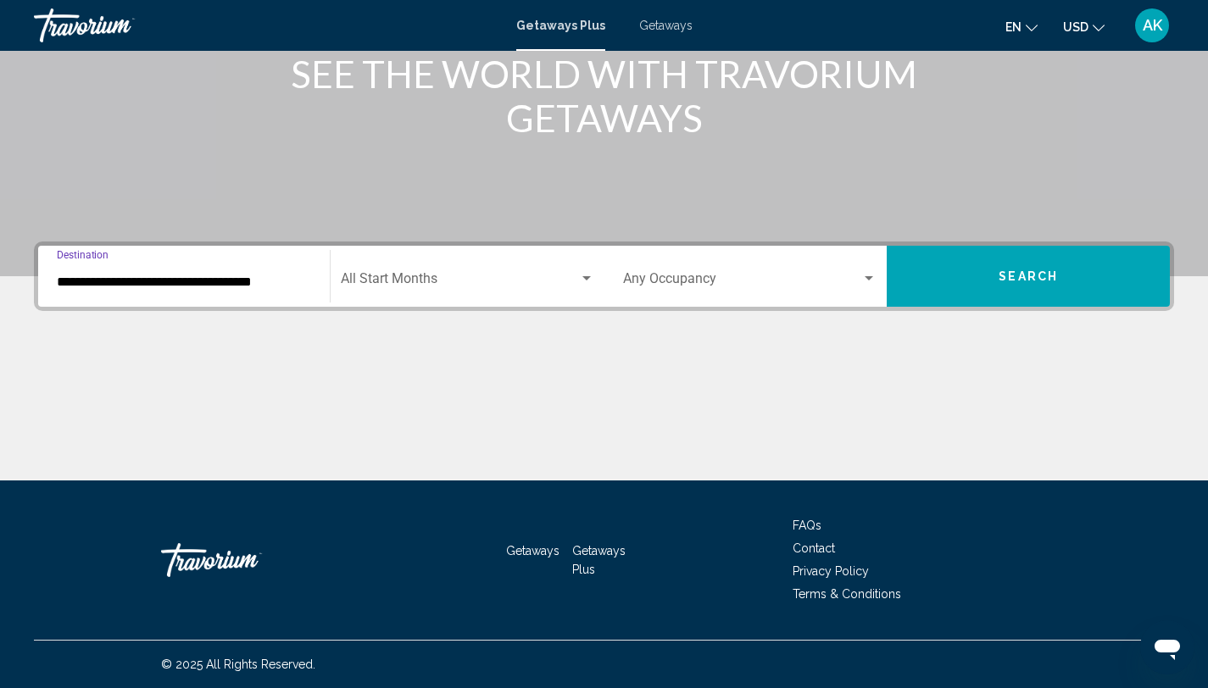
click at [132, 281] on input "**********" at bounding box center [184, 282] width 254 height 15
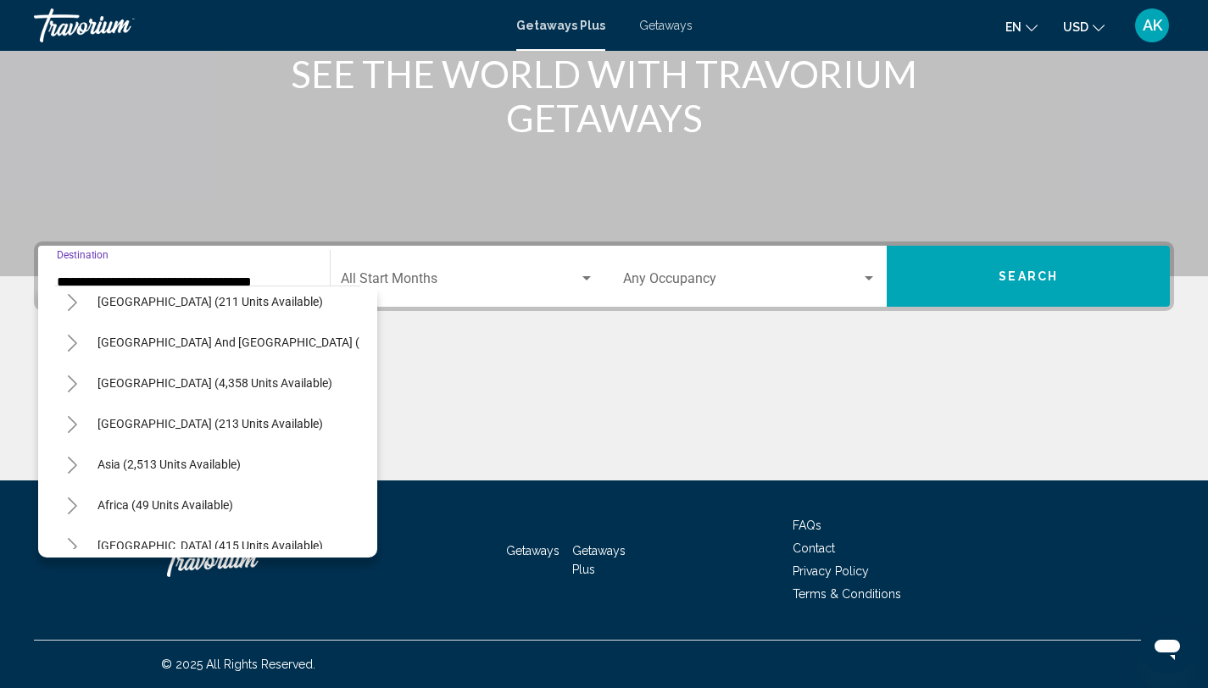
scroll to position [1956, 0]
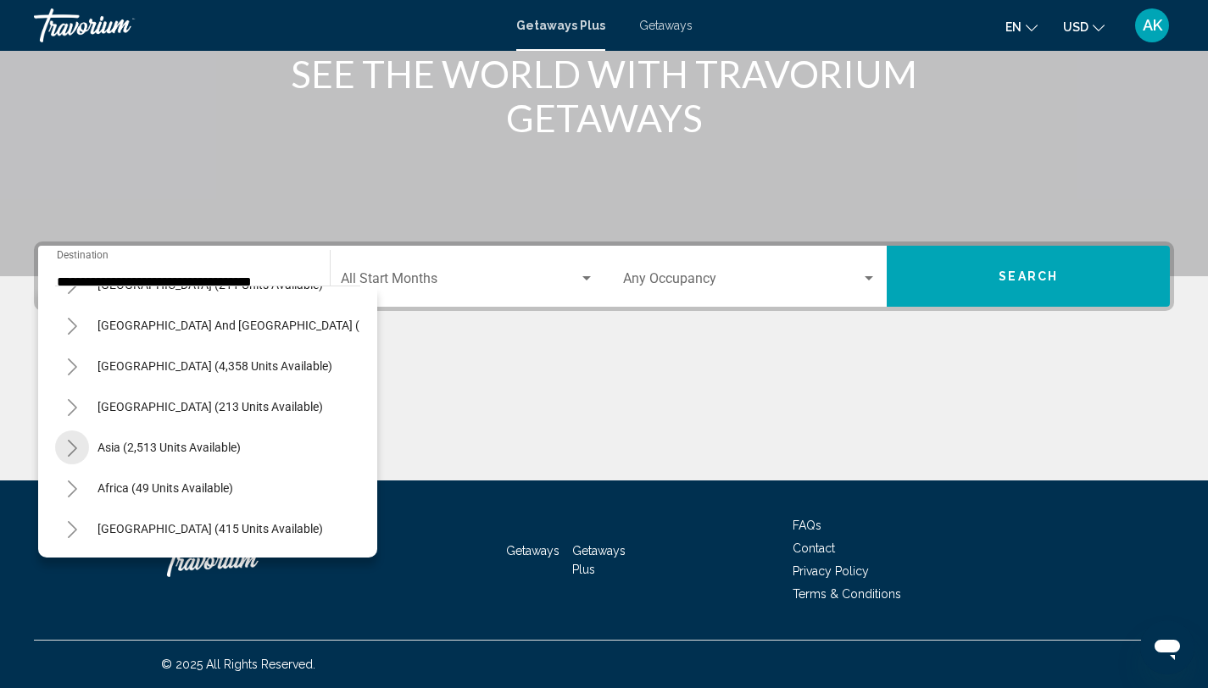
click at [87, 439] on button "Toggle Asia (2,513 units available)" at bounding box center [72, 448] width 34 height 34
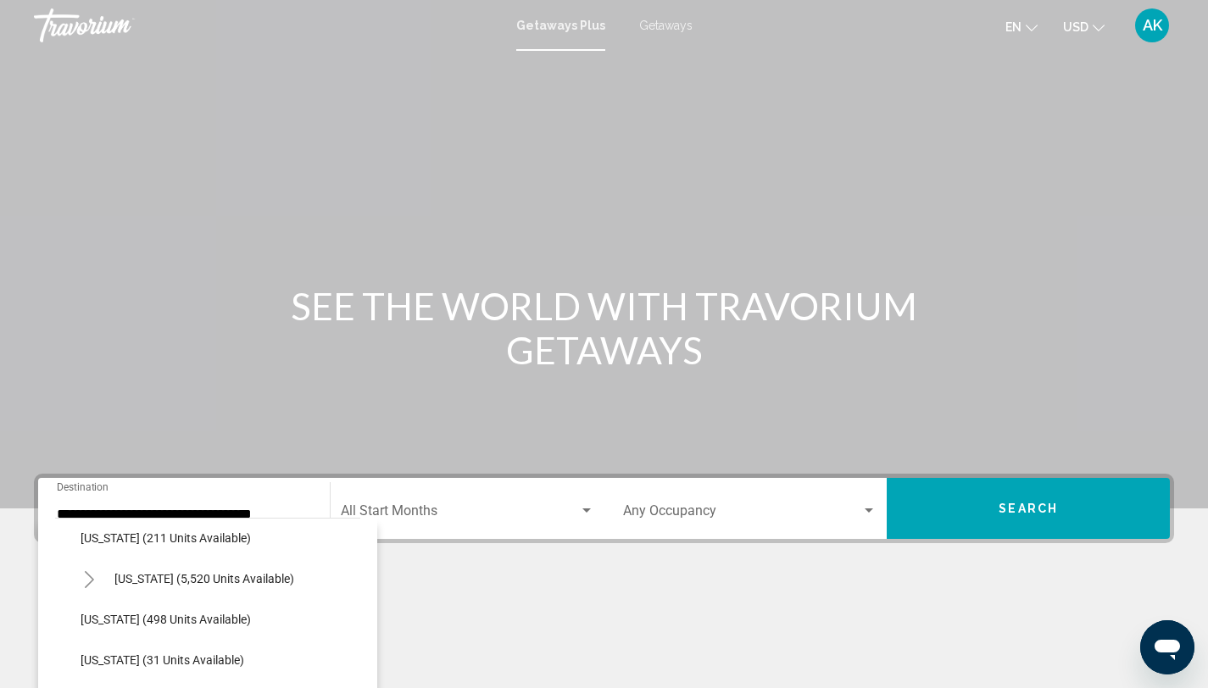
scroll to position [1547, 0]
